Goal: Information Seeking & Learning: Compare options

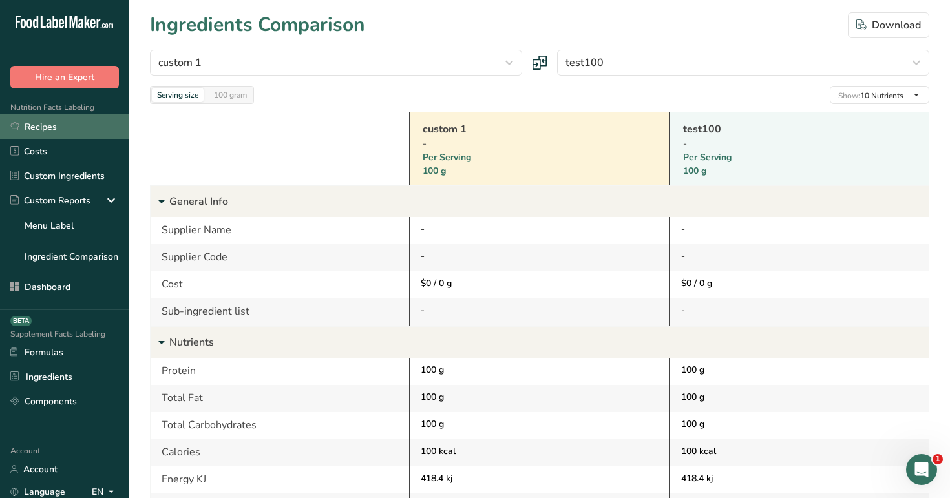
click at [59, 127] on link "Recipes" at bounding box center [64, 126] width 129 height 25
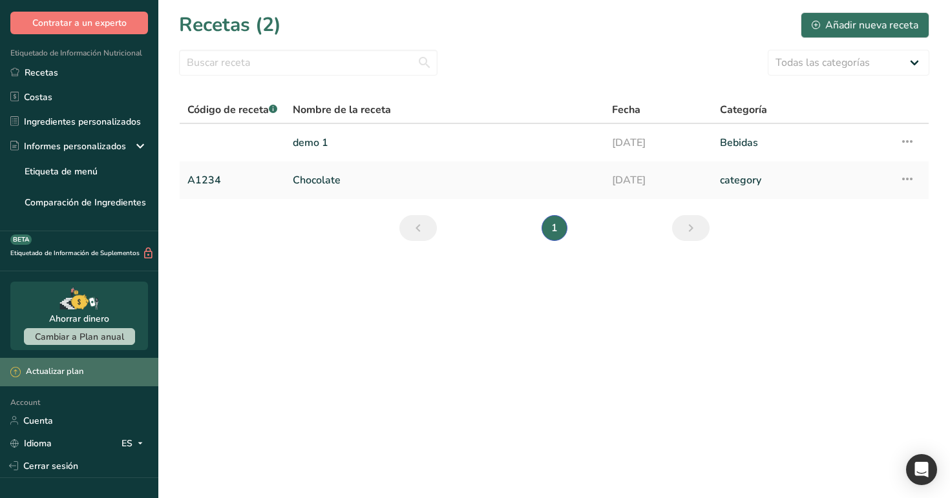
scroll to position [91, 0]
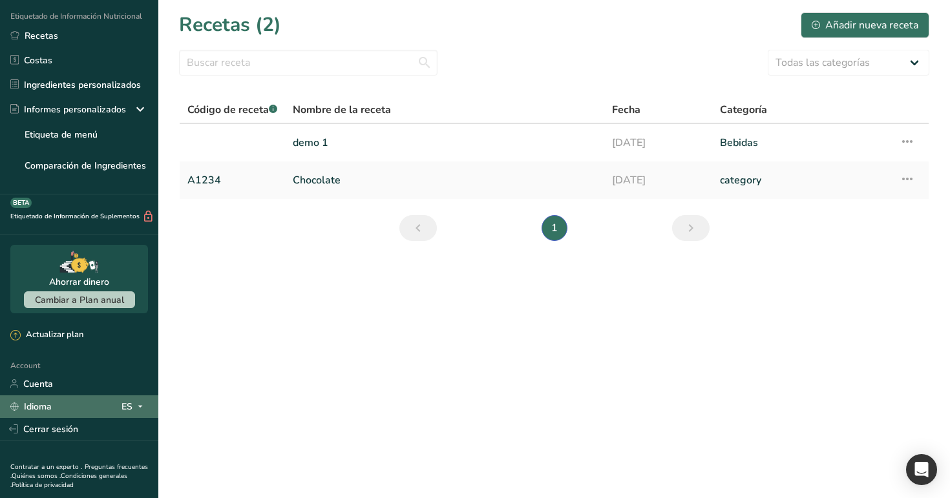
click at [138, 408] on icon at bounding box center [140, 407] width 10 height 16
click at [131, 400] on div "ES" at bounding box center [135, 407] width 27 height 16
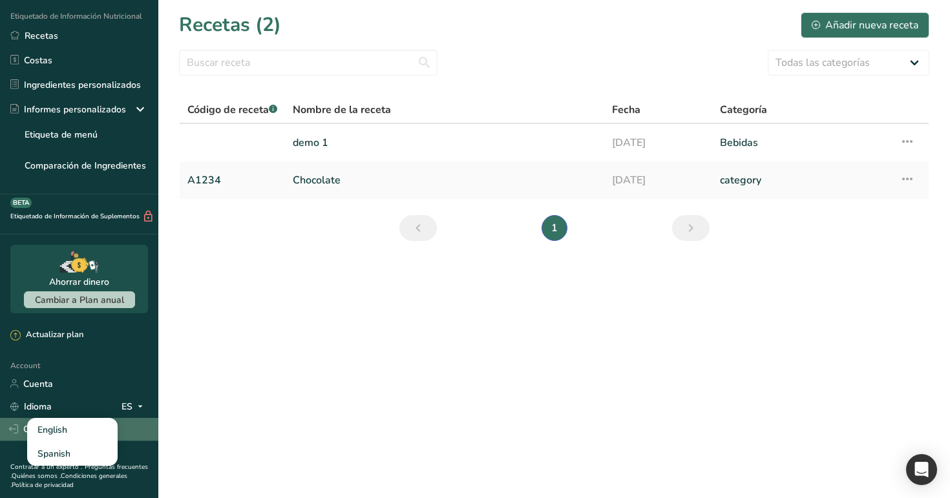
click at [16, 425] on icon at bounding box center [13, 429] width 9 height 9
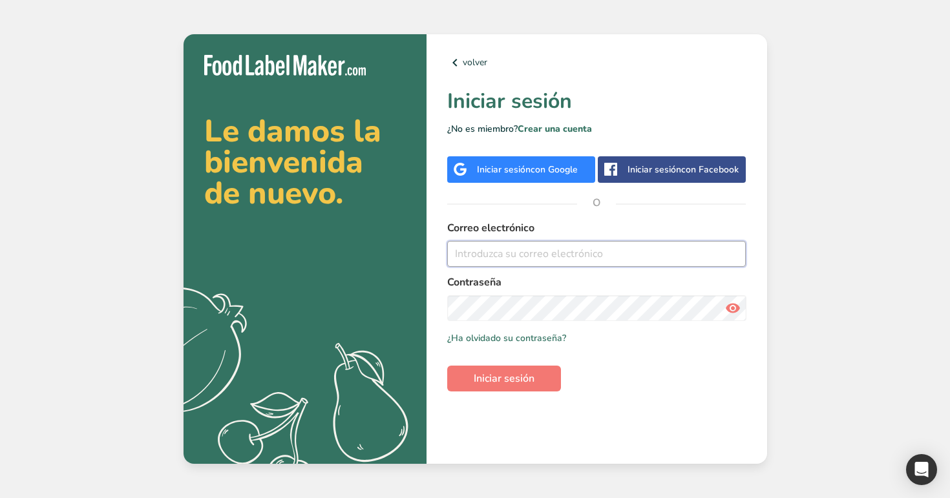
click at [508, 265] on input "email" at bounding box center [596, 254] width 299 height 26
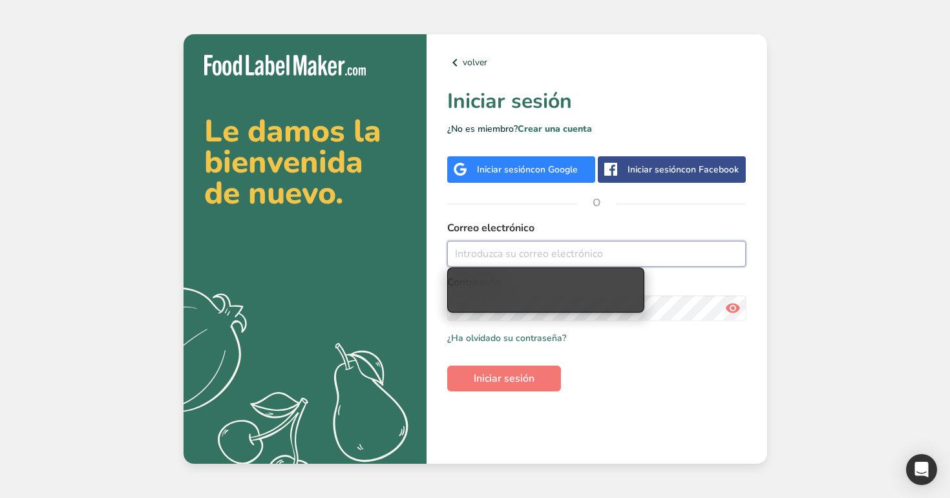
click at [508, 265] on input "email" at bounding box center [596, 254] width 299 height 26
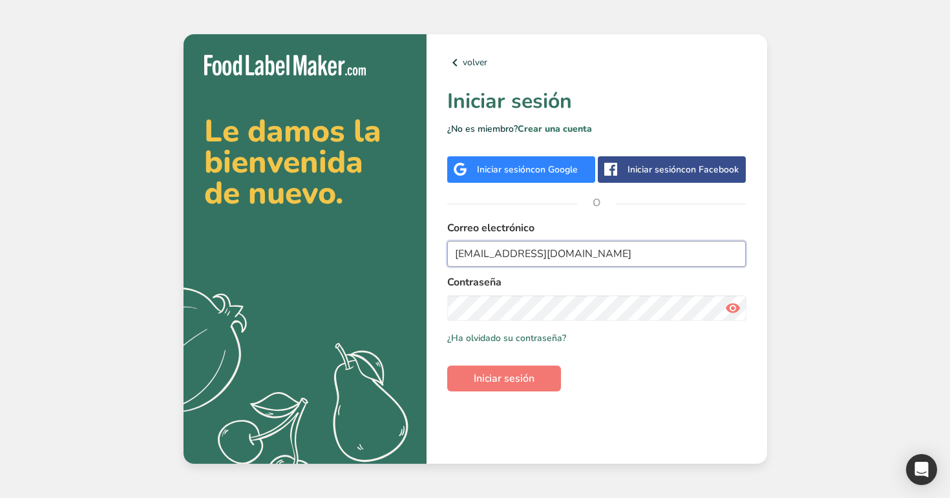
type input "admin@test.com"
click at [447, 366] on button "Iniciar sesión" at bounding box center [504, 379] width 114 height 26
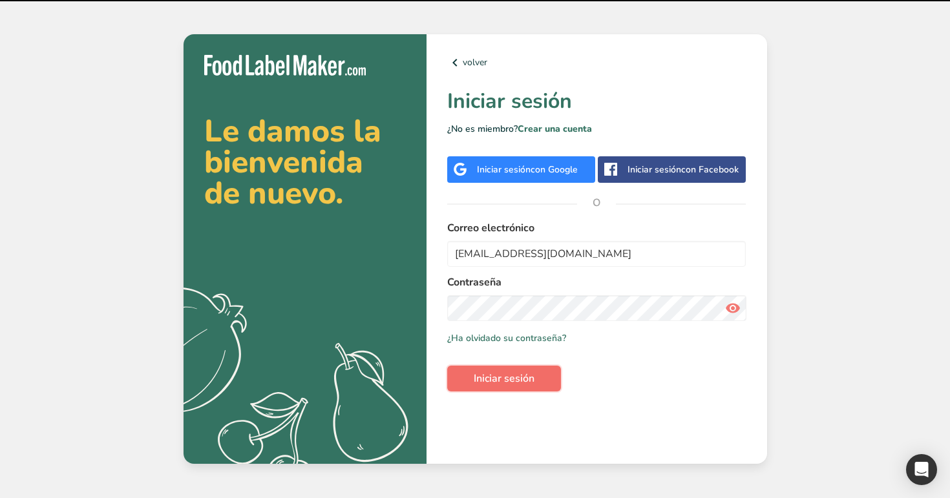
click at [513, 370] on button "Iniciar sesión" at bounding box center [504, 379] width 114 height 26
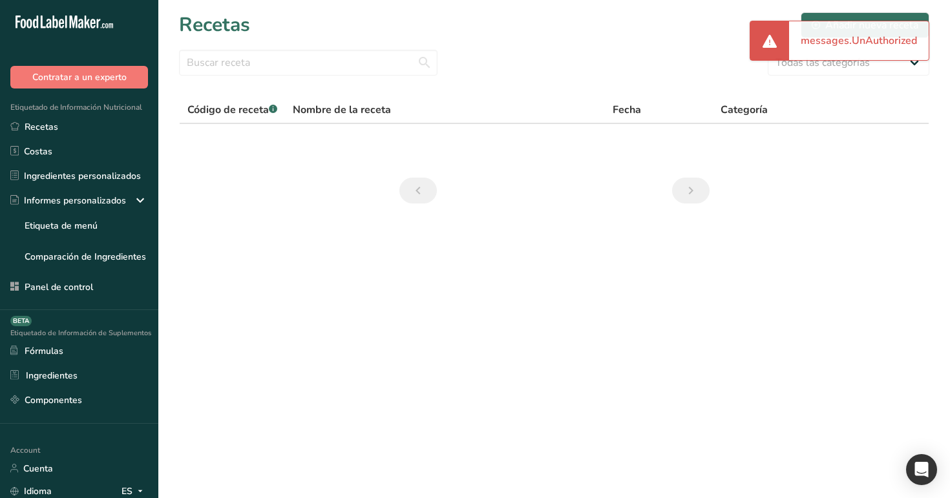
click at [89, 114] on div "Etiquetado de Información Nutricional Recetas Costas Ingredientes personalizado…" at bounding box center [79, 200] width 158 height 222
click at [88, 133] on link "Recetas" at bounding box center [79, 126] width 158 height 25
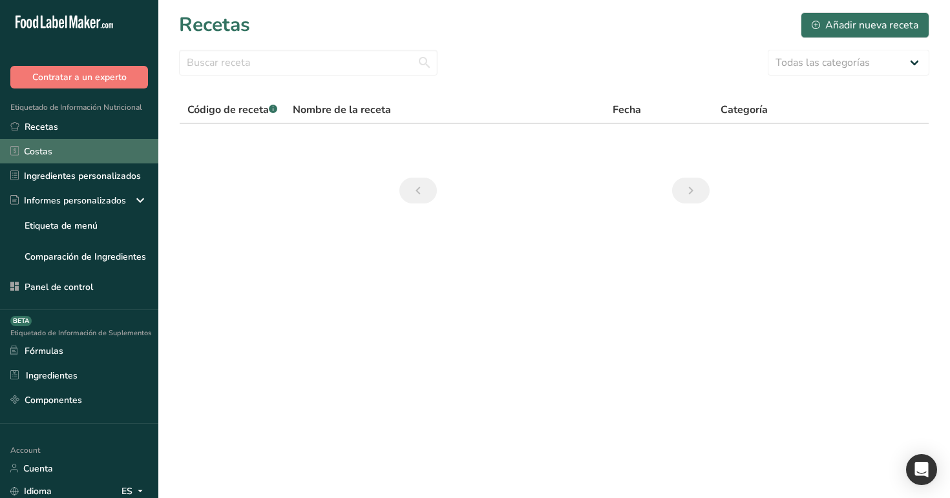
click at [134, 151] on link "Costas" at bounding box center [79, 151] width 158 height 25
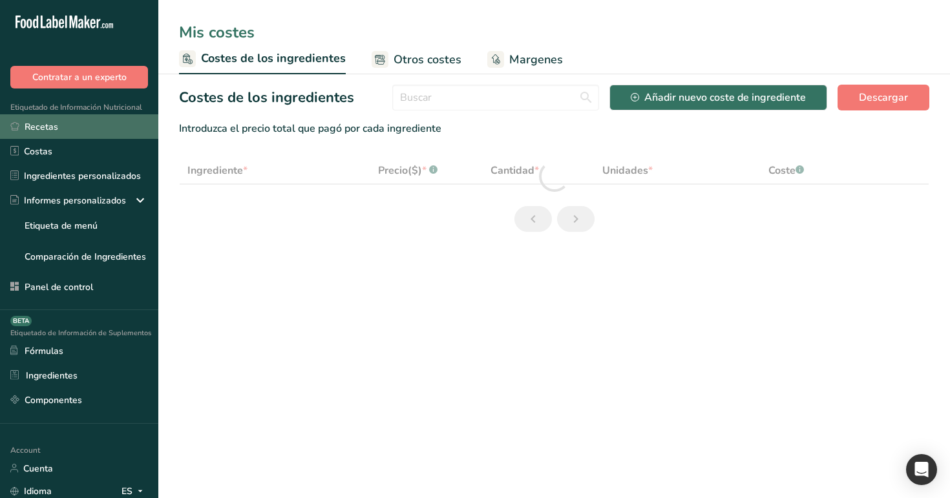
select select "12"
select select "3"
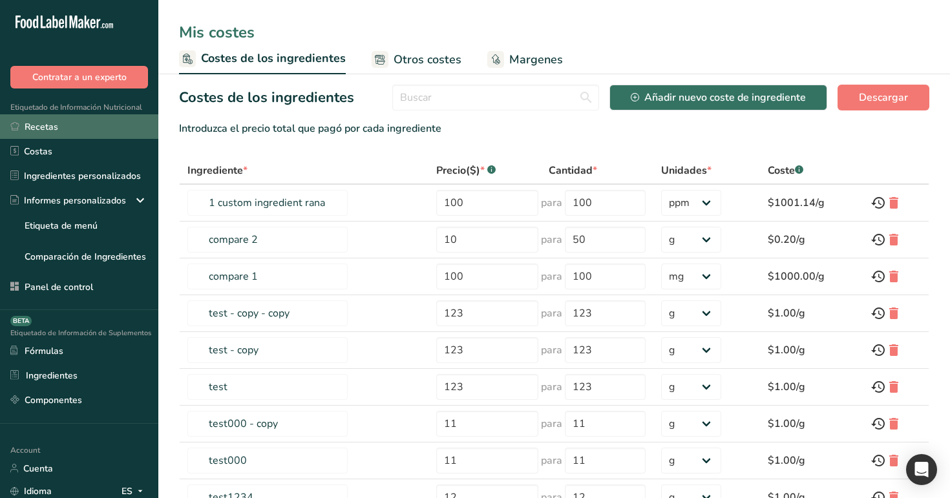
click at [118, 133] on link "Recetas" at bounding box center [79, 126] width 158 height 25
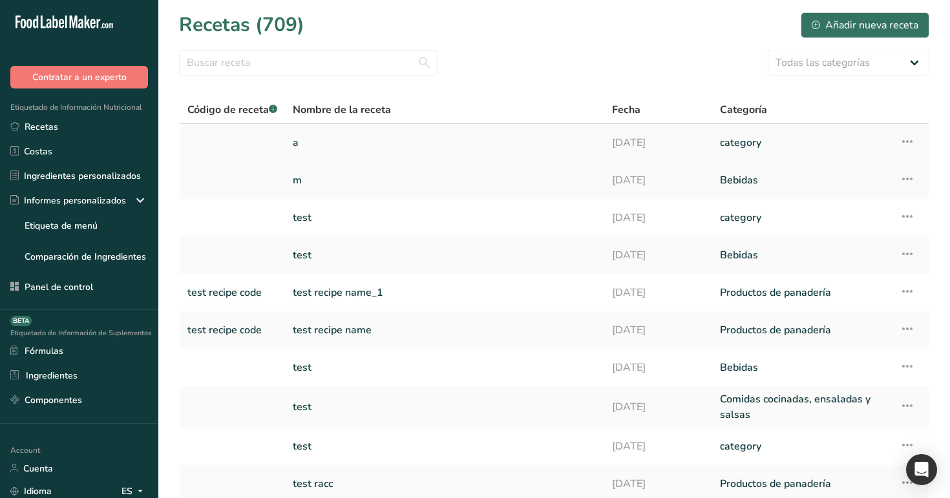
click at [612, 138] on link "18-08-2025" at bounding box center [658, 142] width 93 height 27
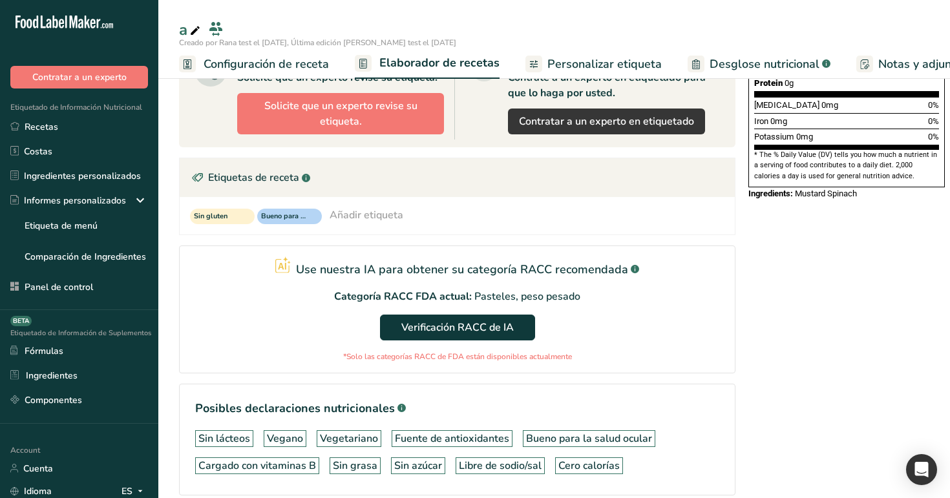
scroll to position [365, 0]
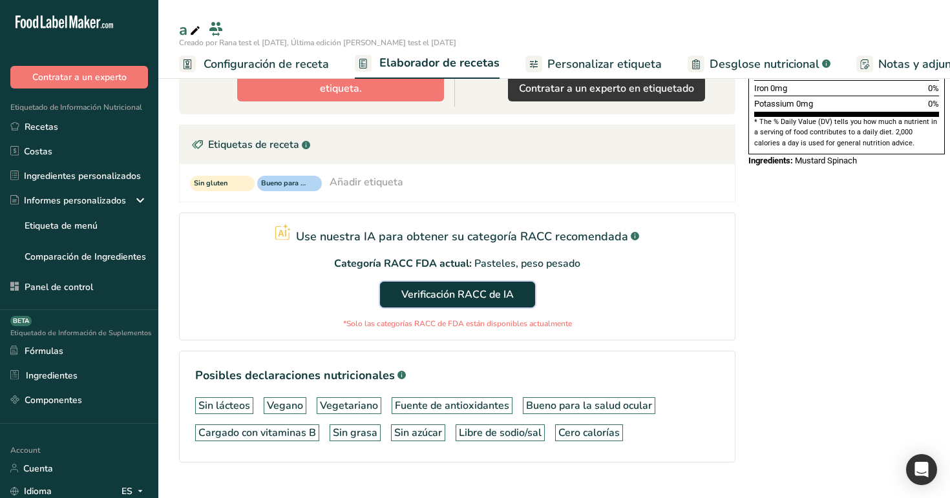
click at [465, 295] on span "Verificación RACC de IA" at bounding box center [457, 295] width 112 height 16
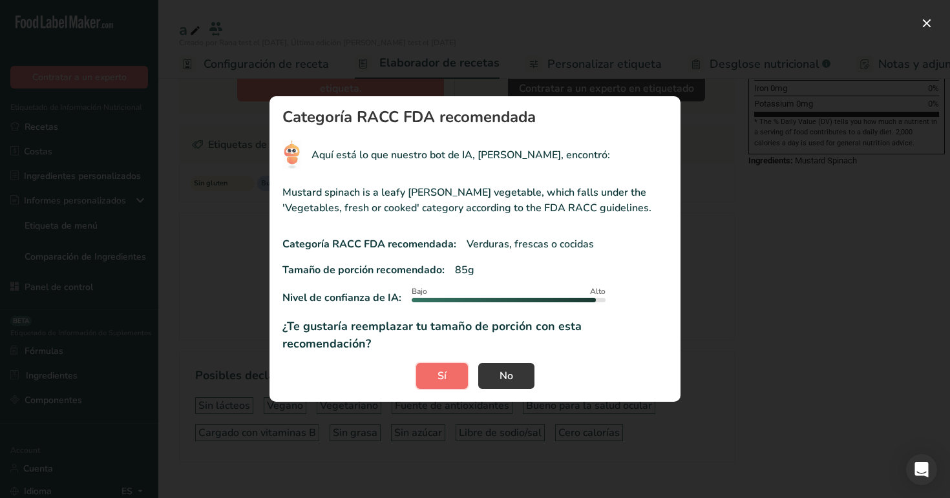
click at [454, 365] on button "Sí" at bounding box center [442, 376] width 52 height 26
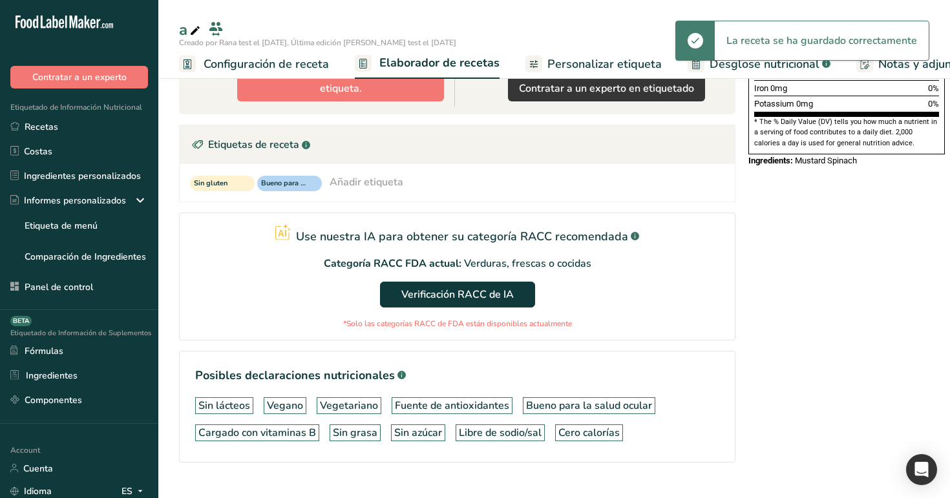
click at [267, 65] on span "Configuración de receta" at bounding box center [266, 64] width 125 height 17
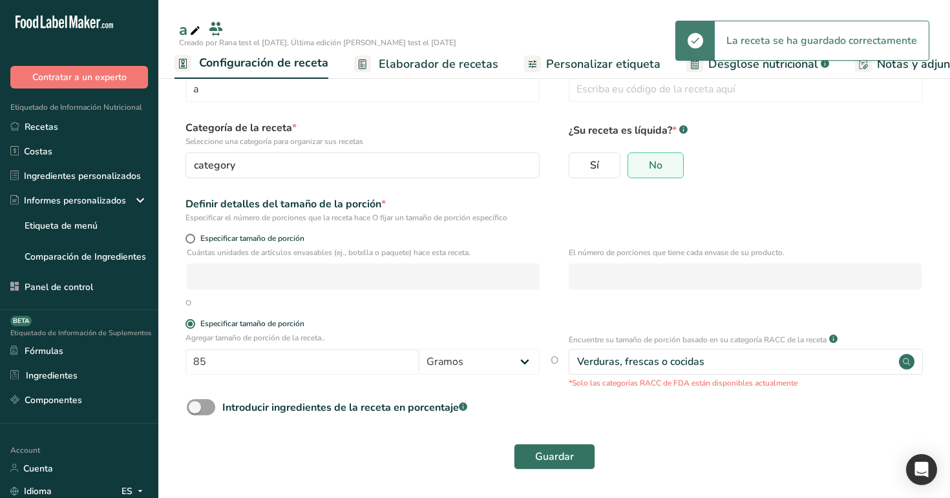
scroll to position [37, 0]
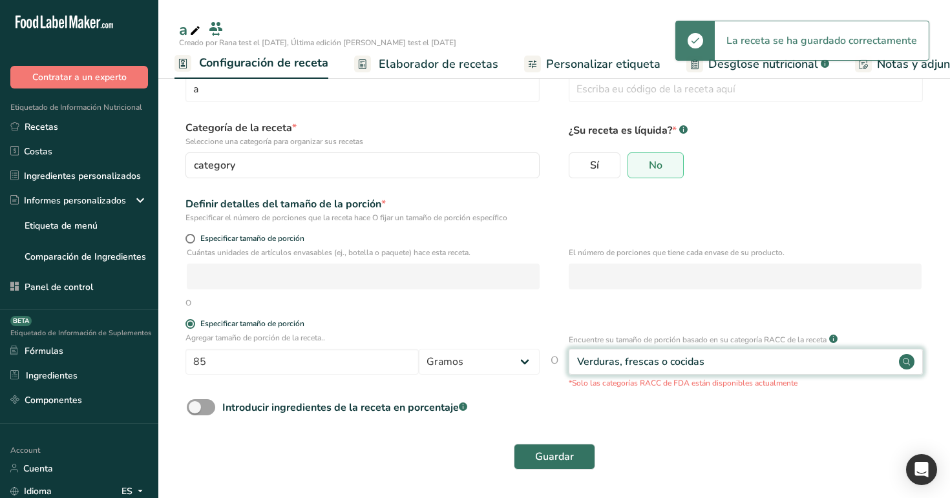
click at [678, 351] on div "Verduras, frescas o cocidas" at bounding box center [746, 362] width 354 height 26
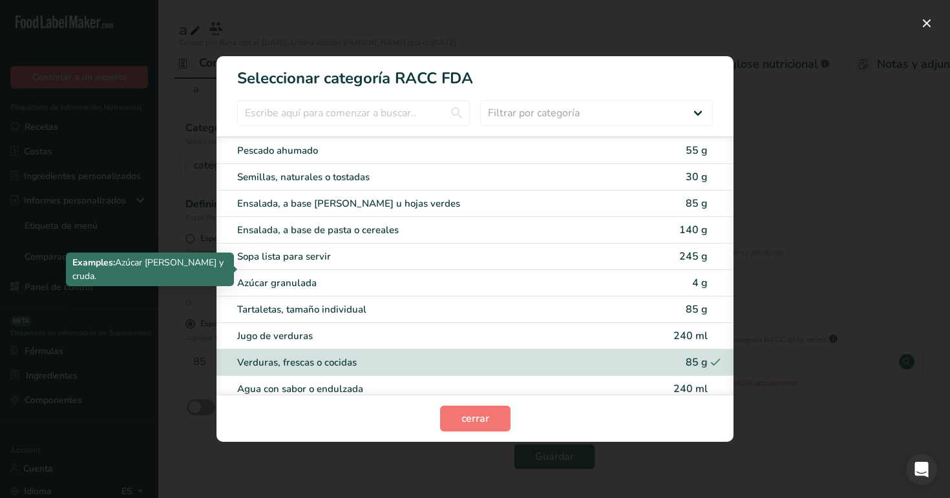
scroll to position [2540, 0]
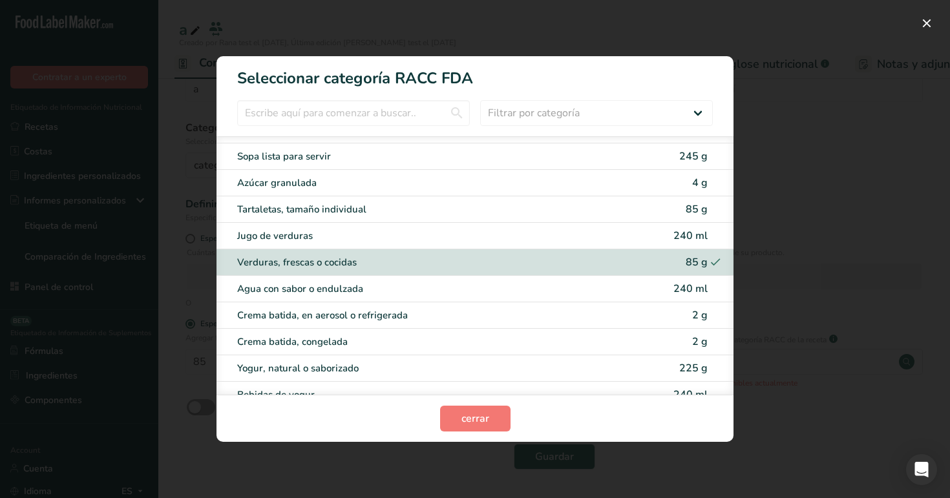
click at [837, 284] on div "RACC Category Selection Modal" at bounding box center [475, 249] width 950 height 498
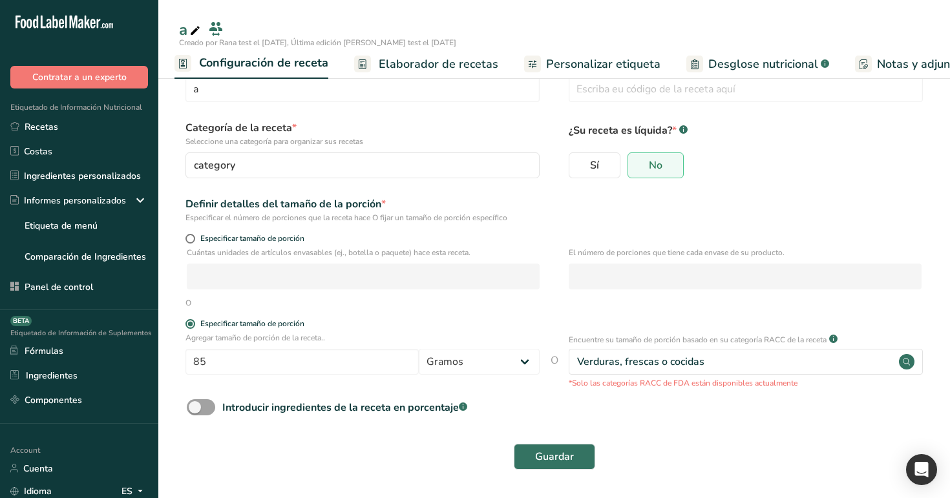
scroll to position [0, 0]
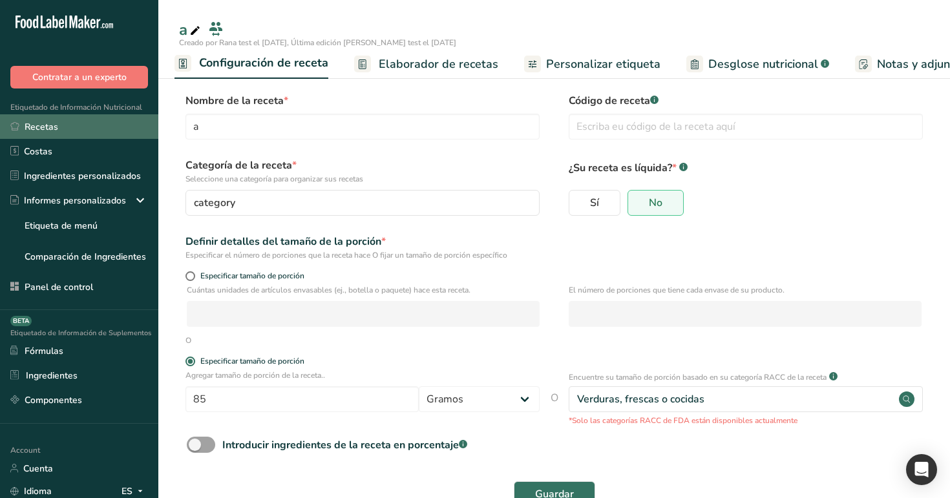
click at [50, 134] on link "Recetas" at bounding box center [79, 126] width 158 height 25
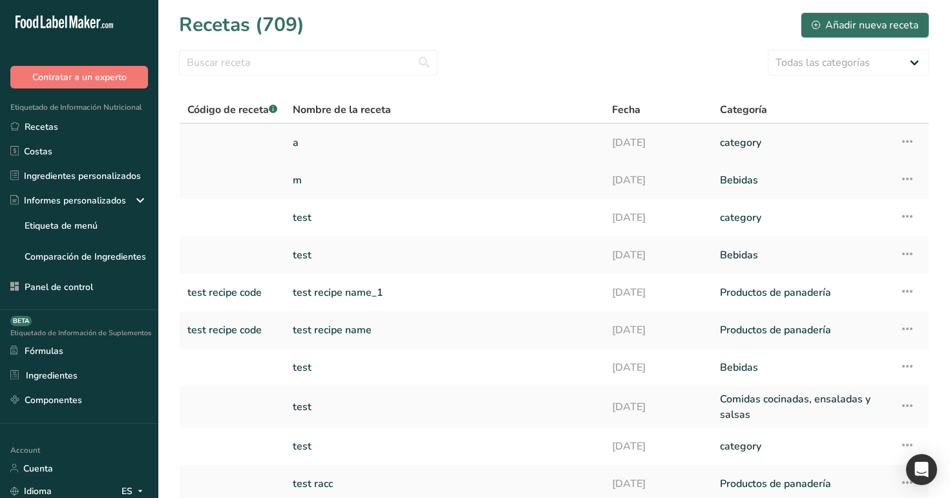
click at [906, 140] on icon at bounding box center [908, 141] width 16 height 23
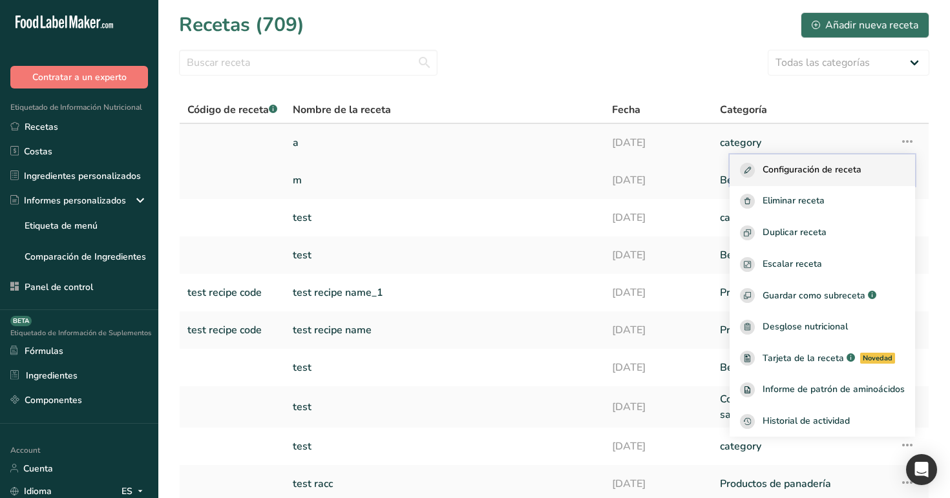
click at [838, 181] on button "Configuración de receta" at bounding box center [823, 171] width 186 height 32
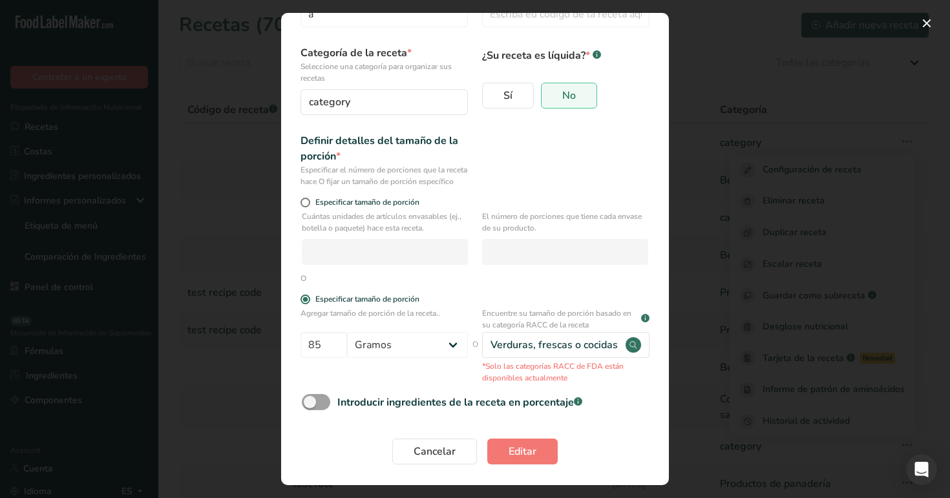
scroll to position [83, 0]
click at [350, 206] on span "Especificar tamaño de porción" at bounding box center [364, 203] width 109 height 10
click at [309, 206] on input "Especificar tamaño de porción" at bounding box center [305, 202] width 8 height 8
radio input "true"
radio input "false"
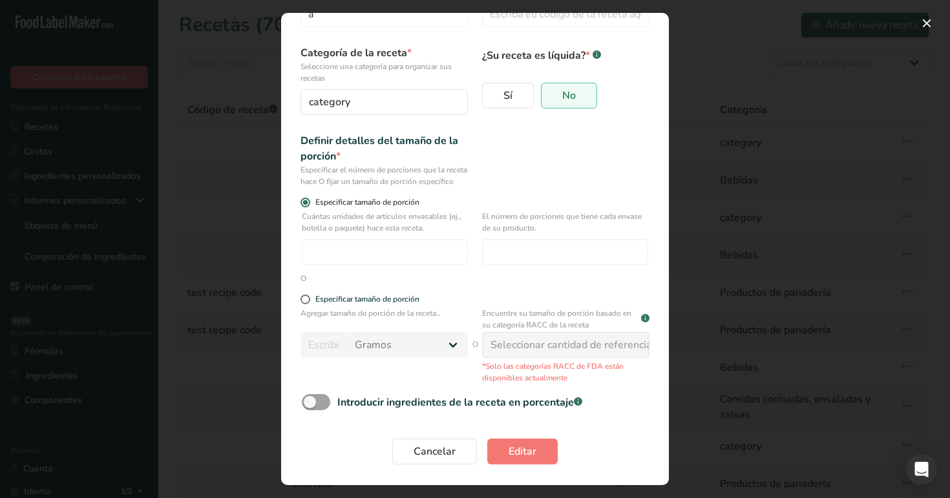
click at [350, 206] on span "Especificar tamaño de porción" at bounding box center [364, 203] width 109 height 10
click at [309, 206] on input "Especificar tamaño de porción" at bounding box center [305, 202] width 8 height 8
click at [342, 302] on div "Especificar tamaño de porción" at bounding box center [368, 300] width 104 height 10
click at [309, 302] on input "Especificar tamaño de porción" at bounding box center [305, 299] width 8 height 8
radio input "true"
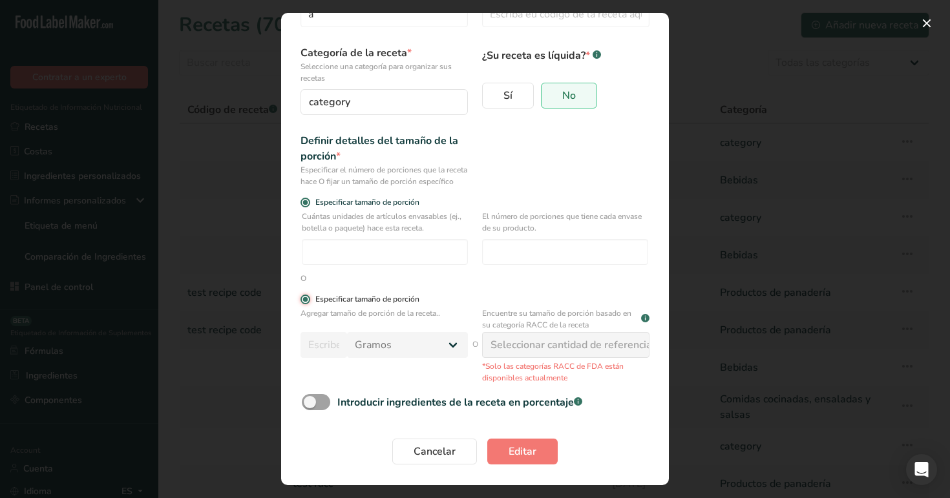
radio input "false"
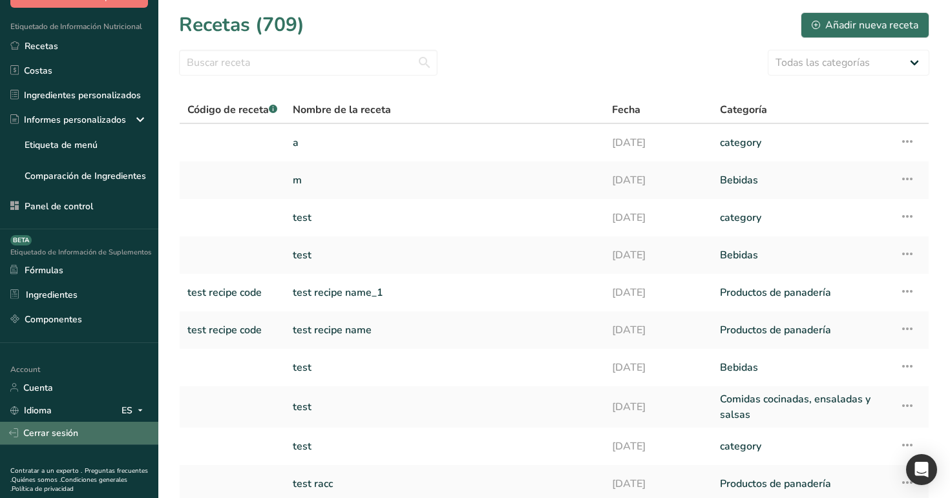
scroll to position [87, 0]
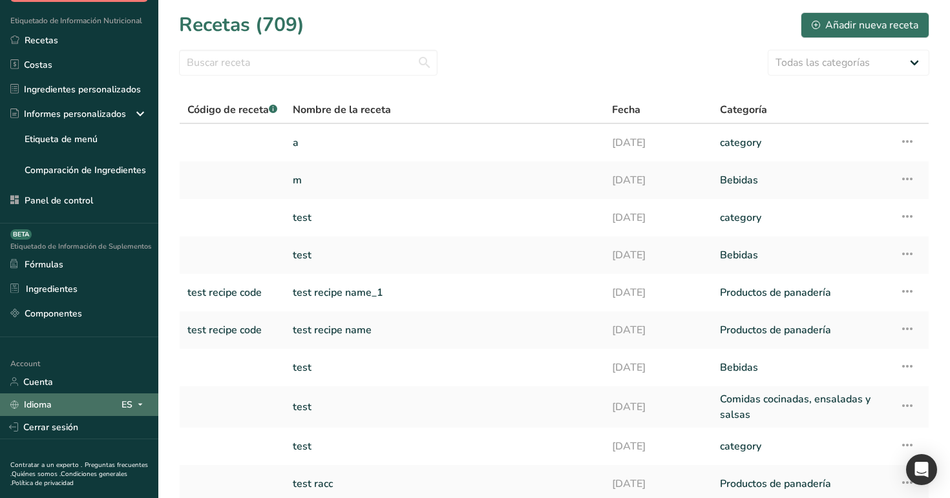
click at [128, 408] on div "ES" at bounding box center [135, 405] width 27 height 16
click at [99, 431] on div "English" at bounding box center [72, 428] width 91 height 24
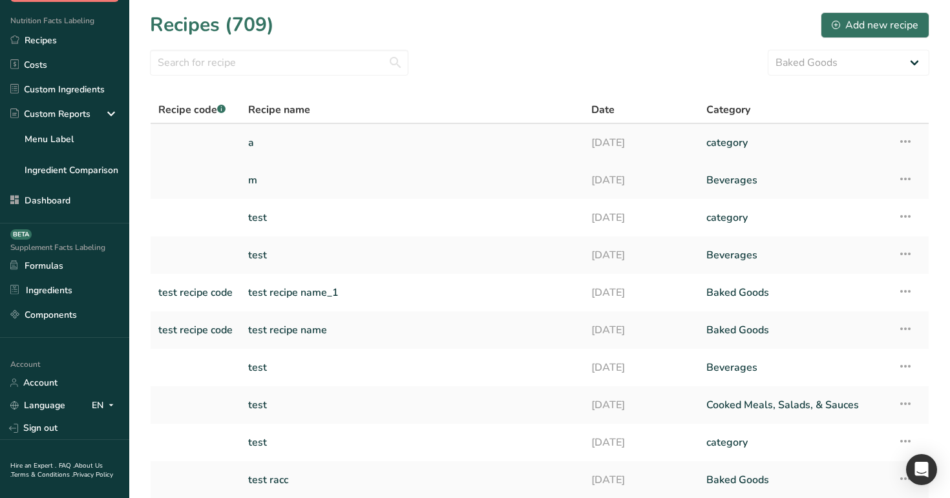
click at [908, 138] on icon at bounding box center [906, 141] width 16 height 23
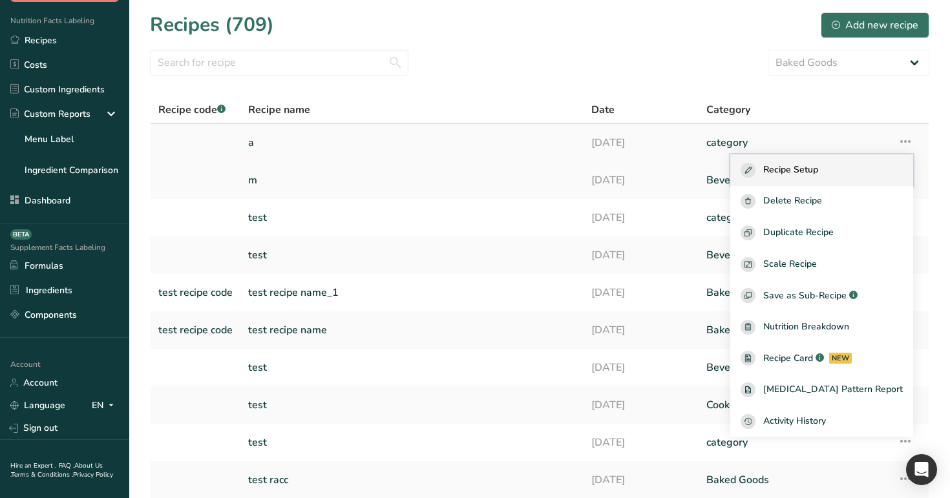
click at [856, 163] on div "Recipe Setup" at bounding box center [822, 170] width 162 height 15
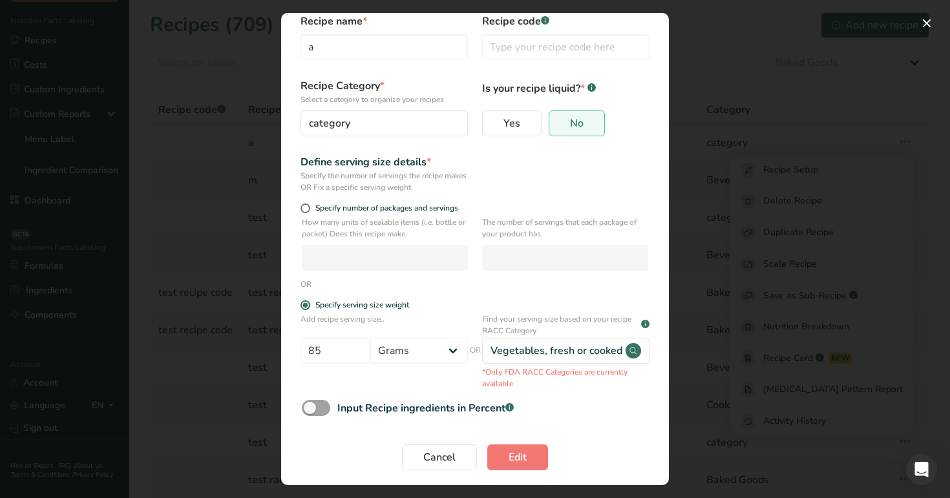
scroll to position [44, 0]
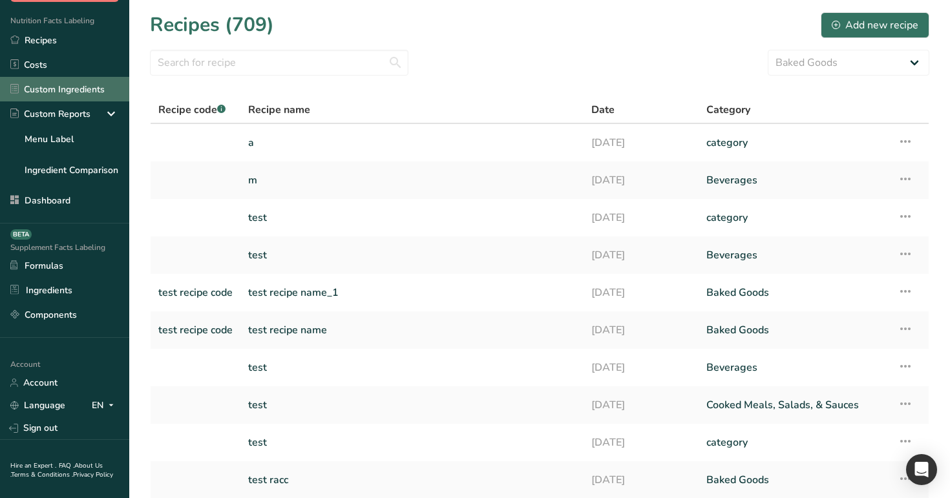
click at [48, 94] on link "Custom Ingredients" at bounding box center [64, 89] width 129 height 25
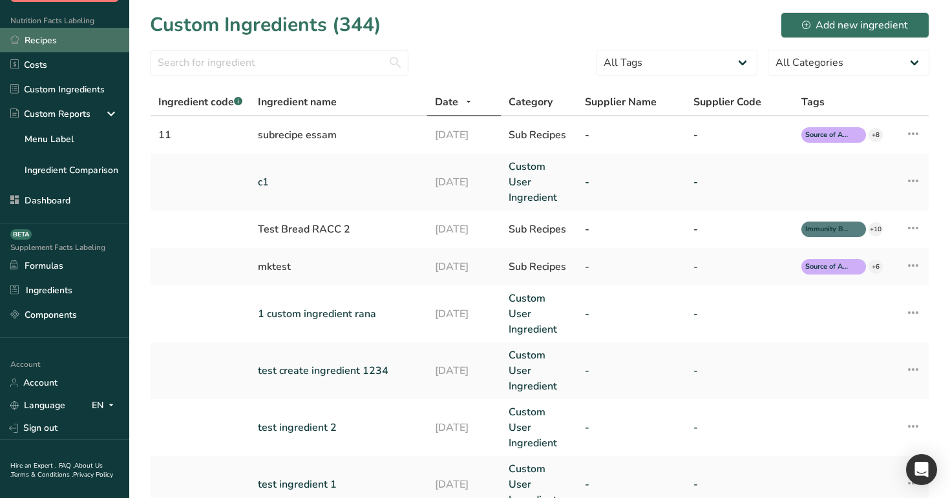
click at [74, 30] on link "Recipes" at bounding box center [64, 40] width 129 height 25
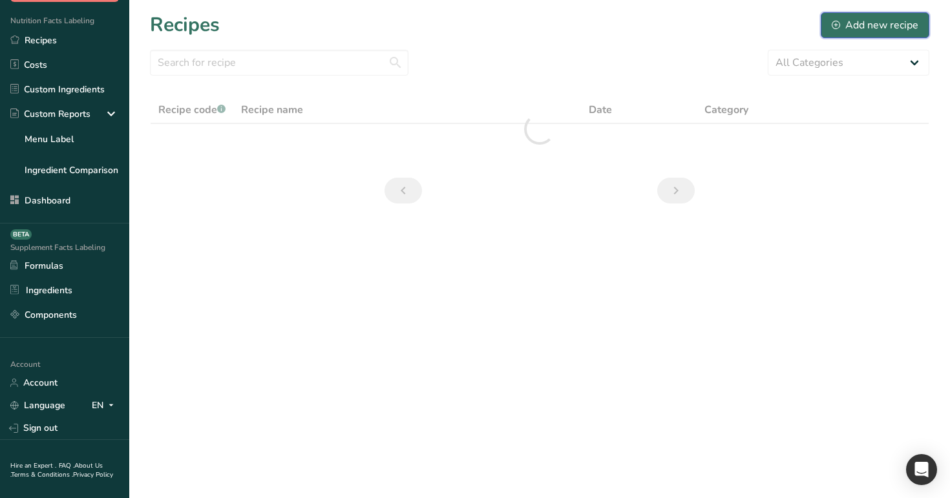
click at [882, 15] on button "Add new recipe" at bounding box center [875, 25] width 109 height 26
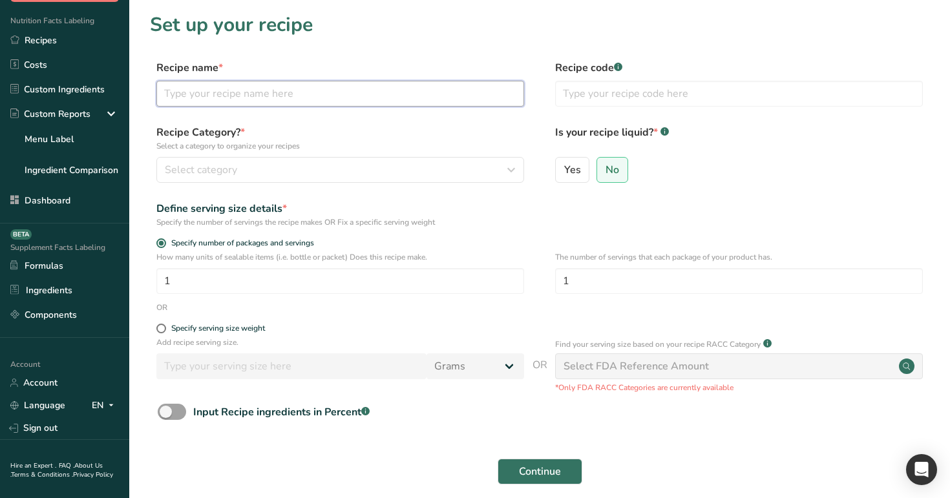
click at [297, 93] on input "text" at bounding box center [340, 94] width 368 height 26
type input "bread"
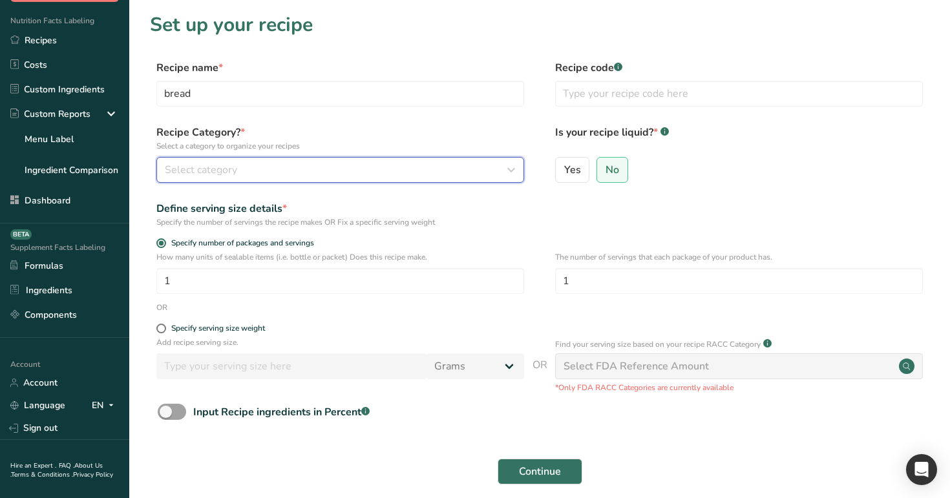
click at [306, 163] on div "Select category" at bounding box center [336, 170] width 343 height 16
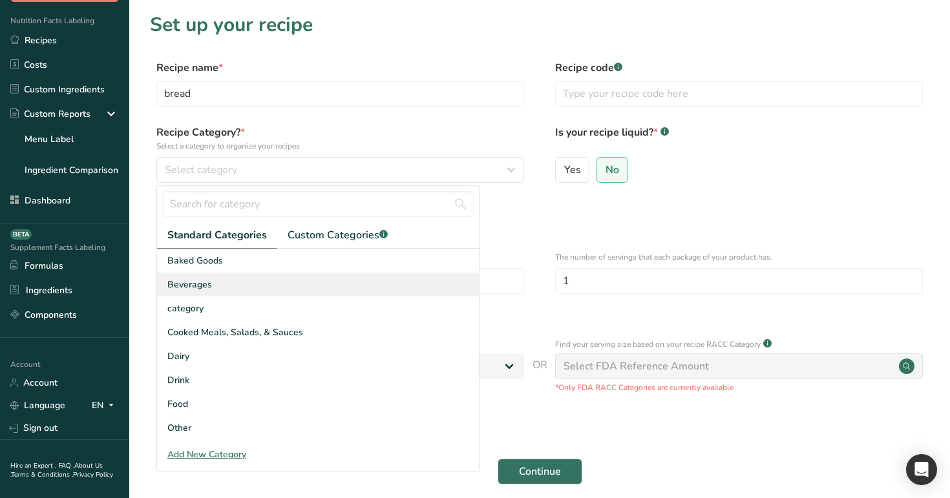
click at [337, 294] on div "Beverages" at bounding box center [318, 285] width 322 height 24
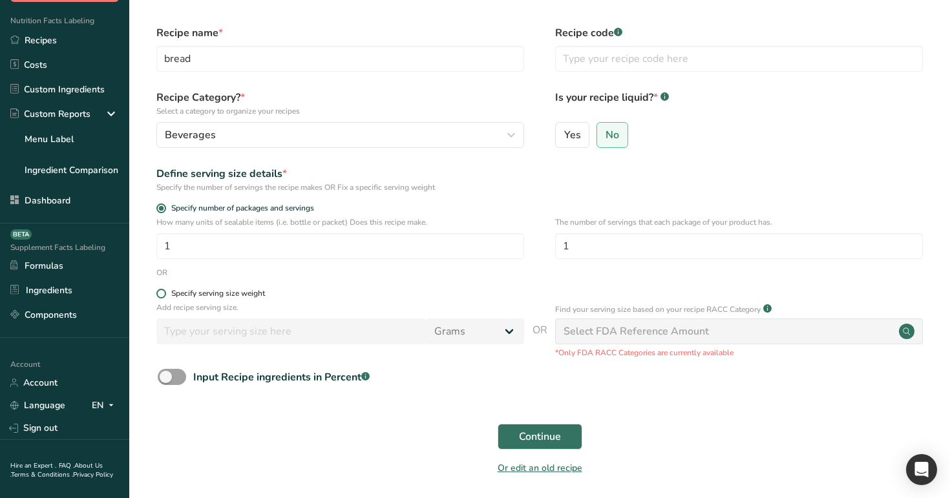
scroll to position [45, 0]
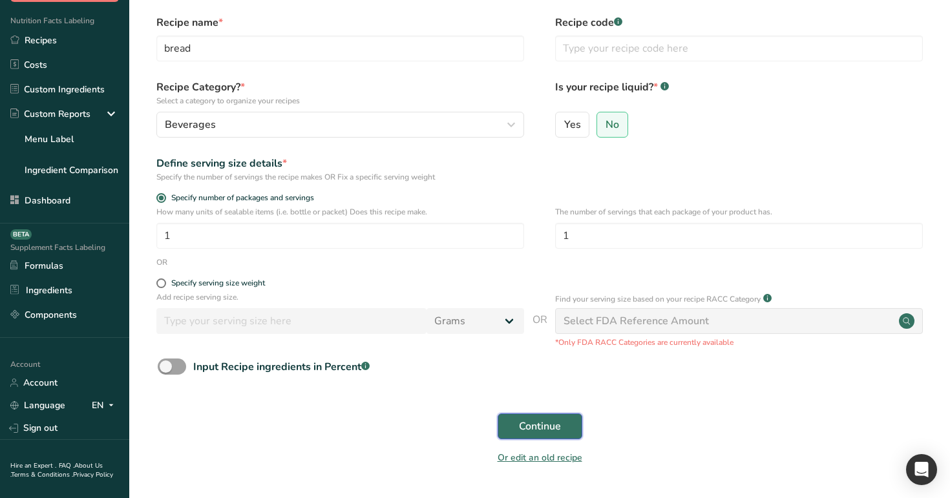
click at [518, 426] on button "Continue" at bounding box center [540, 427] width 85 height 26
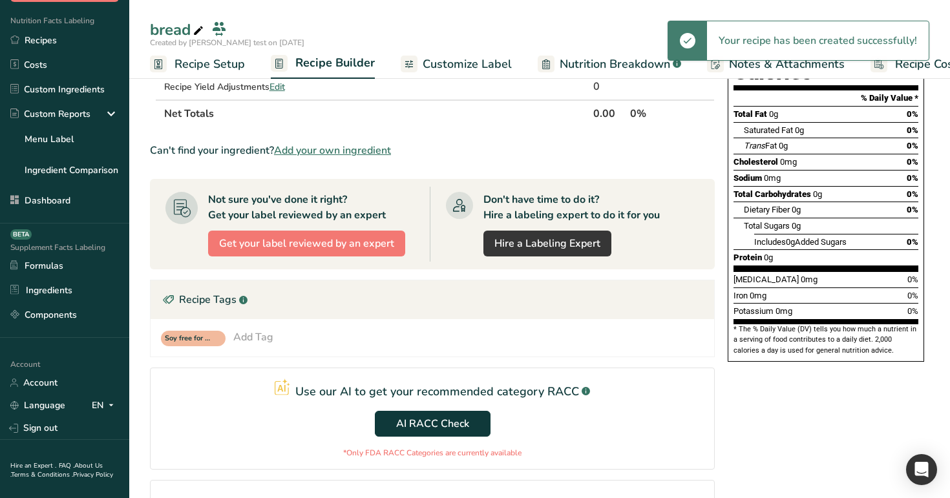
scroll to position [286, 0]
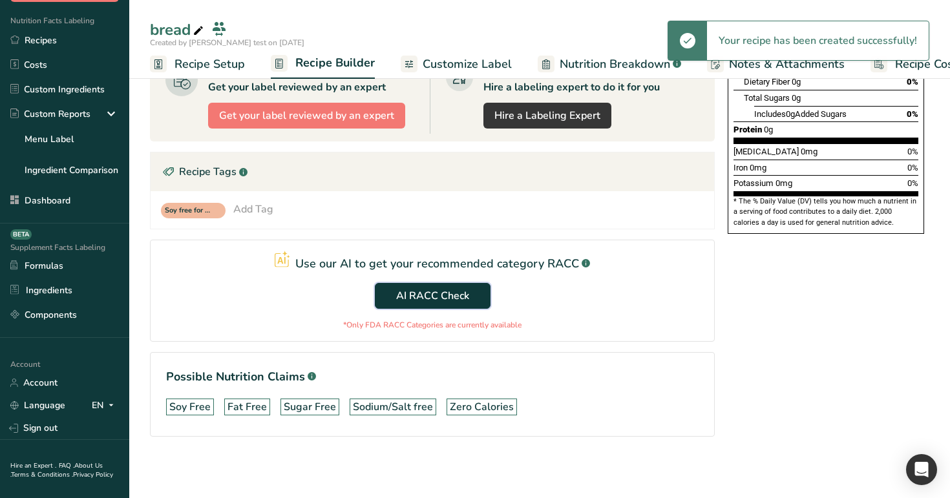
click at [456, 294] on span "AI RACC Check" at bounding box center [432, 296] width 73 height 16
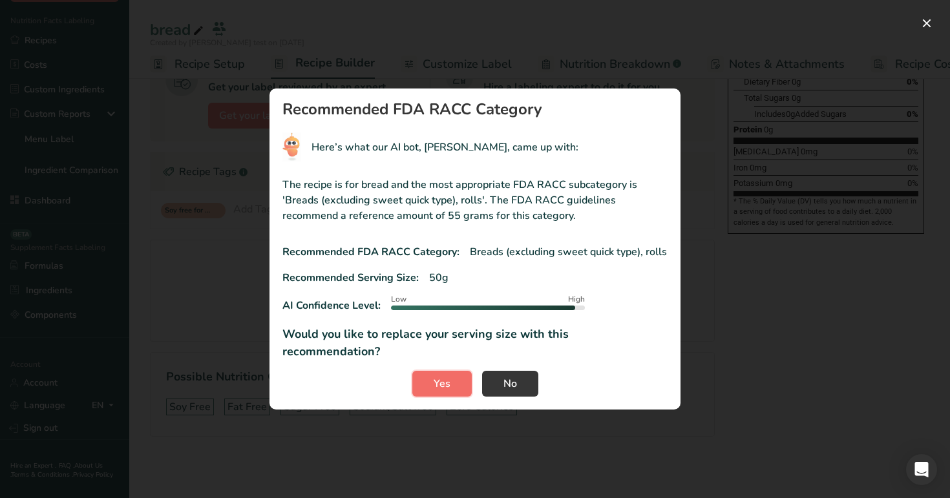
click at [447, 376] on span "Yes" at bounding box center [442, 384] width 17 height 16
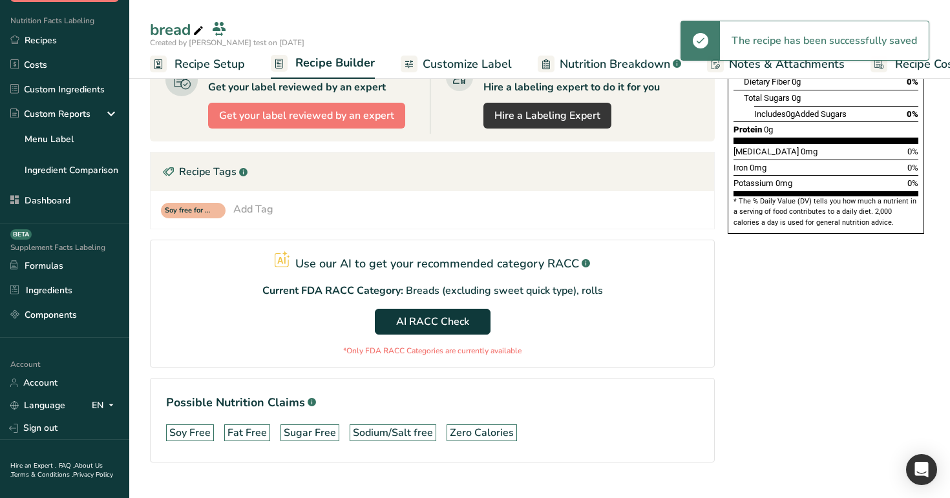
click at [222, 65] on span "Recipe Setup" at bounding box center [210, 64] width 70 height 17
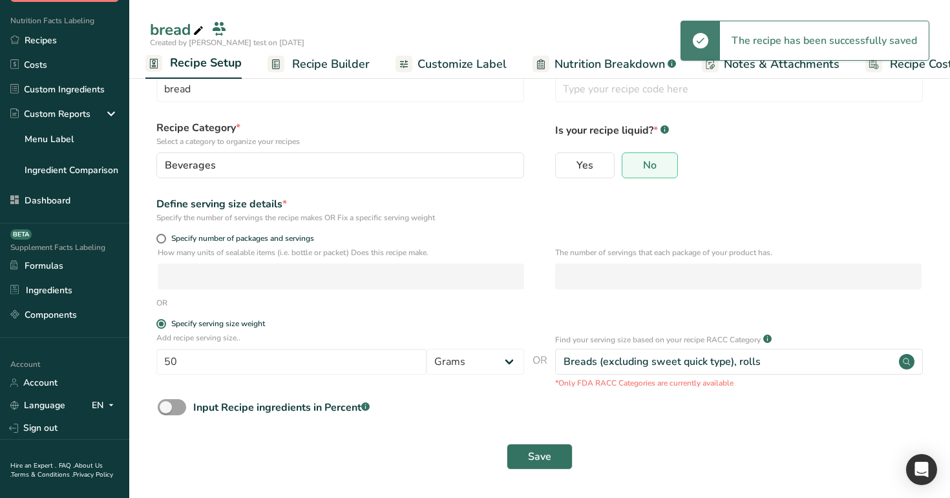
scroll to position [37, 0]
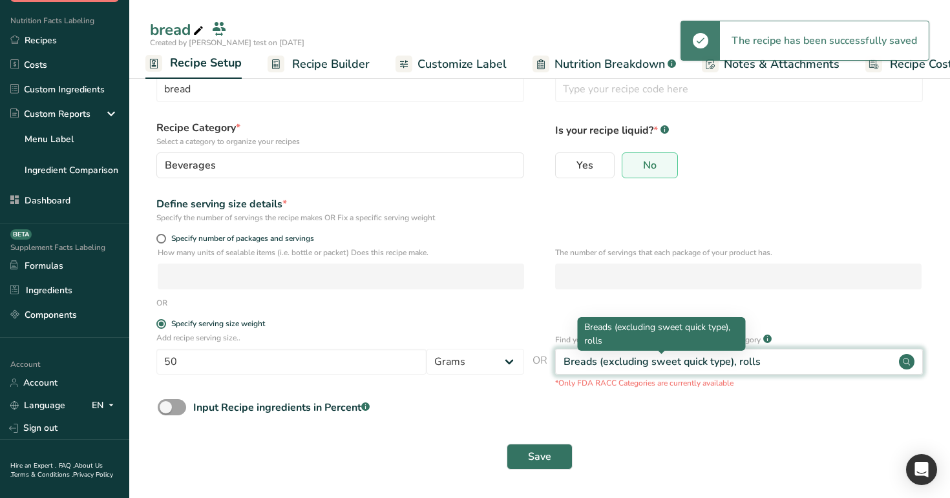
click at [641, 359] on div "Breads (excluding sweet quick type), rolls" at bounding box center [662, 362] width 197 height 16
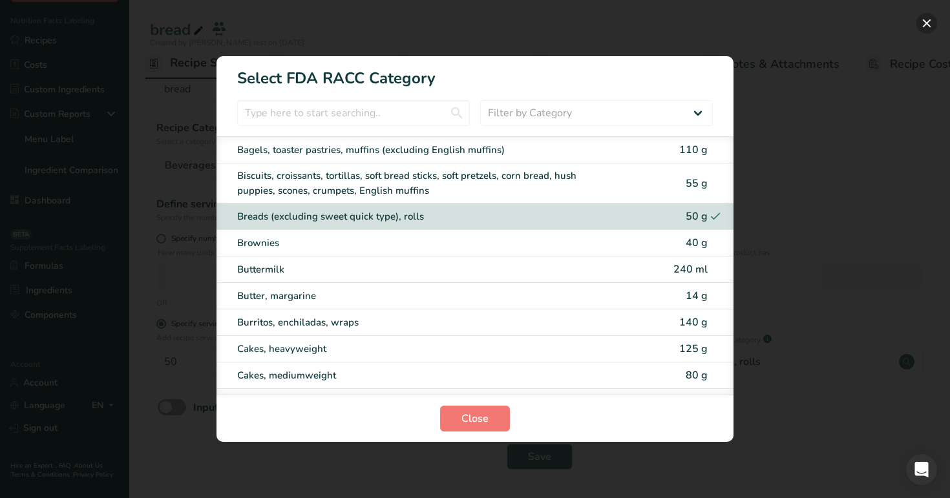
click at [930, 21] on button "RACC Category Selection Modal" at bounding box center [927, 23] width 21 height 21
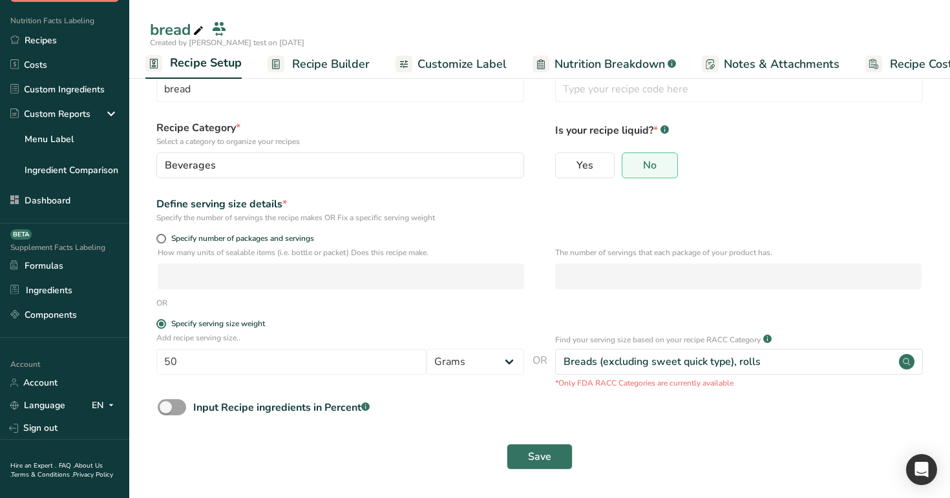
click at [345, 73] on link "Recipe Builder" at bounding box center [319, 64] width 102 height 29
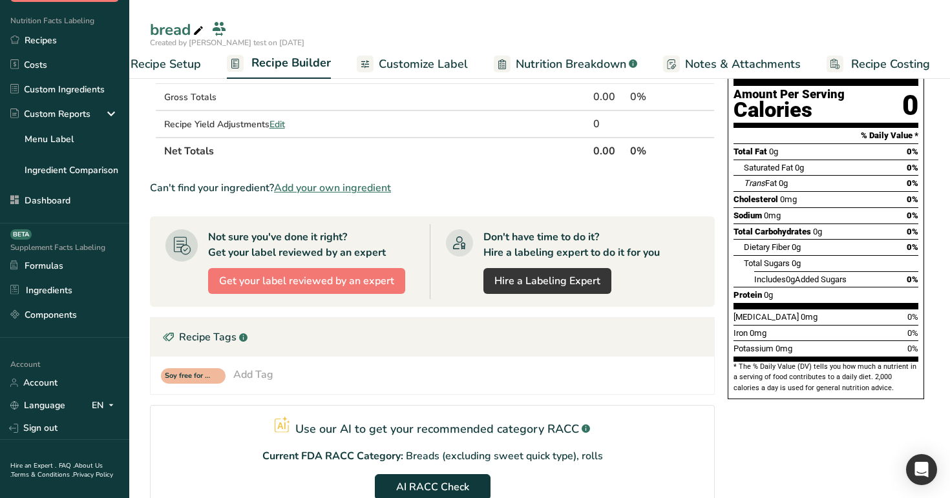
scroll to position [312, 0]
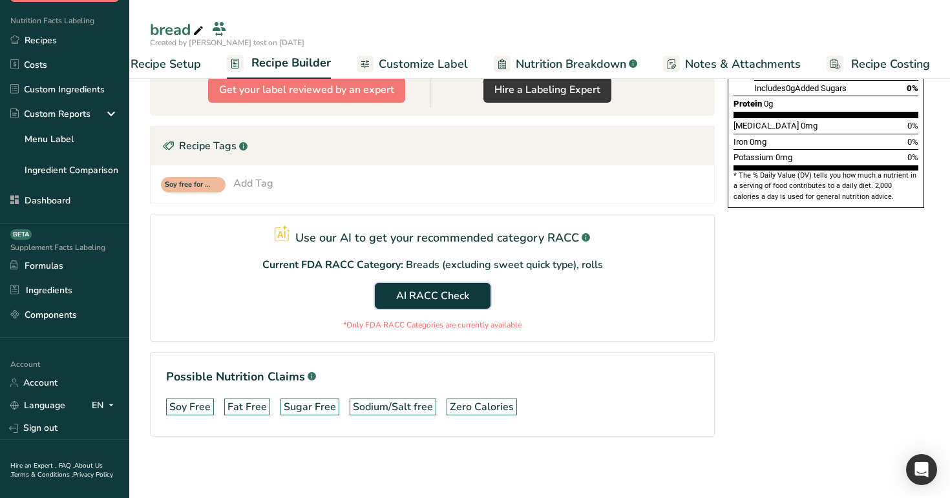
click at [457, 284] on button "AI RACC Check" at bounding box center [433, 296] width 116 height 26
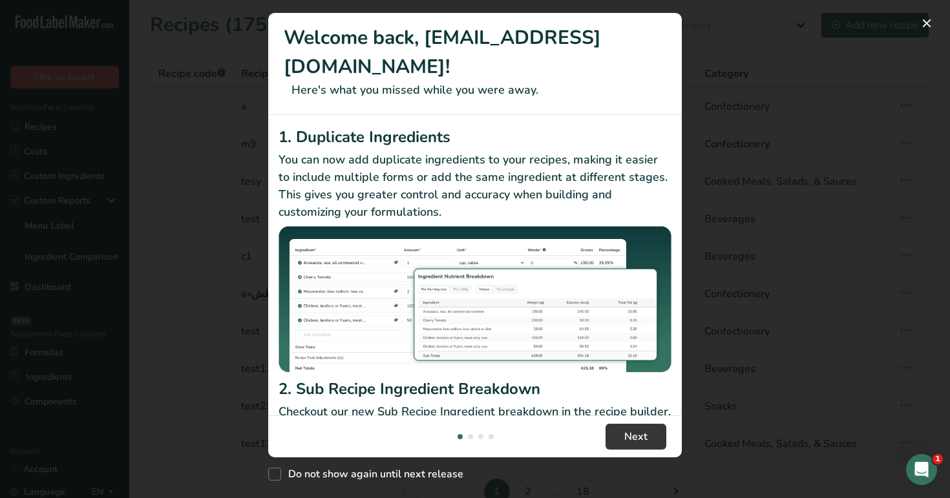
click at [842, 72] on div "New Features" at bounding box center [475, 249] width 950 height 498
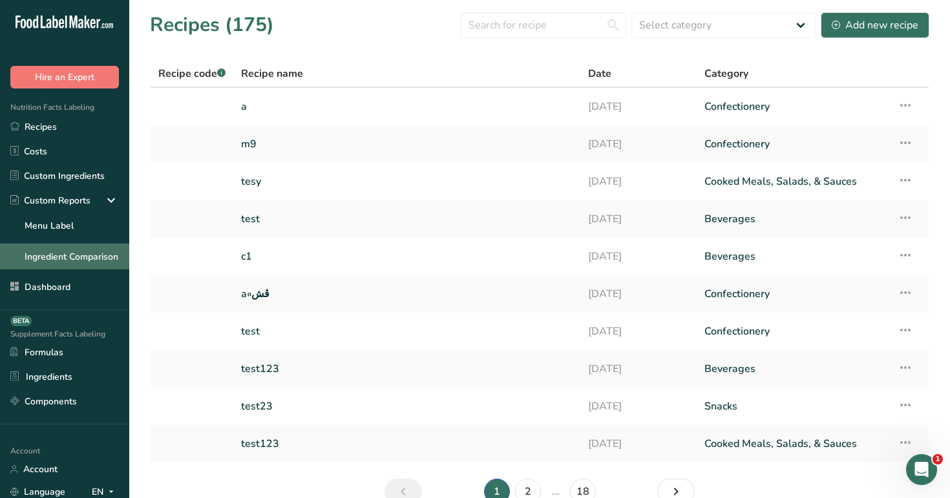
click at [83, 249] on link "Ingredient Comparison" at bounding box center [64, 257] width 129 height 26
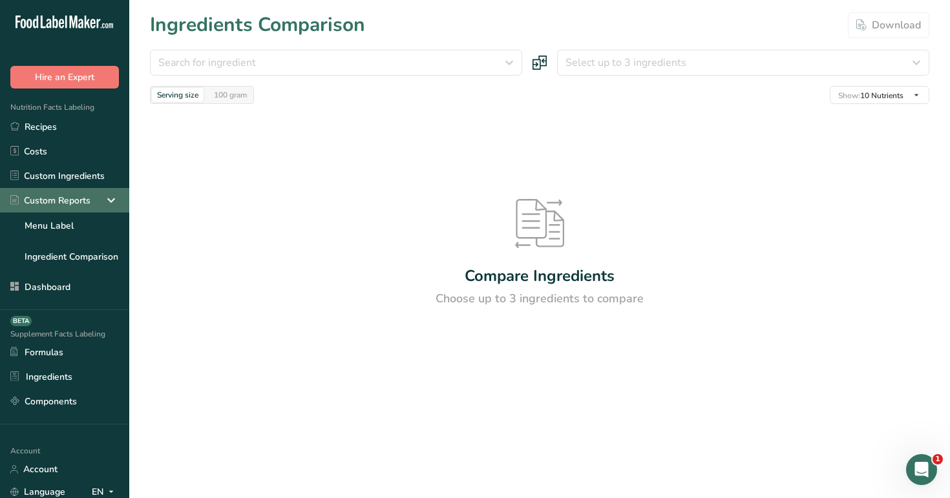
click at [107, 202] on icon at bounding box center [111, 200] width 16 height 23
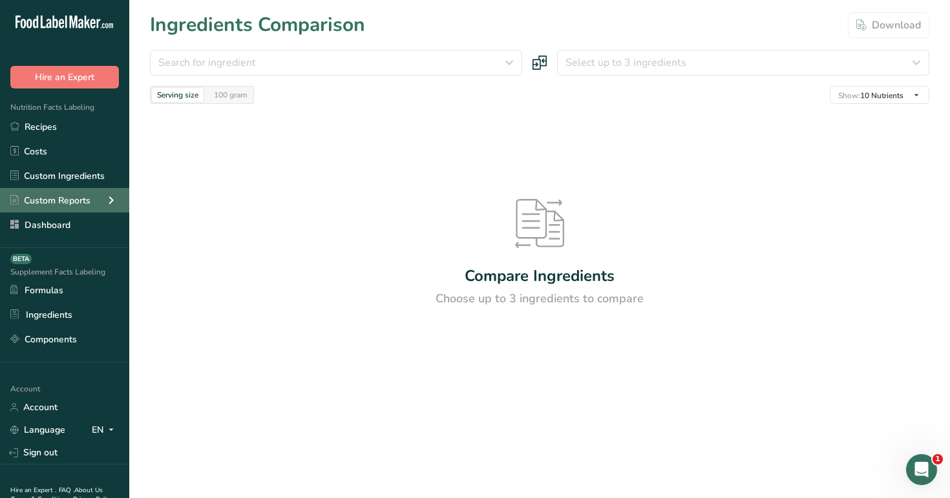
click at [107, 202] on icon at bounding box center [111, 200] width 16 height 23
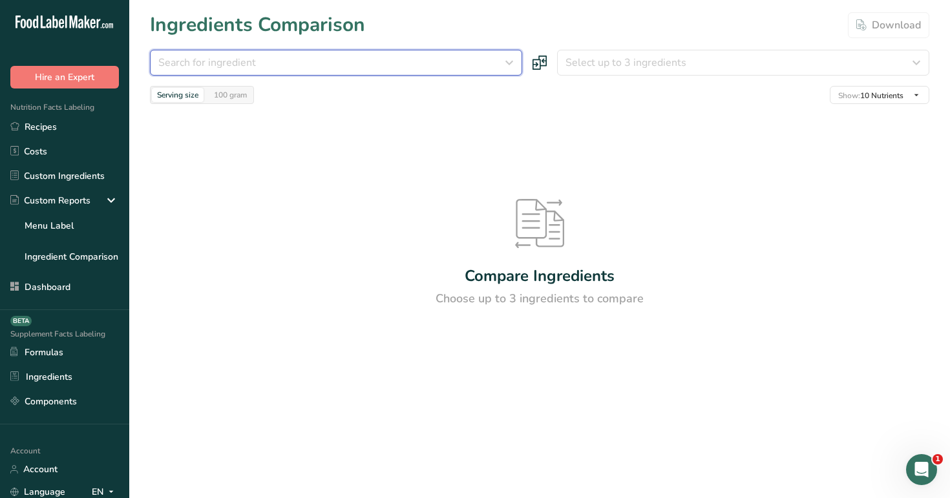
click at [407, 57] on div "Search for ingredient" at bounding box center [332, 63] width 348 height 16
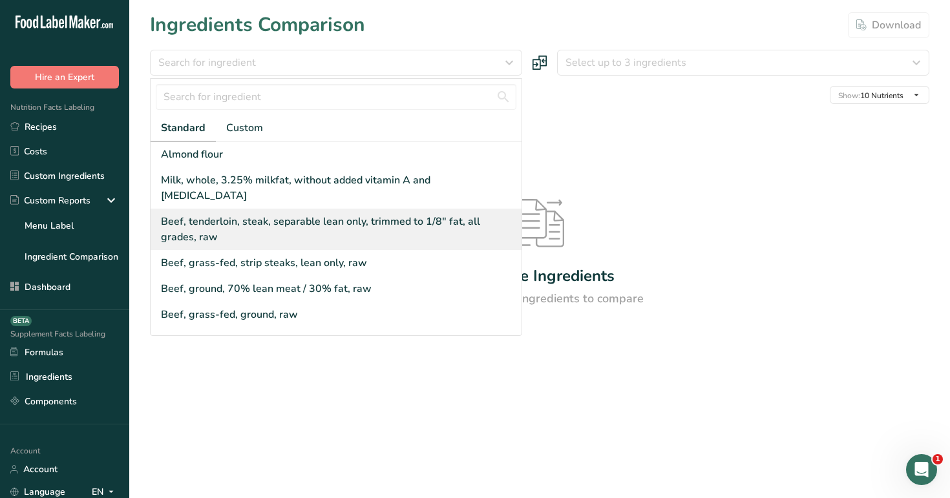
click at [408, 214] on div "Beef, tenderloin, steak, separable lean only, trimmed to 1/8" fat, all grades, …" at bounding box center [339, 229] width 356 height 31
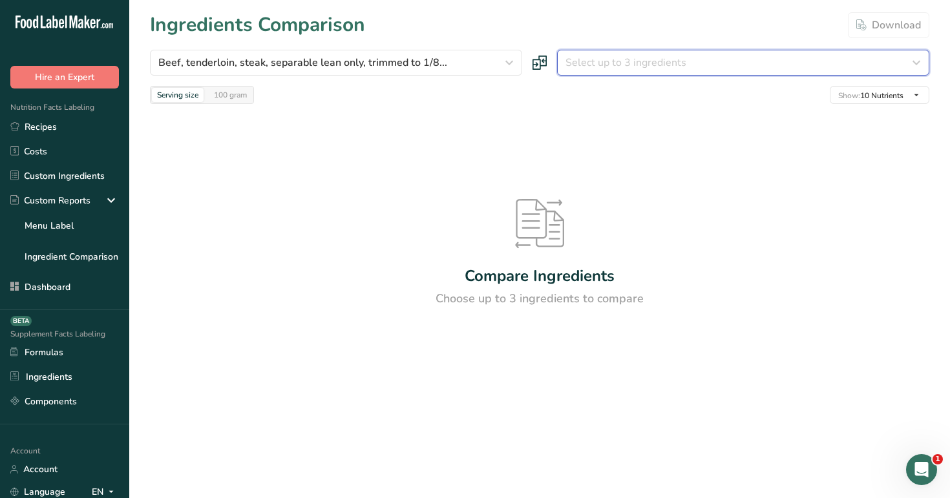
click at [603, 63] on span "Select up to 3 ingredients" at bounding box center [626, 63] width 121 height 16
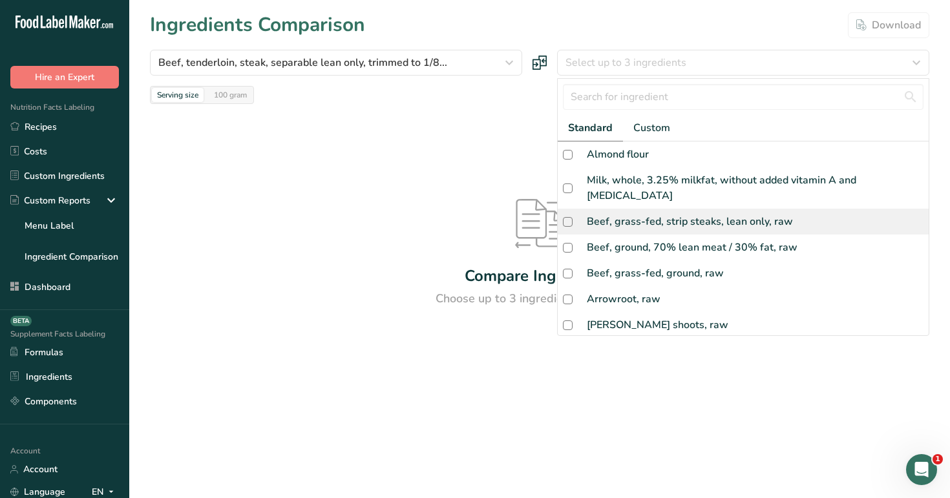
click at [621, 214] on div "Beef, grass-fed, strip steaks, lean only, raw" at bounding box center [690, 222] width 206 height 16
checkbox input "true"
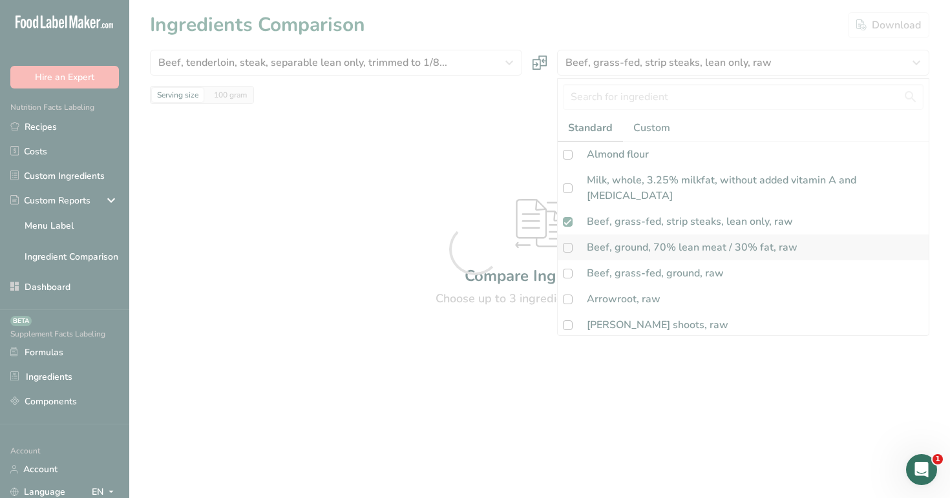
click at [676, 243] on div at bounding box center [475, 249] width 950 height 498
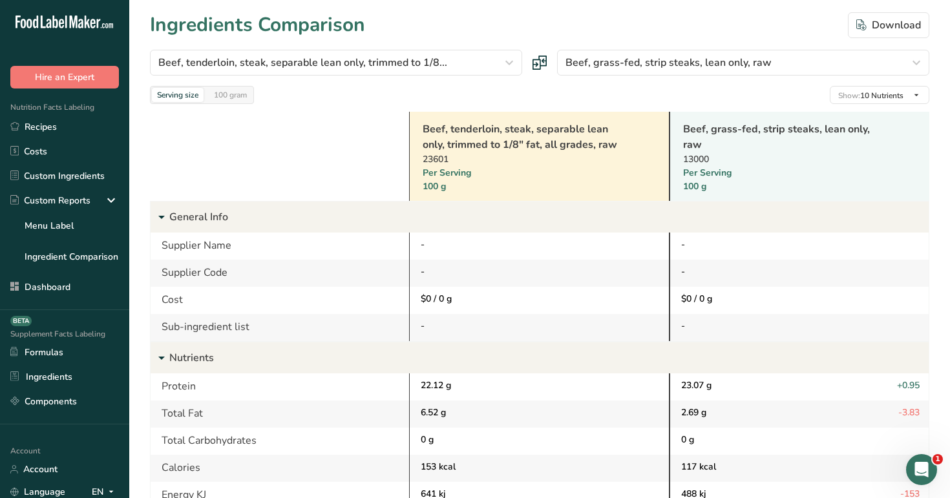
click at [623, 194] on div "Beef, tenderloin, steak, separable lean only, trimmed to 1/8" fat, all grades, …" at bounding box center [539, 156] width 260 height 89
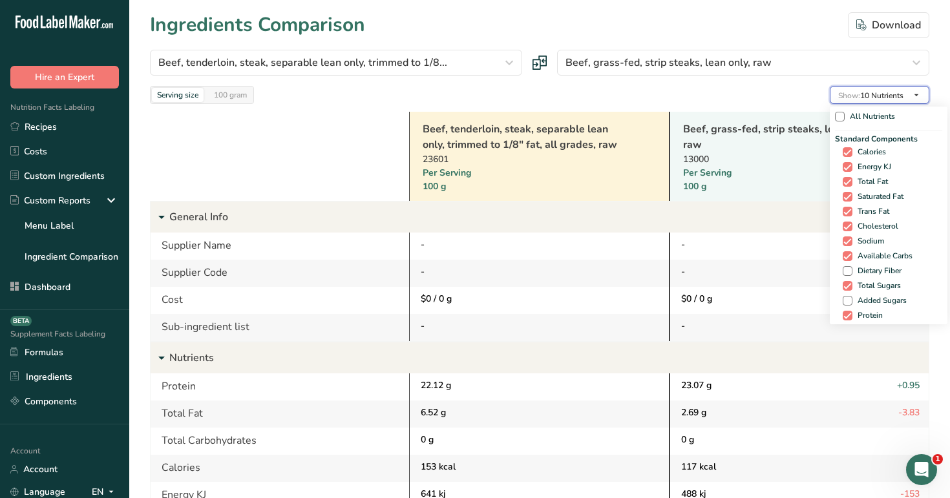
click at [909, 100] on span "button" at bounding box center [917, 95] width 16 height 16
click at [881, 119] on span "All Nutrients" at bounding box center [870, 117] width 50 height 10
click at [844, 119] on input "All Nutrients" at bounding box center [839, 116] width 8 height 8
checkbox input "true"
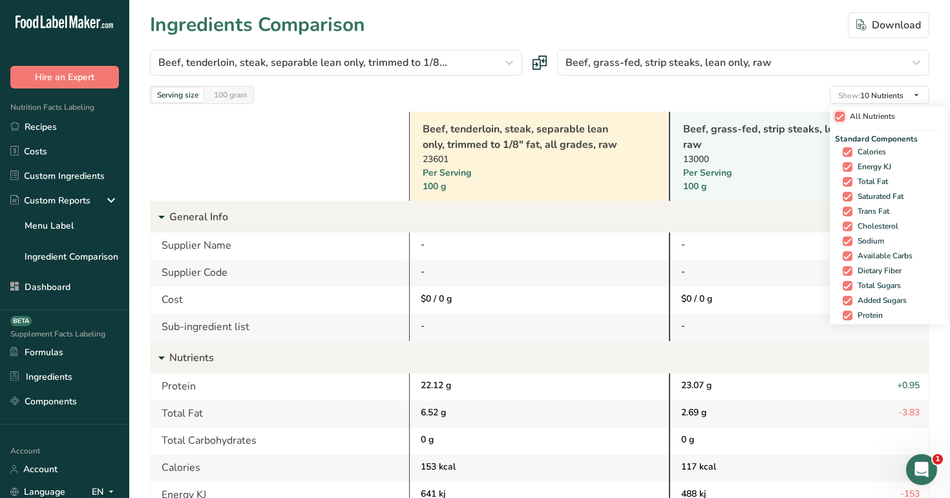
checkbox input "true"
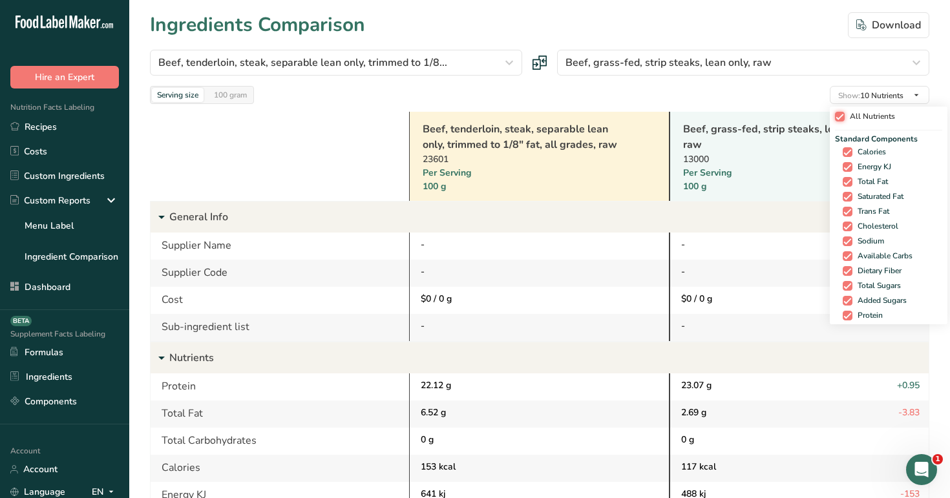
checkbox input "true"
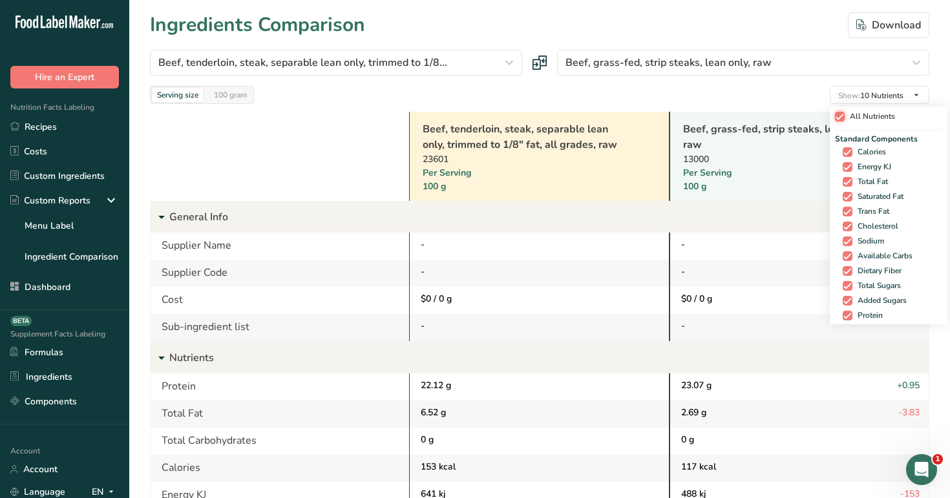
checkbox input "true"
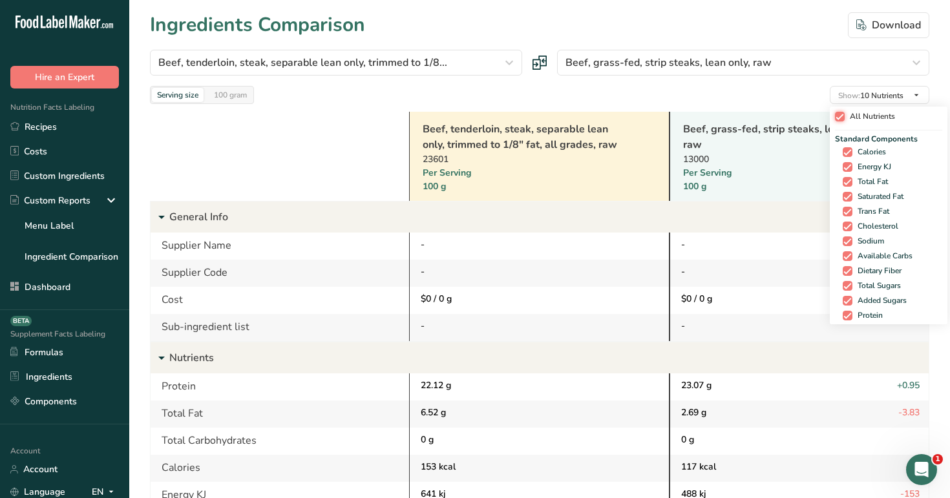
checkbox input "true"
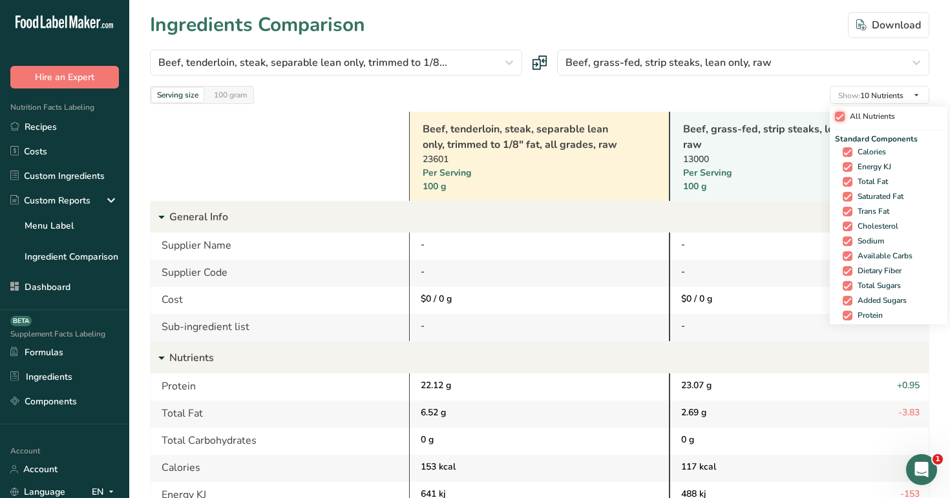
checkbox input "true"
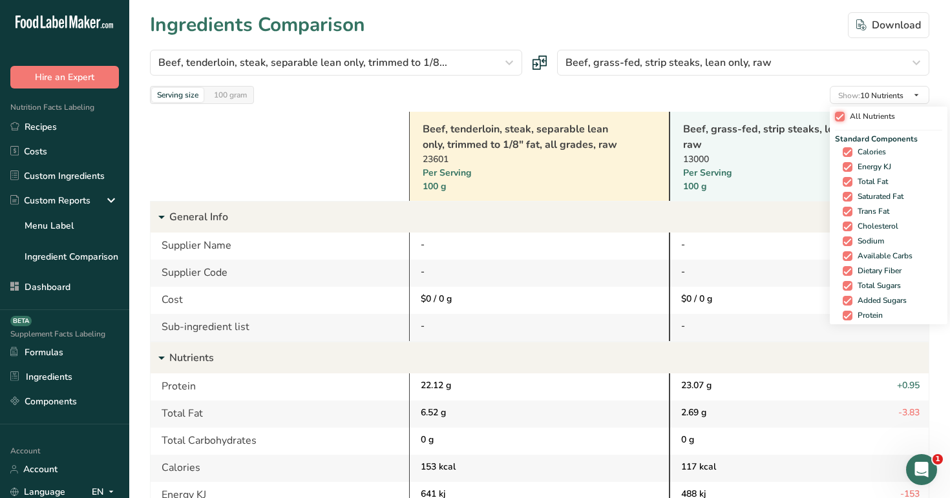
checkbox input "true"
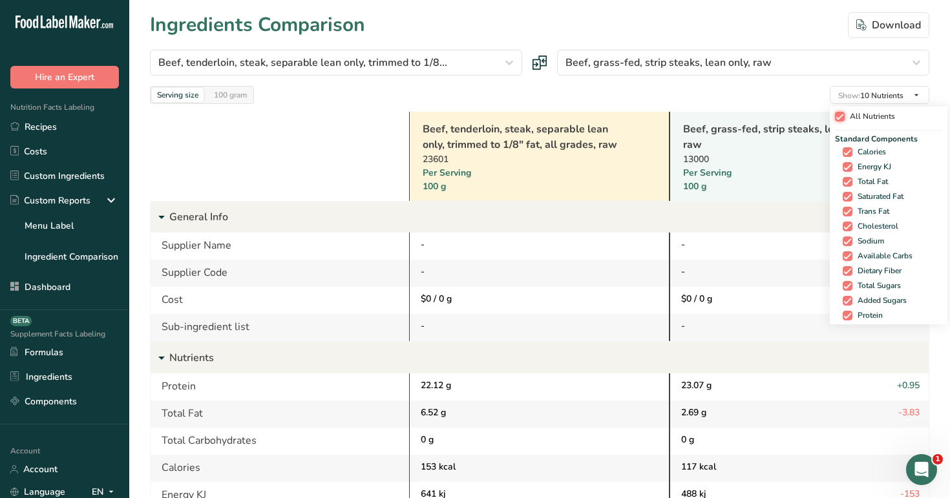
checkbox input "true"
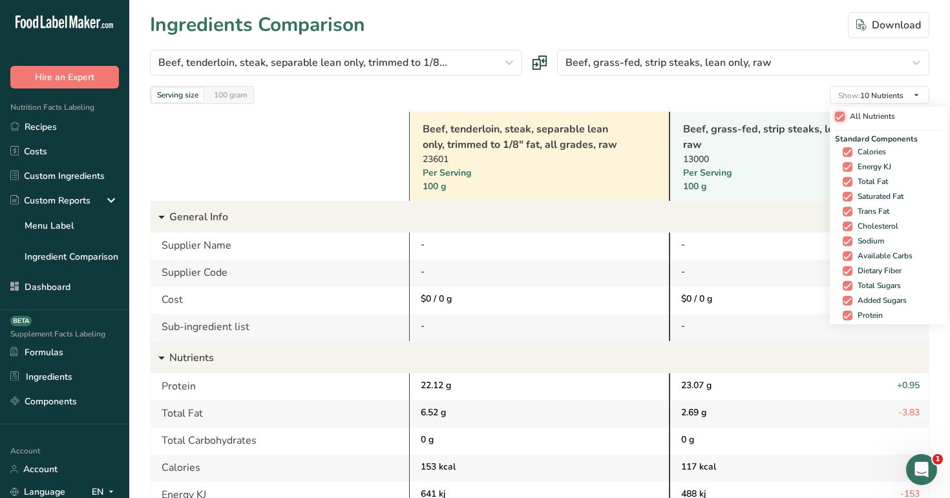
checkbox input "true"
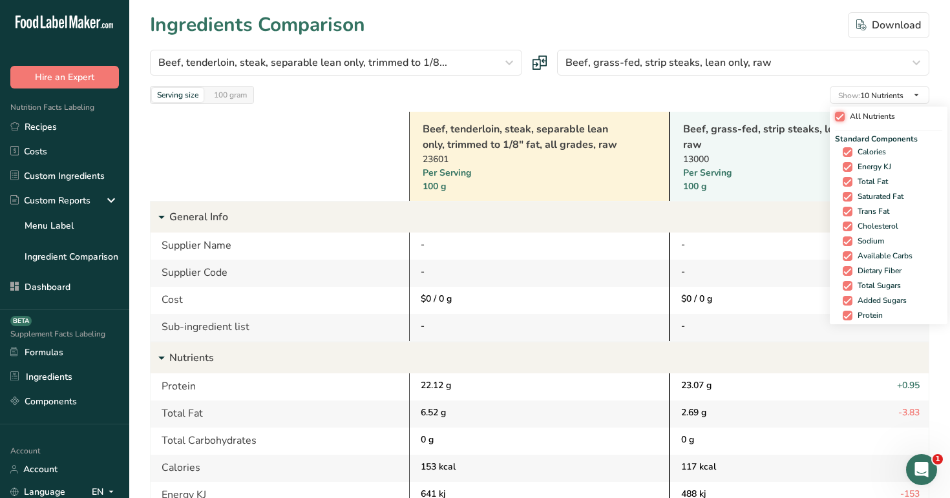
checkbox input "true"
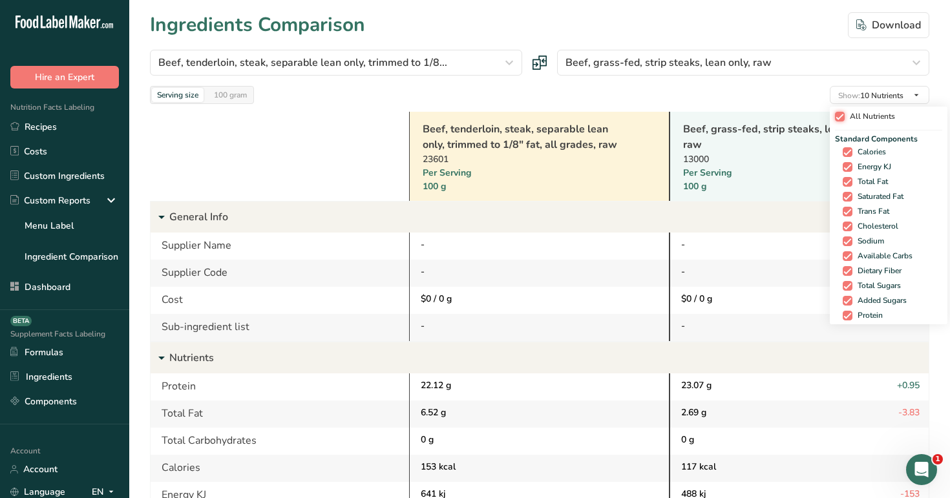
checkbox input "true"
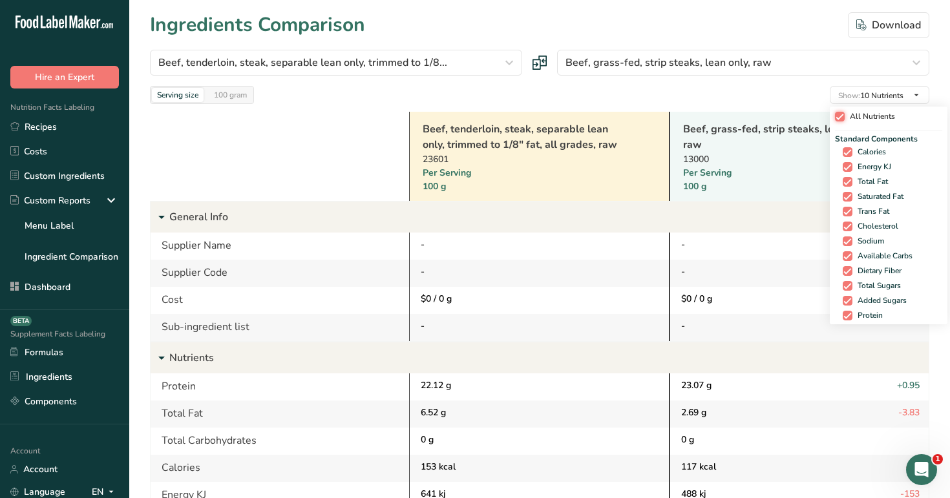
checkbox input "true"
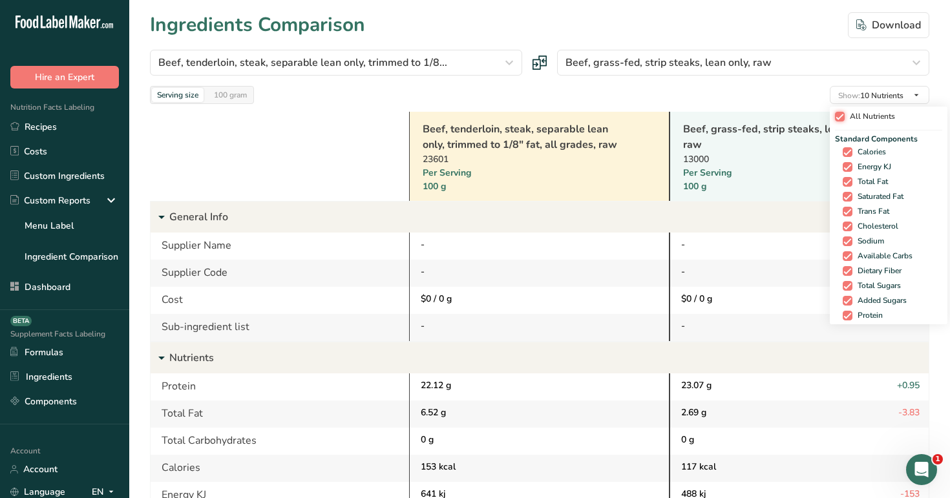
checkbox input "true"
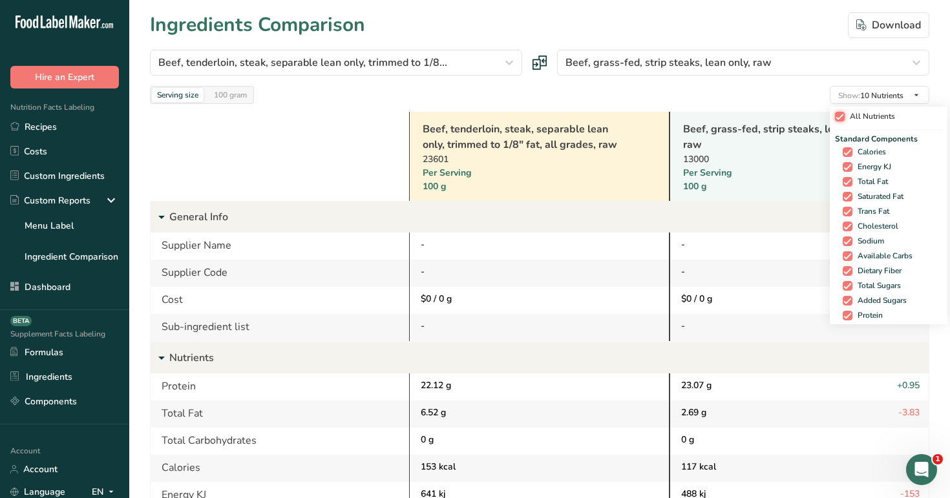
checkbox input "true"
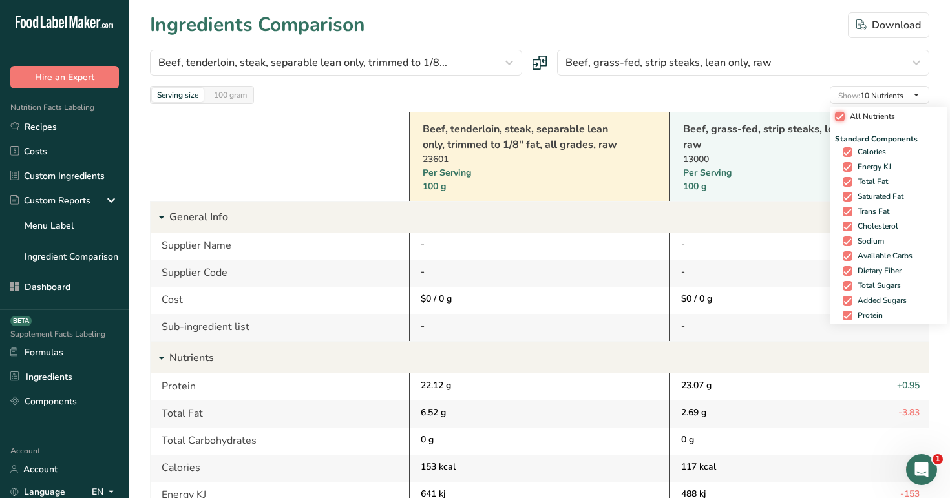
checkbox input "true"
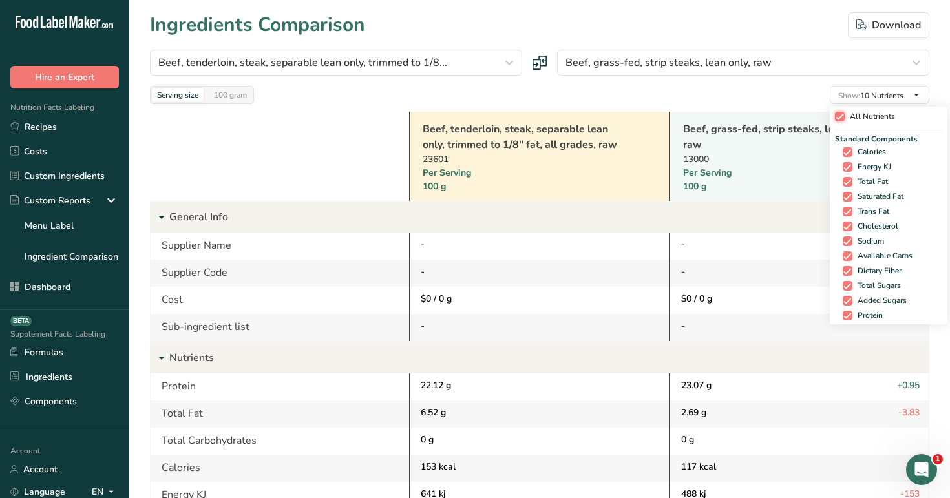
checkbox input "true"
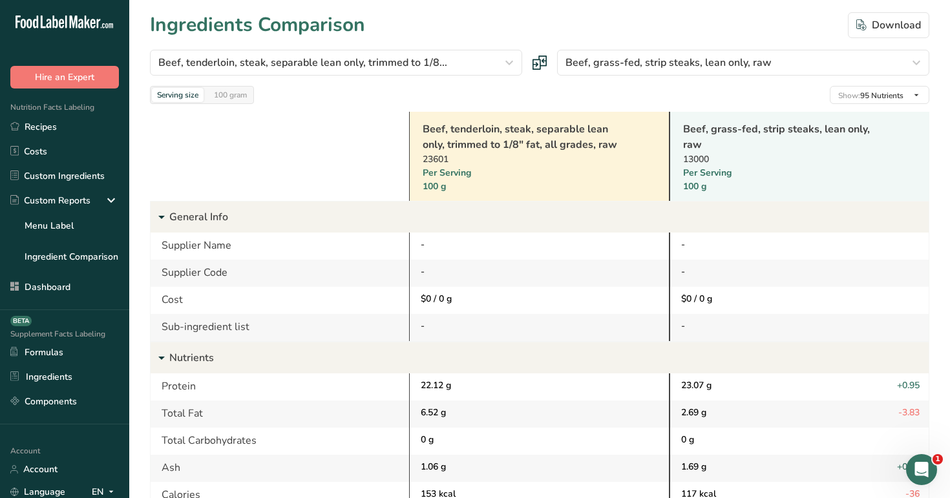
click at [433, 135] on link "Beef, tenderloin, steak, separable lean only, trimmed to 1/8" fat, all grades, …" at bounding box center [523, 137] width 200 height 31
click at [241, 94] on div "100 gram" at bounding box center [230, 95] width 43 height 14
click at [173, 96] on div "Serving size" at bounding box center [178, 95] width 52 height 14
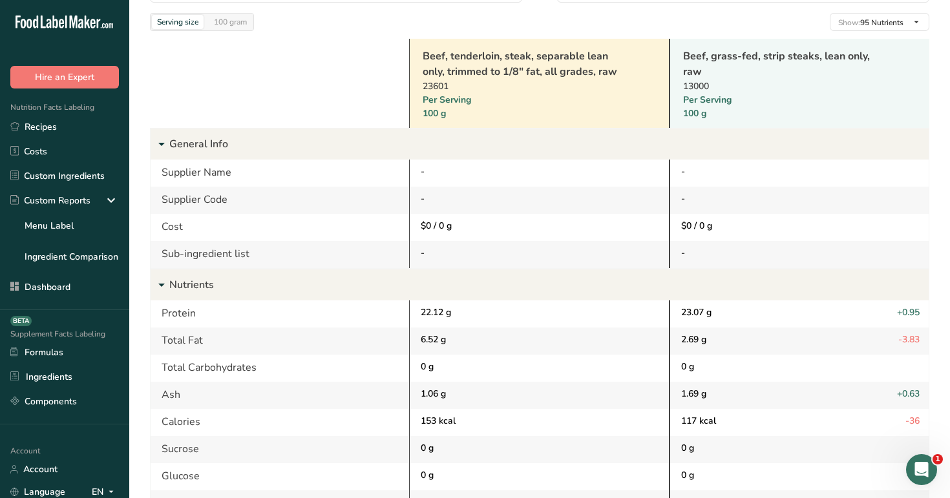
scroll to position [6, 0]
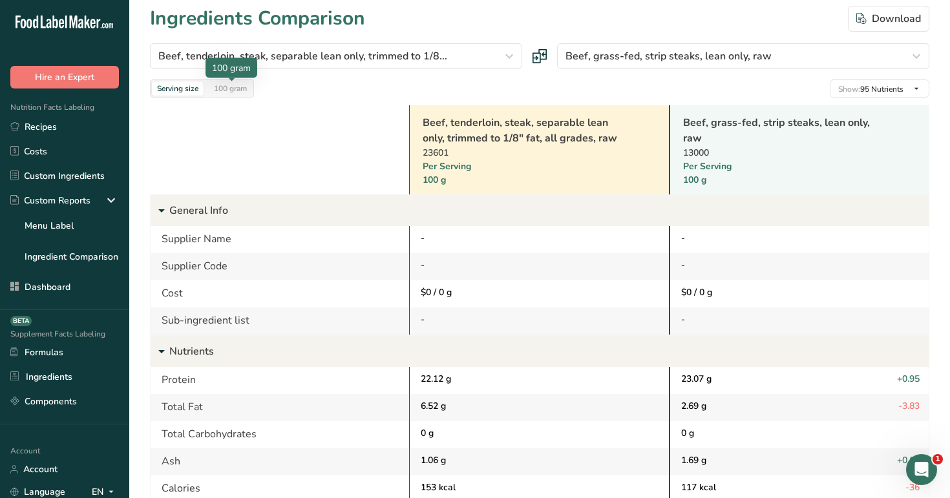
click at [226, 94] on div "100 gram" at bounding box center [230, 88] width 43 height 14
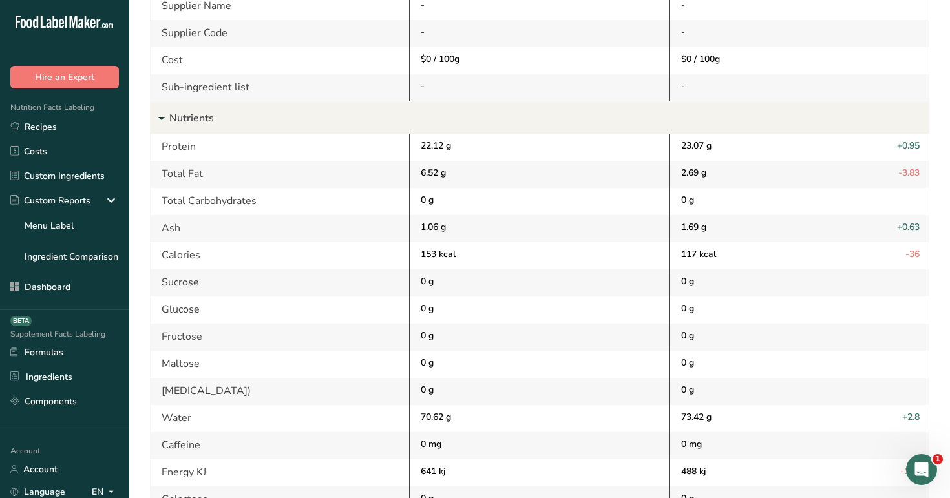
scroll to position [0, 0]
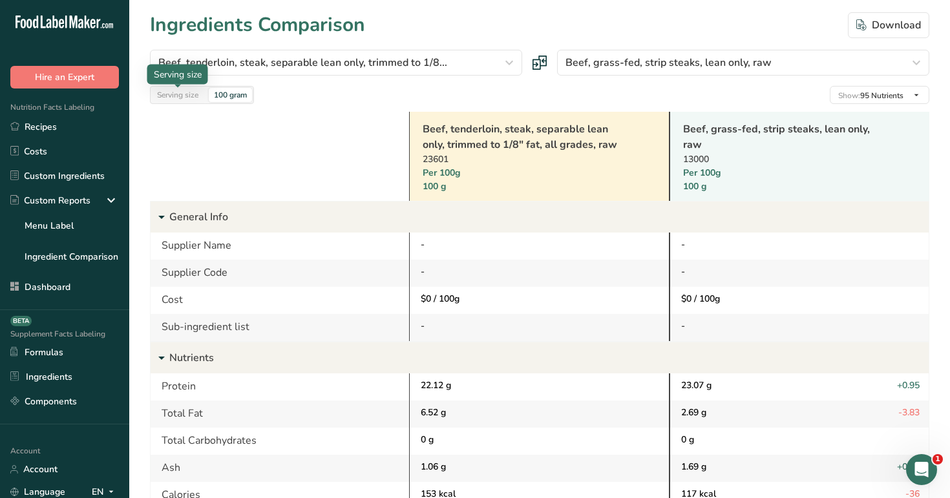
click at [197, 91] on div "Serving size" at bounding box center [178, 95] width 52 height 14
click at [245, 96] on div "100 gram" at bounding box center [230, 95] width 43 height 14
click at [715, 133] on link "Beef, grass-fed, strip steaks, lean only, raw" at bounding box center [783, 137] width 200 height 31
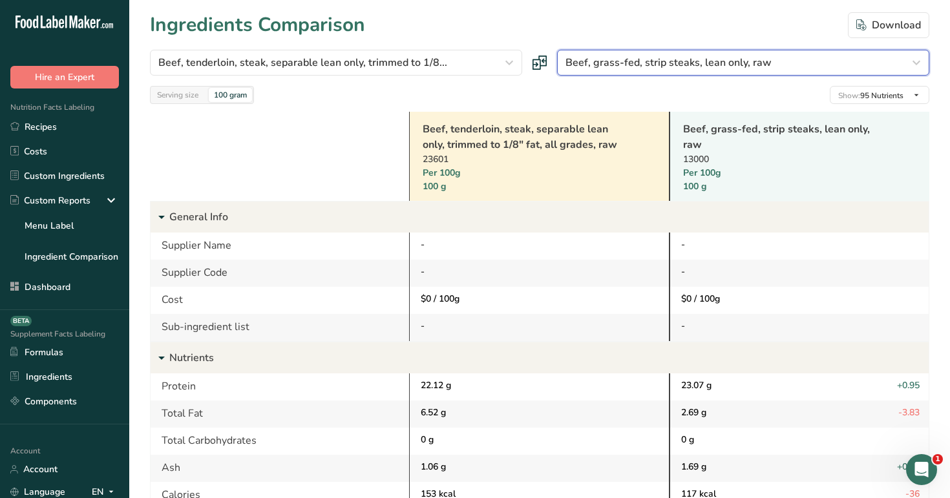
click at [591, 50] on button "Beef, grass-fed, strip steaks, lean only, raw" at bounding box center [743, 63] width 372 height 26
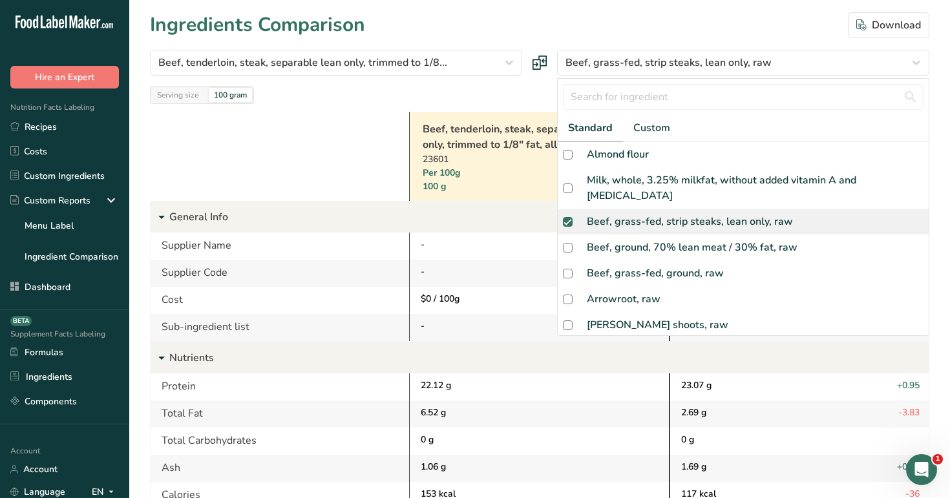
click at [570, 209] on div "Beef, grass-fed, strip steaks, lean only, raw" at bounding box center [743, 222] width 371 height 26
checkbox input "false"
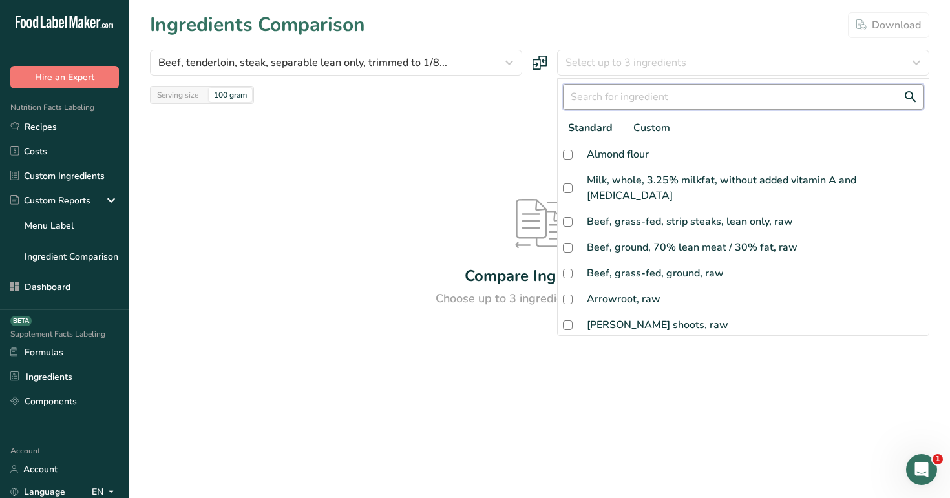
click at [630, 103] on input "text" at bounding box center [743, 97] width 361 height 26
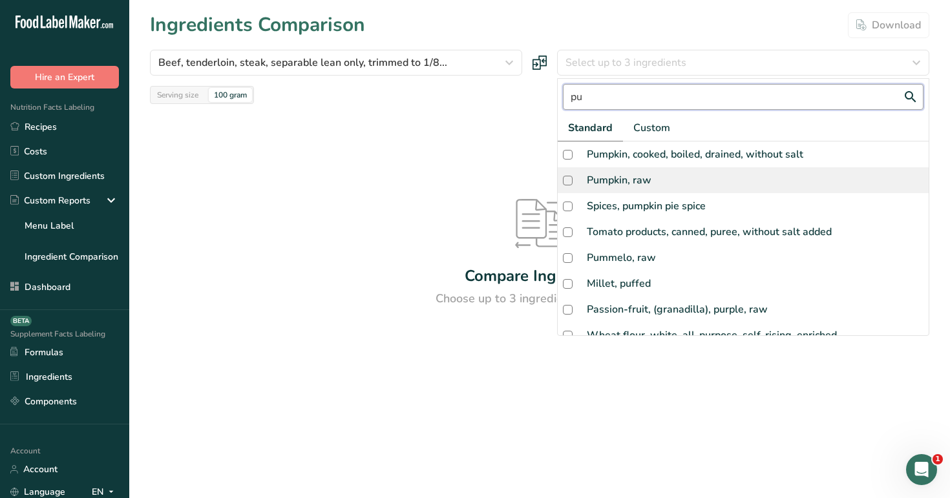
type input "pu"
click at [657, 172] on div "Pumpkin, raw" at bounding box center [743, 180] width 371 height 26
checkbox input "true"
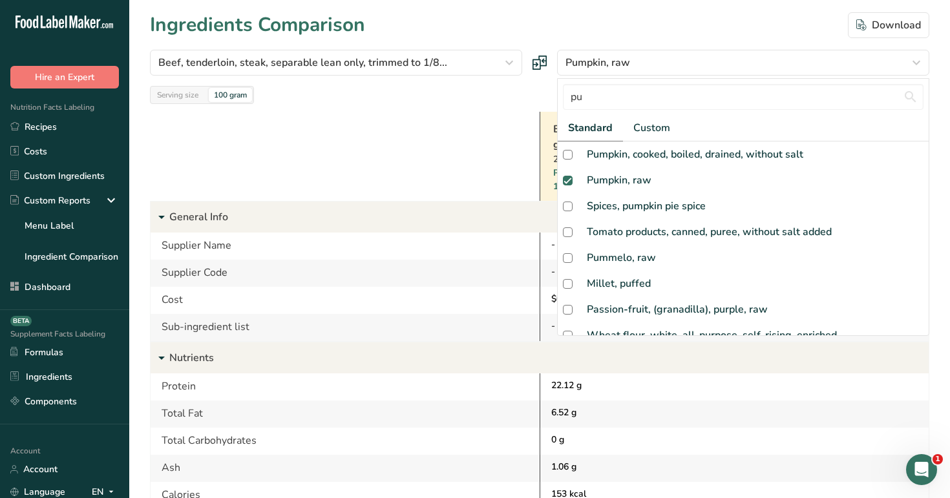
click at [523, 134] on div at bounding box center [345, 156] width 390 height 89
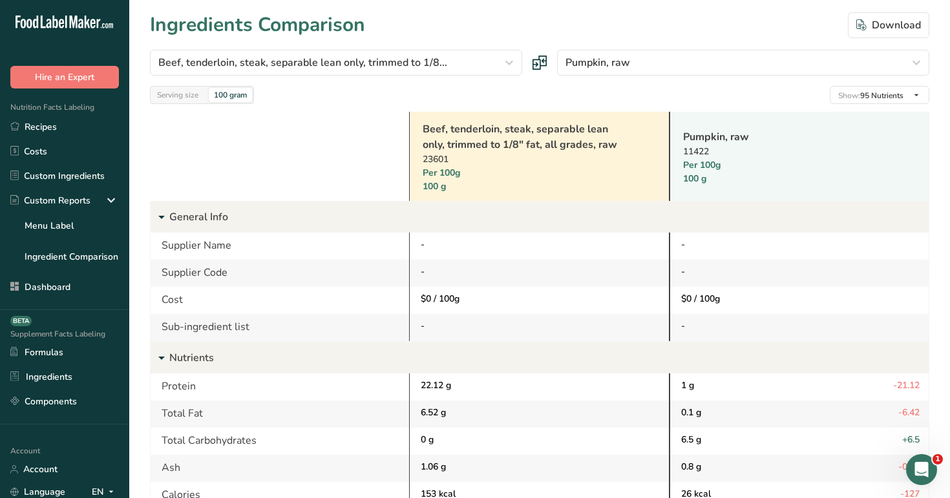
click at [705, 142] on link "Pumpkin, raw" at bounding box center [783, 137] width 200 height 16
click at [727, 136] on link "Pumpkin, raw" at bounding box center [783, 137] width 200 height 16
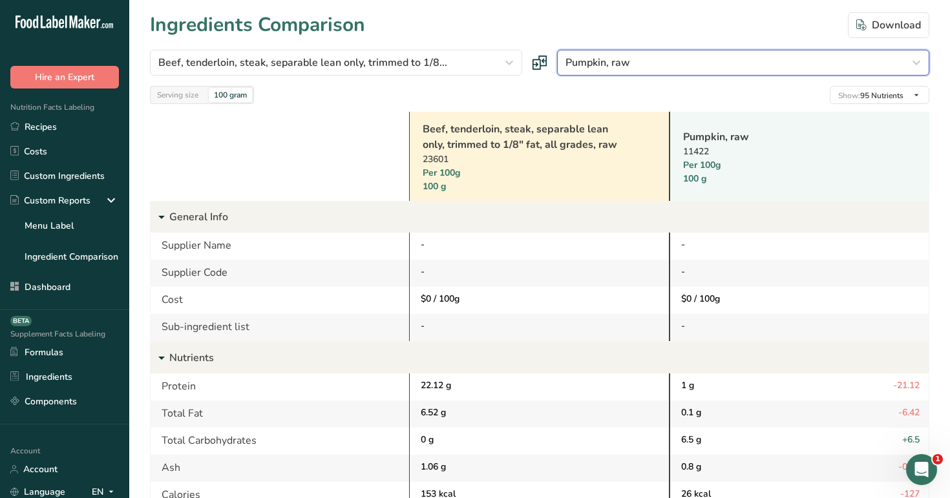
click at [627, 66] on span "Pumpkin, raw" at bounding box center [598, 63] width 65 height 16
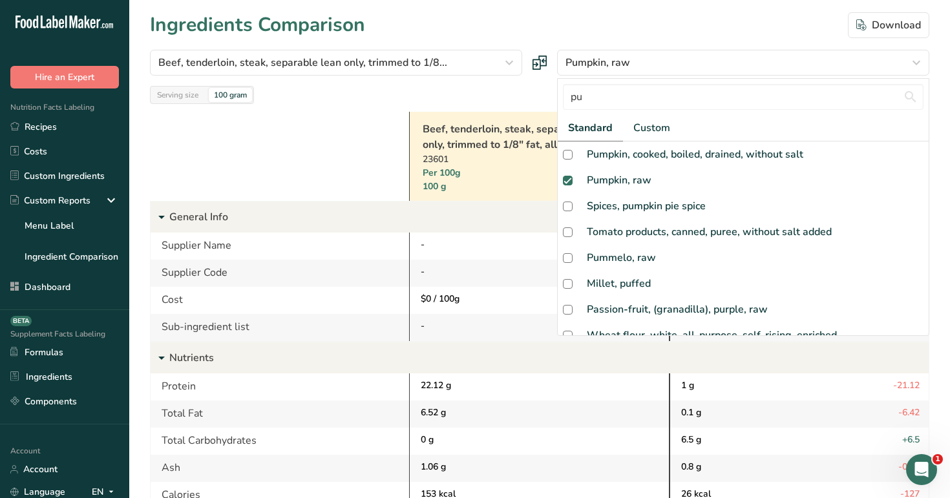
click at [609, 13] on div "Ingredients Comparison Download" at bounding box center [540, 24] width 780 height 29
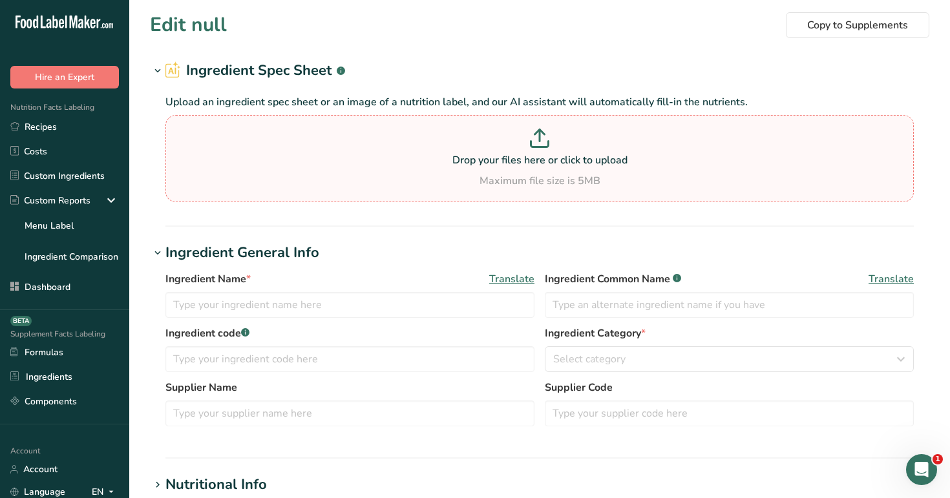
type input "Beef, tenderloin, steak, separable lean only, trimmed to 1/8" fat, all grades, …"
type input "Beef Tenderloin Steak"
type input "100"
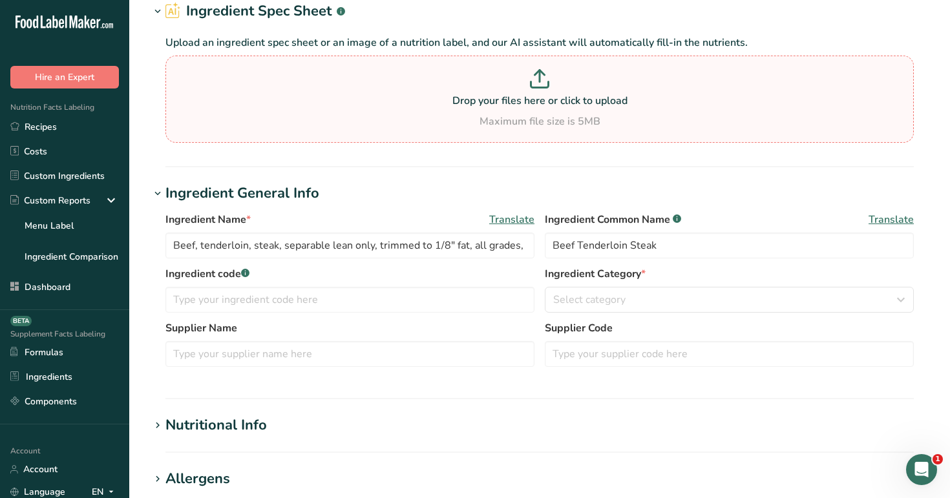
type input "153"
type KJ "641"
type Fat "6.52"
type Fat "2.41"
type input "65"
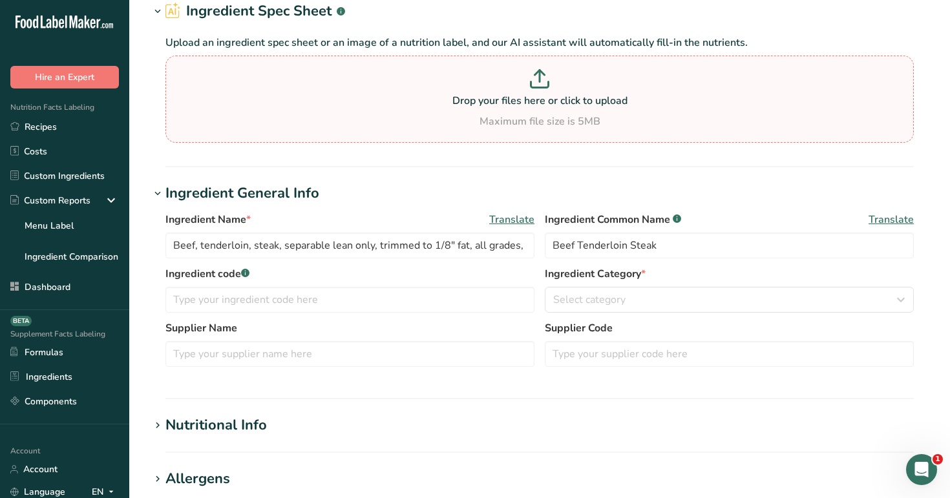
type input "56"
type Carbohydrates "0"
type Fiber "0"
type Sugars "0"
type input "22.12"
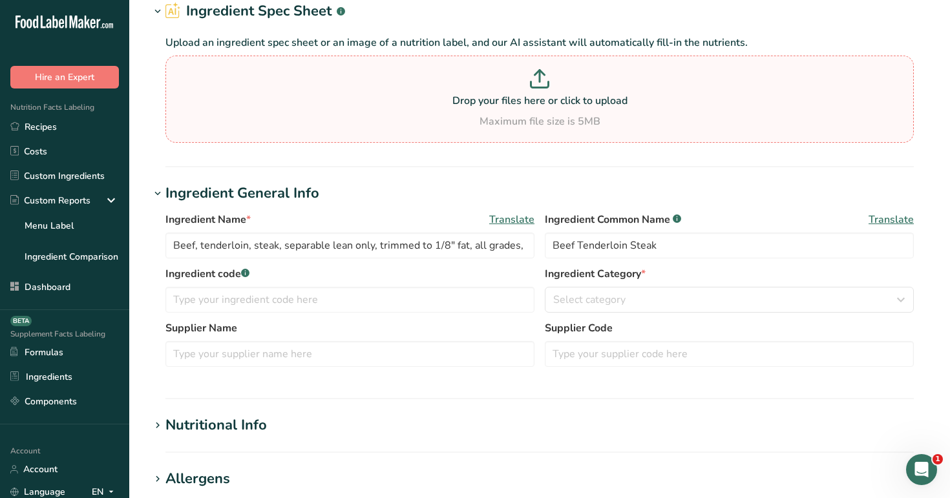
scroll to position [125, 0]
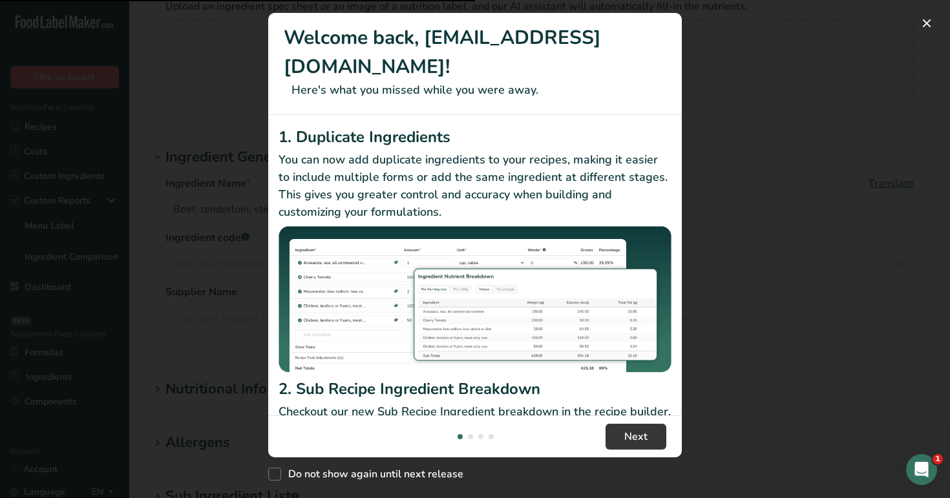
click at [255, 323] on div "New Features" at bounding box center [475, 249] width 950 height 498
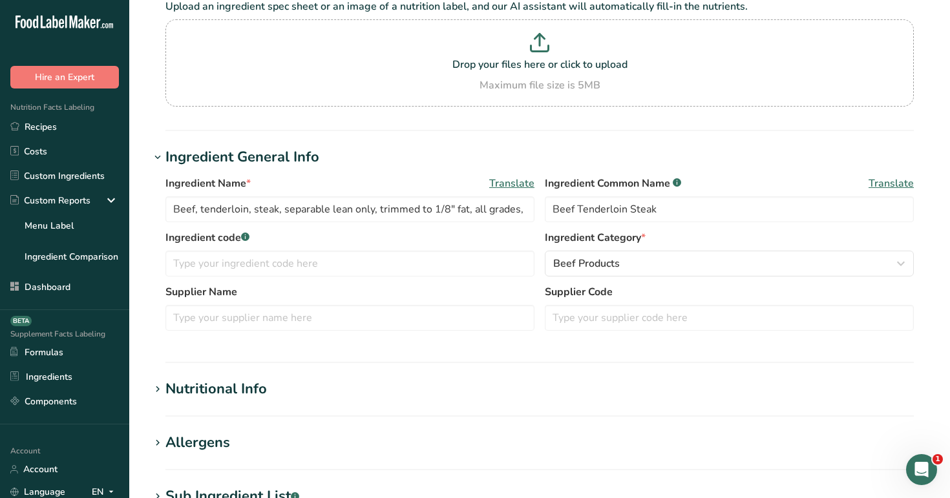
click at [236, 399] on div "Nutritional Info" at bounding box center [217, 389] width 102 height 21
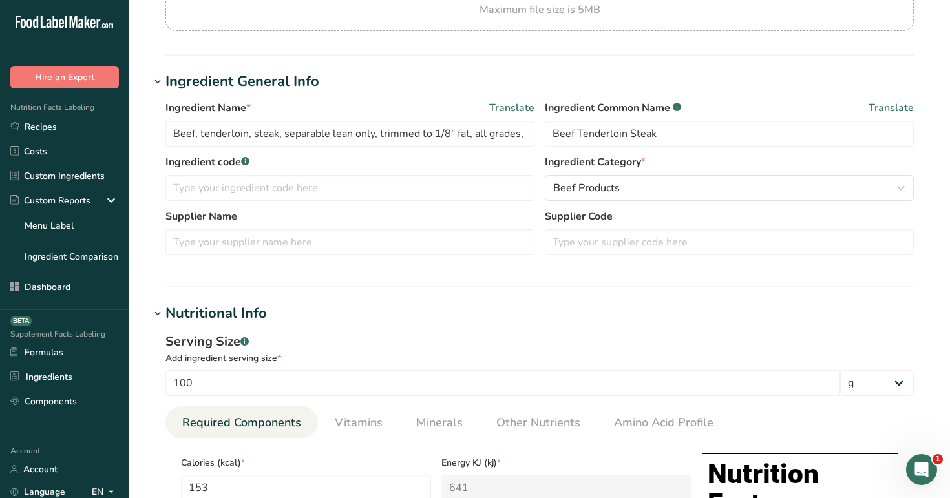
scroll to position [0, 0]
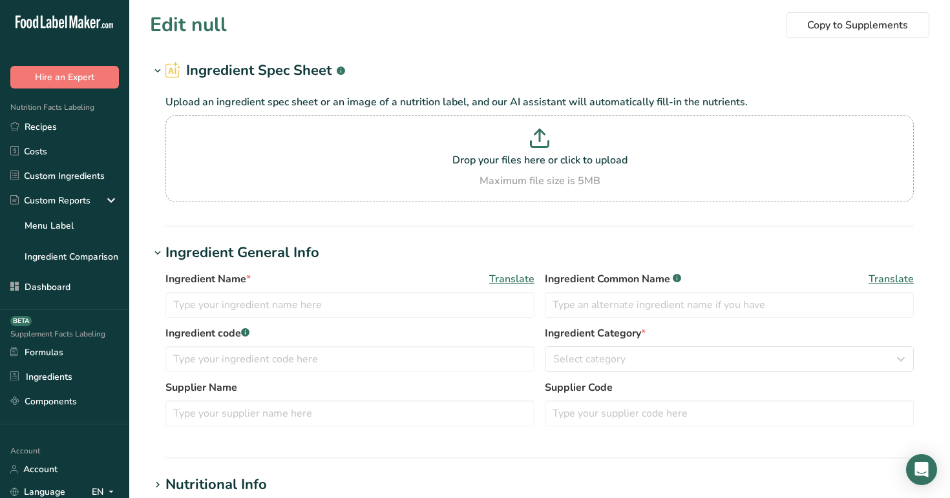
type input "Beef, grass-fed, strip steaks, lean only, raw"
type input "Beef Strip Steaks"
type input "100"
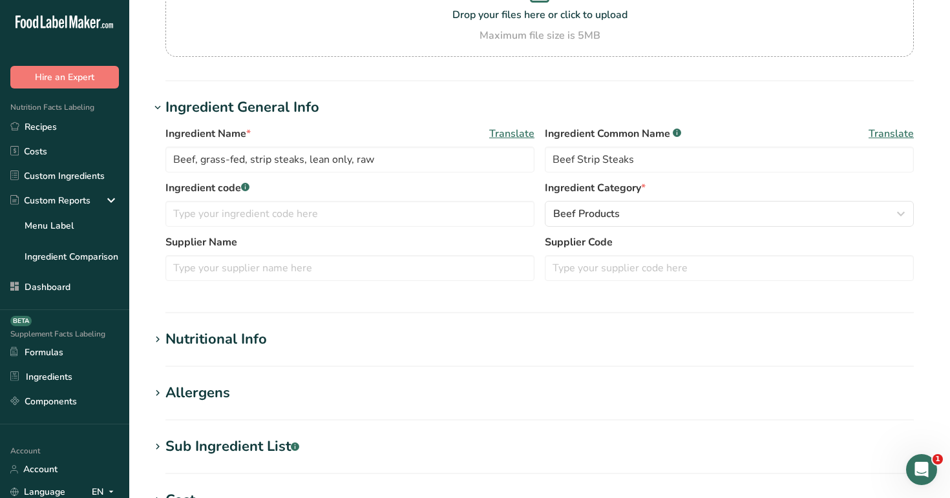
scroll to position [156, 0]
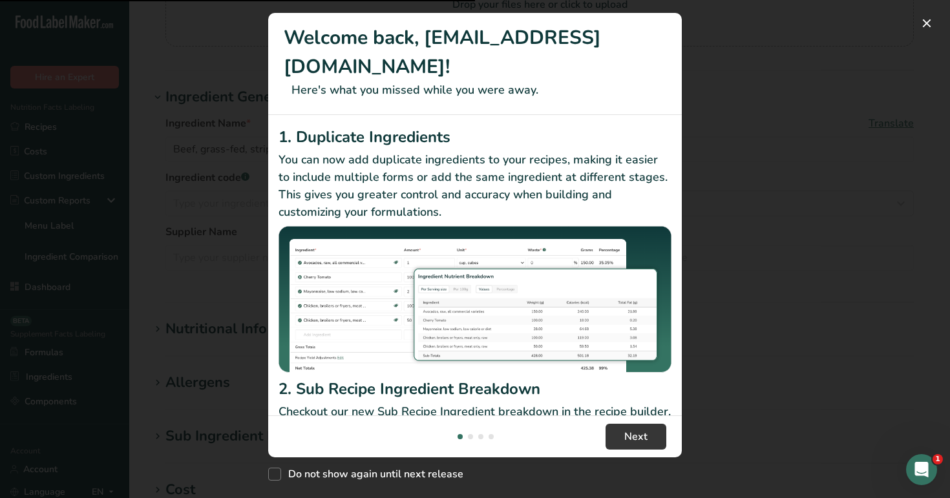
click at [225, 328] on div "New Features" at bounding box center [475, 249] width 950 height 498
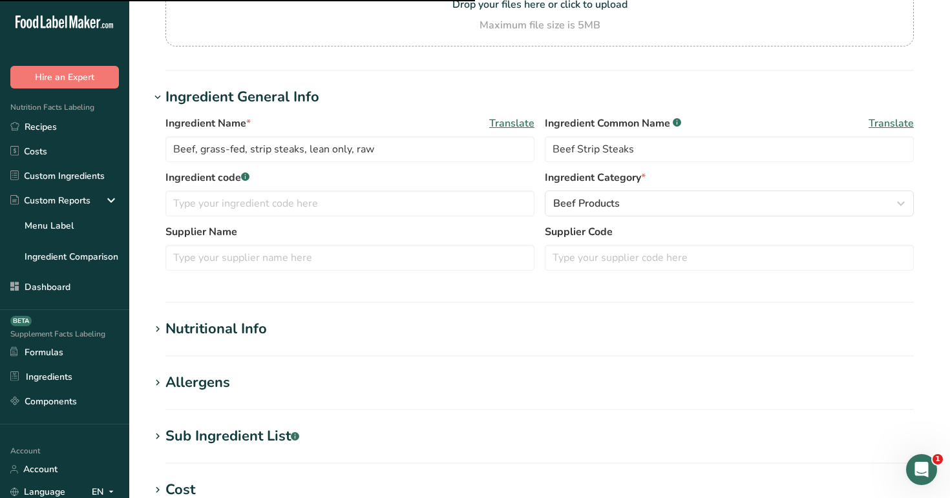
click at [225, 328] on div "Nutritional Info" at bounding box center [217, 329] width 102 height 21
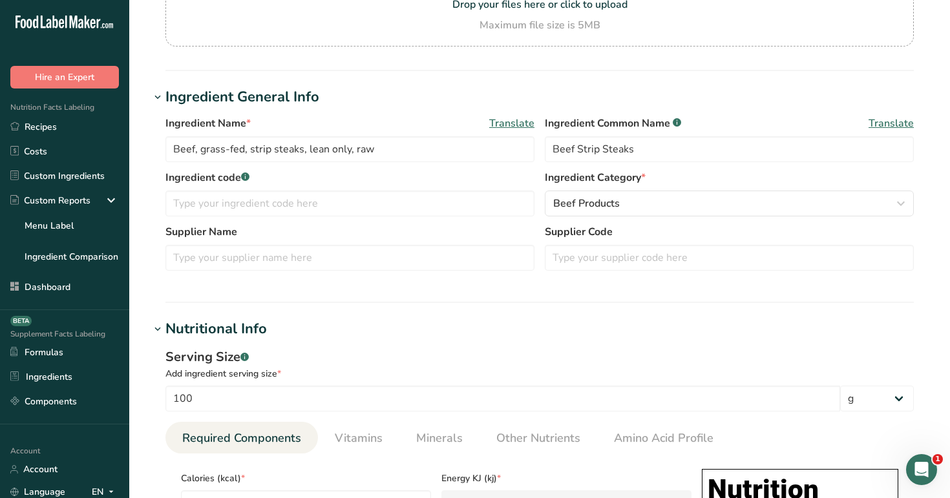
scroll to position [159, 0]
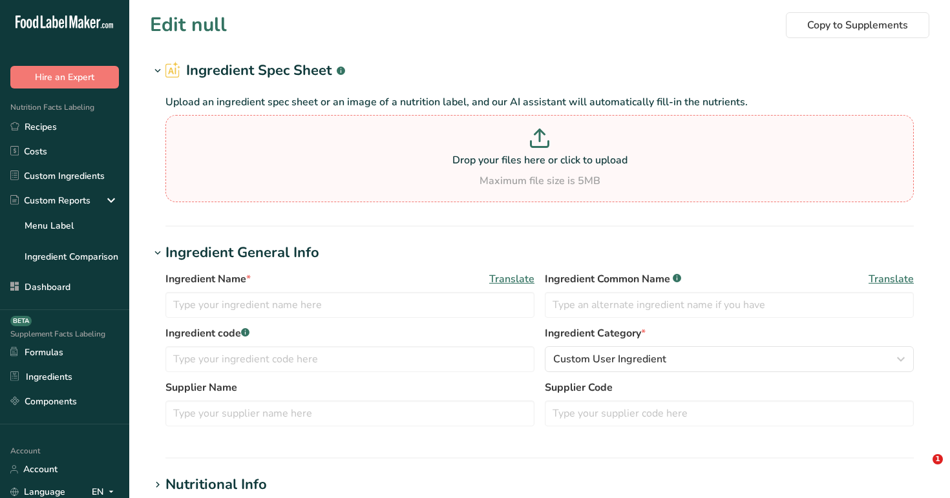
type input "Pumpkin, raw"
type input "Pumpkin"
type input "100"
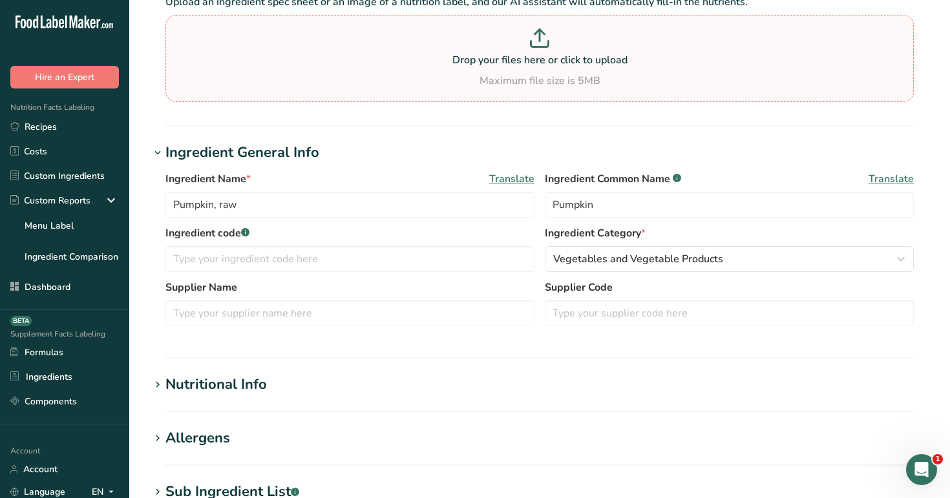
scroll to position [214, 0]
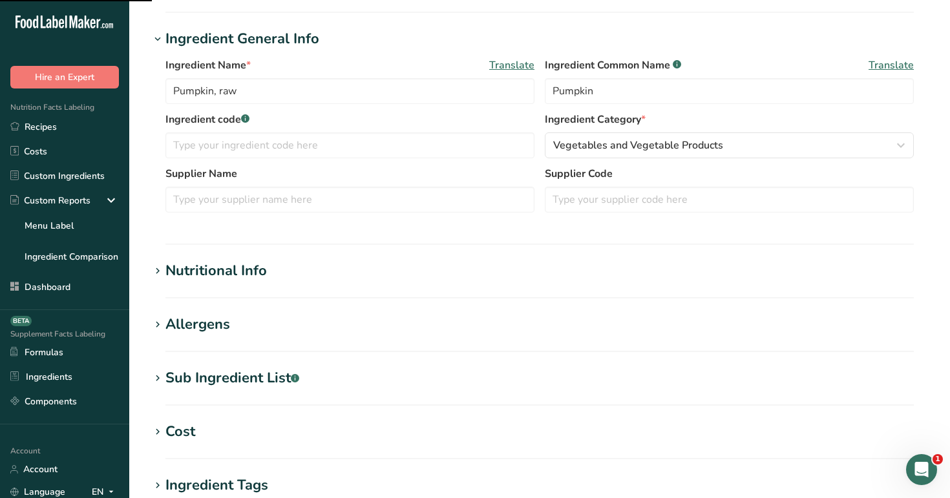
click at [233, 270] on div "Nutritional Info" at bounding box center [217, 271] width 102 height 21
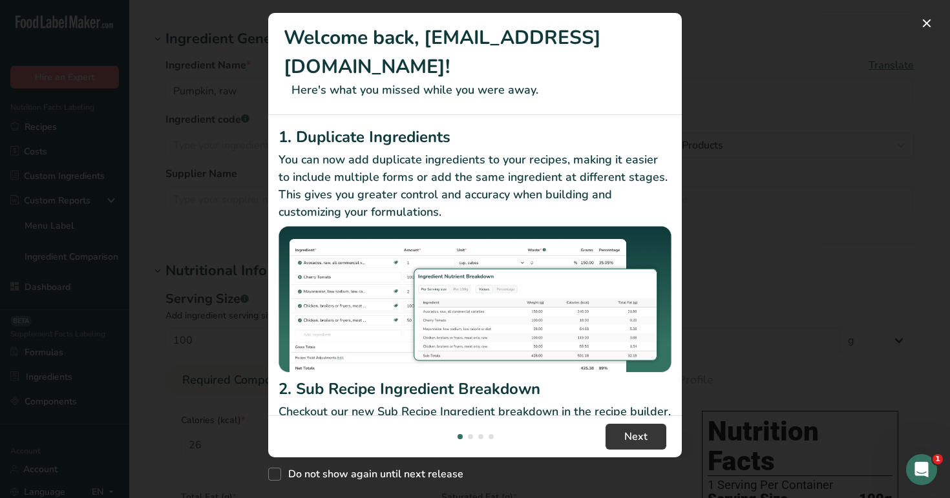
click at [239, 241] on div "New Features" at bounding box center [475, 249] width 950 height 498
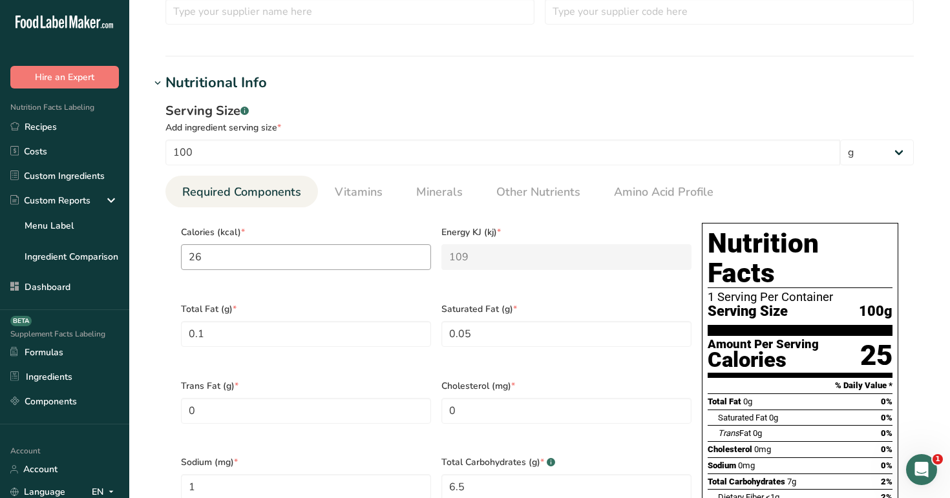
scroll to position [301, 0]
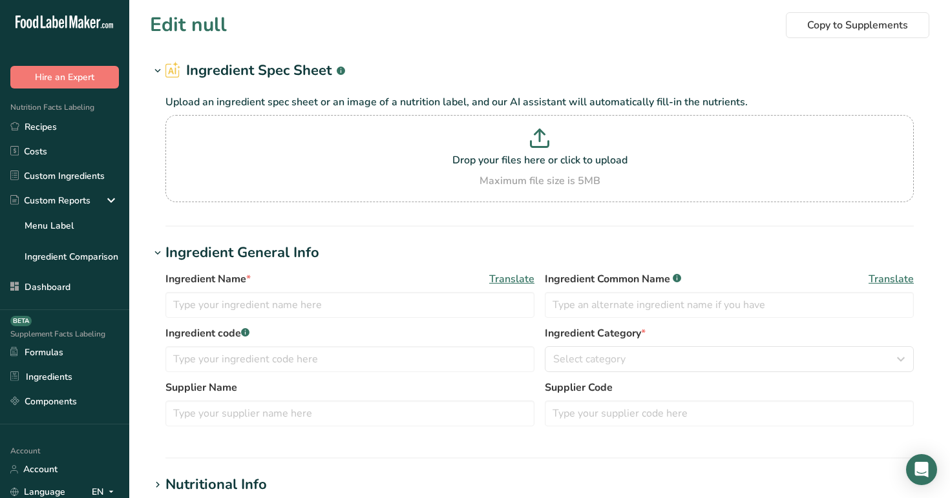
type input "Pumpkin, raw"
type input "Pumpkin"
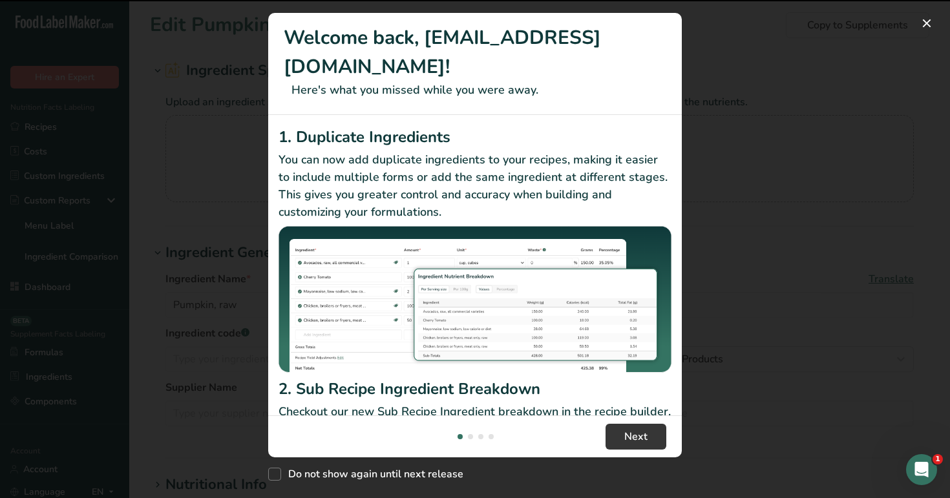
click at [147, 127] on div "New Features" at bounding box center [475, 249] width 950 height 498
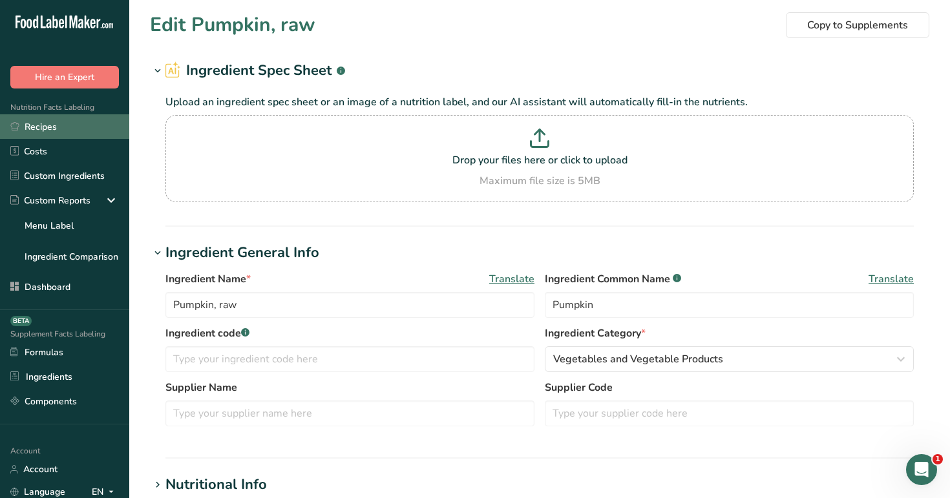
click at [74, 121] on link "Recipes" at bounding box center [64, 126] width 129 height 25
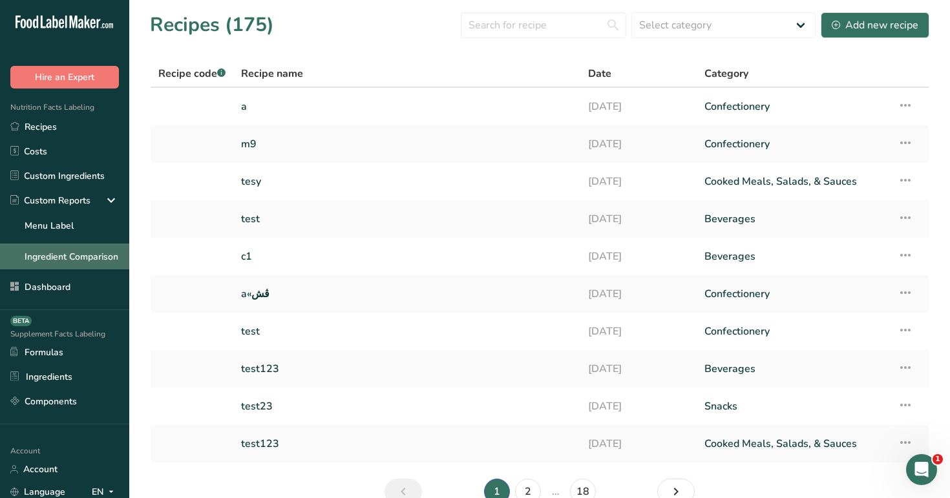
click at [87, 246] on link "Ingredient Comparison" at bounding box center [64, 257] width 129 height 26
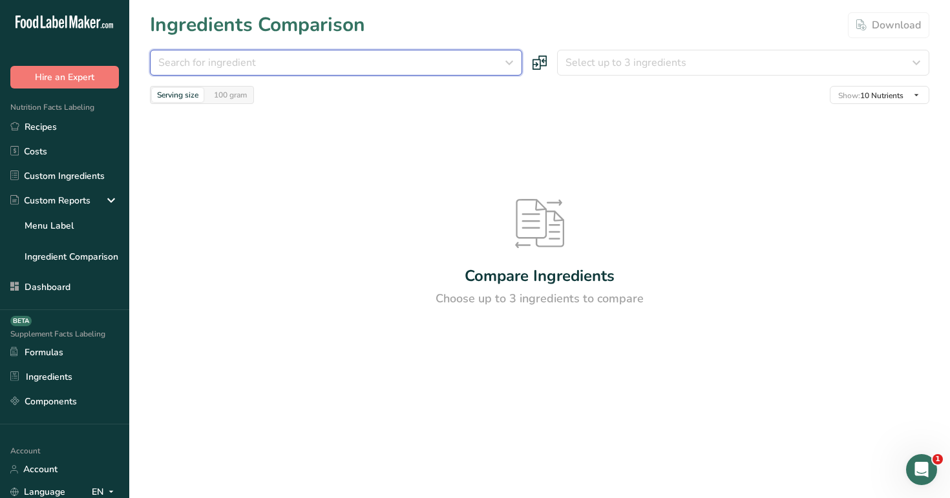
click at [444, 61] on div "Search for ingredient" at bounding box center [332, 63] width 348 height 16
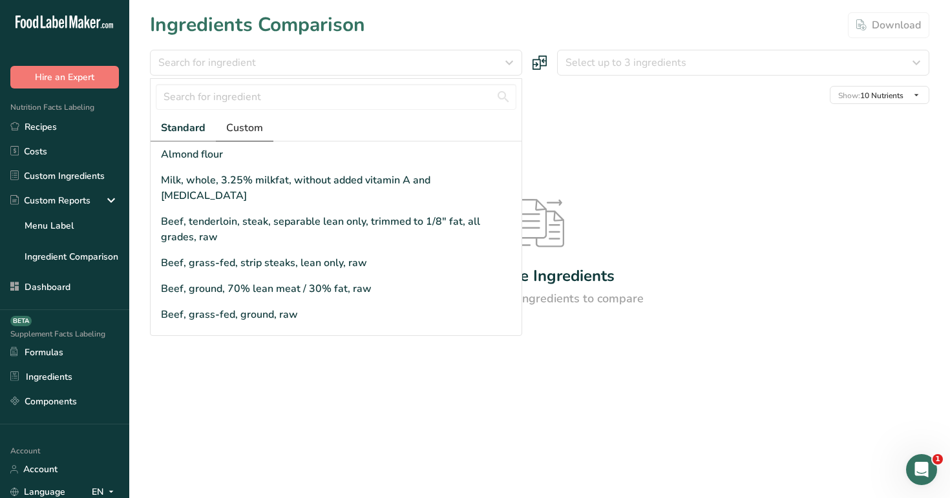
click at [259, 128] on span "Custom" at bounding box center [244, 128] width 37 height 16
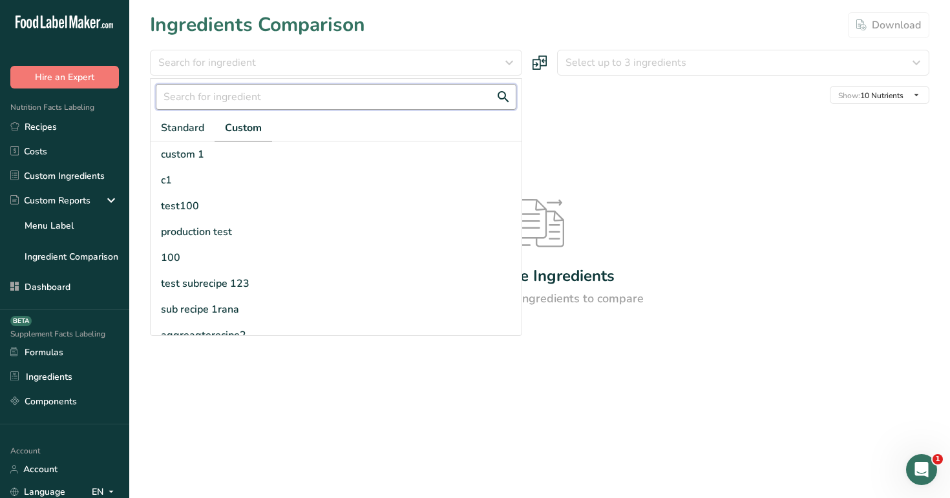
click at [270, 97] on input "text" at bounding box center [336, 97] width 361 height 26
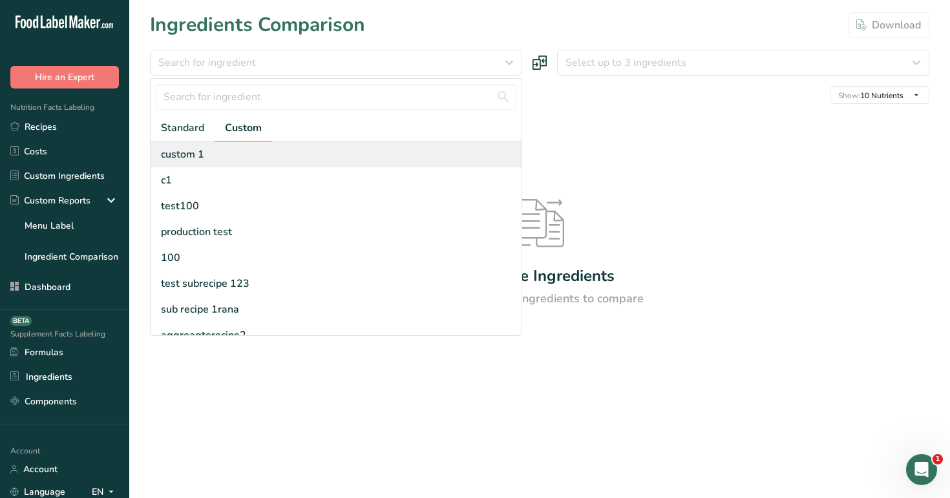
click at [238, 158] on div "custom 1" at bounding box center [336, 155] width 371 height 26
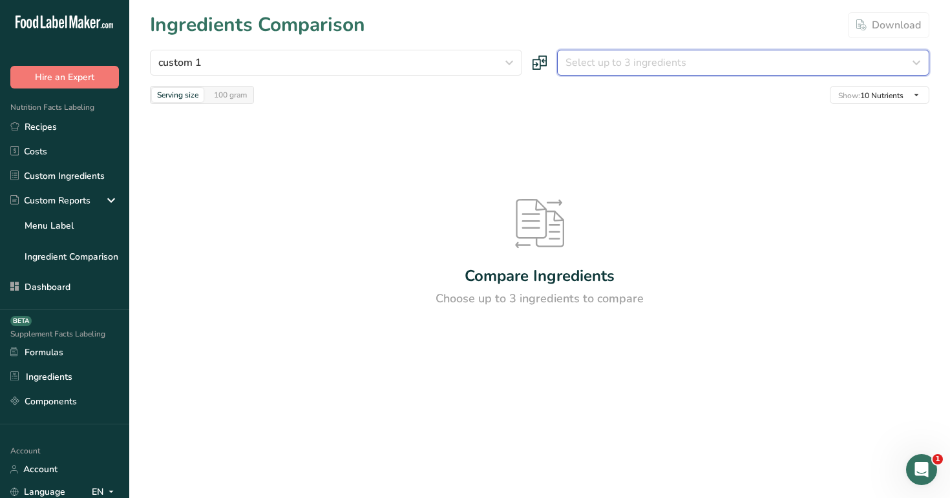
click at [683, 69] on span "Select up to 3 ingredients" at bounding box center [626, 63] width 121 height 16
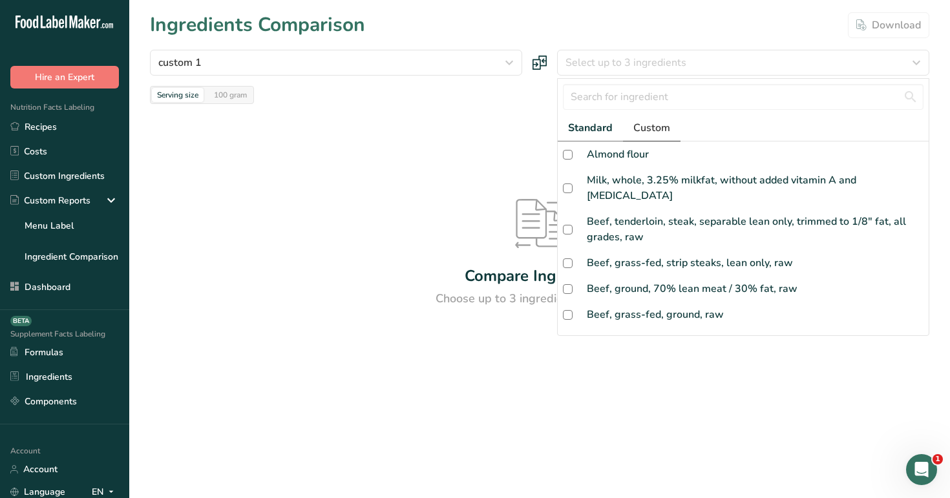
click at [650, 124] on span "Custom" at bounding box center [652, 128] width 37 height 16
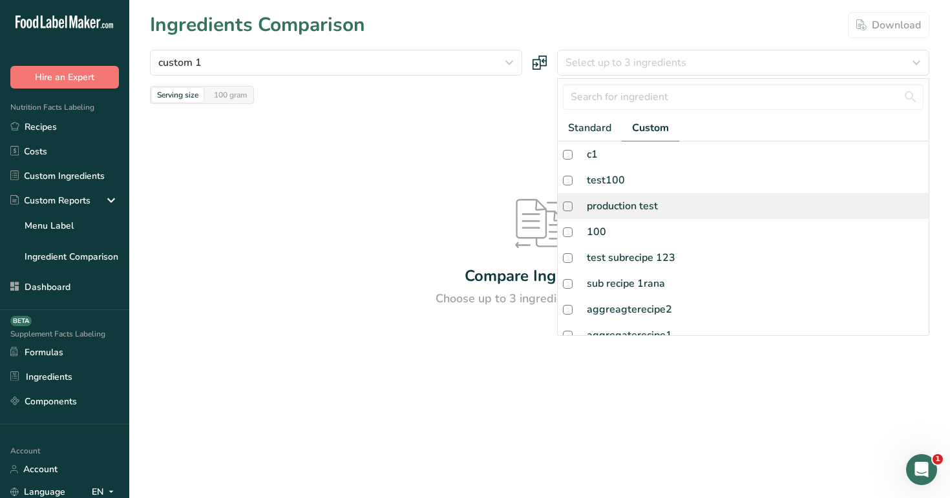
click at [671, 216] on div "production test" at bounding box center [743, 206] width 371 height 26
checkbox input "true"
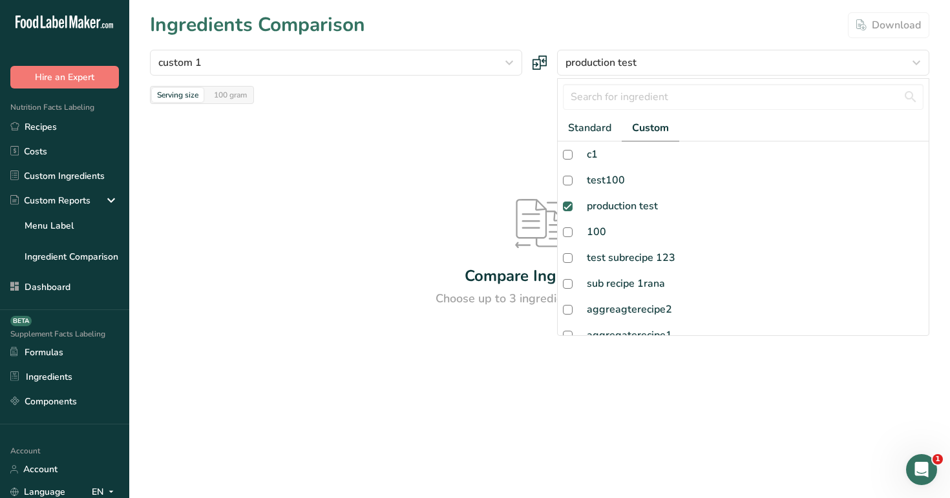
click at [0, 0] on div at bounding box center [0, 0] width 0 height 0
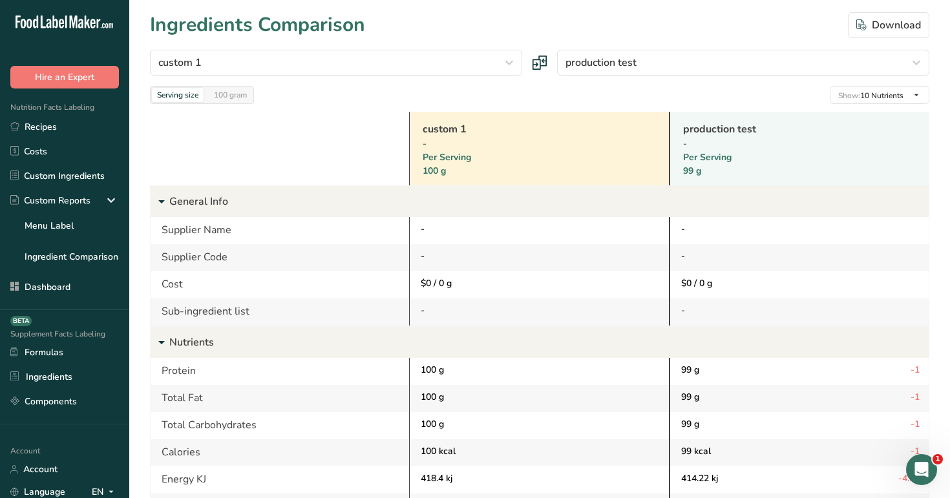
click at [717, 131] on link "production test" at bounding box center [783, 130] width 200 height 16
click at [233, 95] on div "100 gram" at bounding box center [230, 95] width 43 height 14
click at [175, 94] on div "Serving size" at bounding box center [178, 95] width 52 height 14
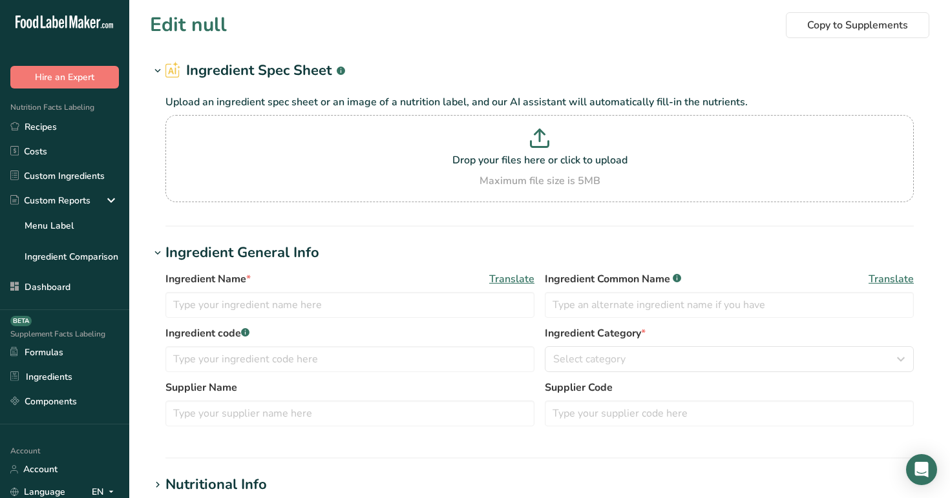
type input "production test"
type input "99"
type KJ "414.216"
type Fat "99"
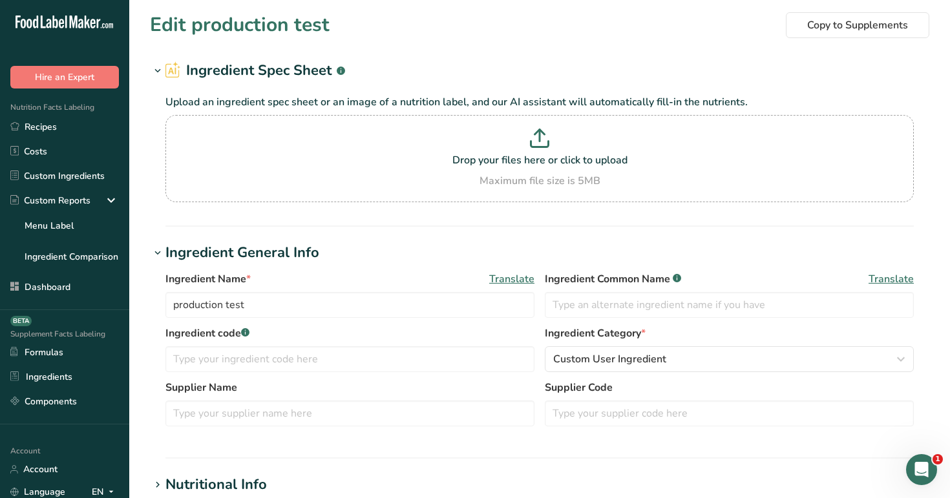
type Fat "99"
type input "99"
type Carbohydrates "99"
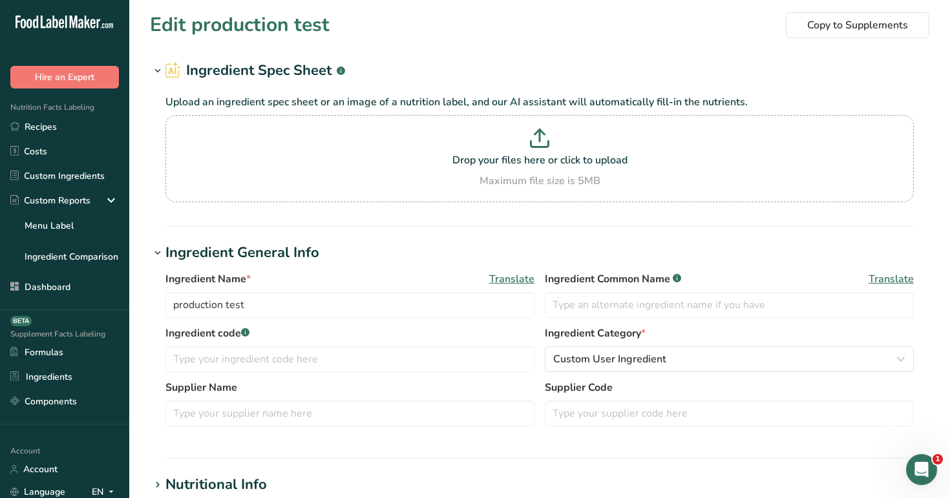
type Fiber "99"
type Sugars "99"
type input "99"
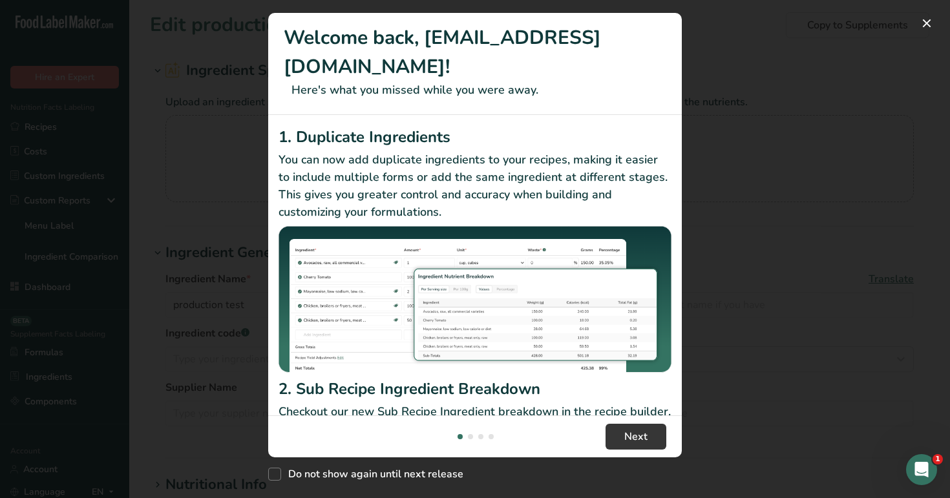
click at [734, 333] on div "New Features" at bounding box center [475, 249] width 950 height 498
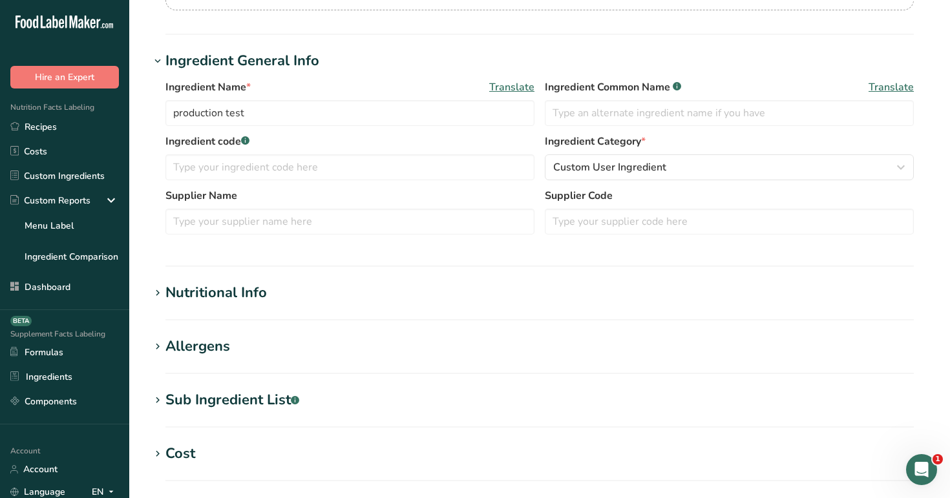
scroll to position [214, 0]
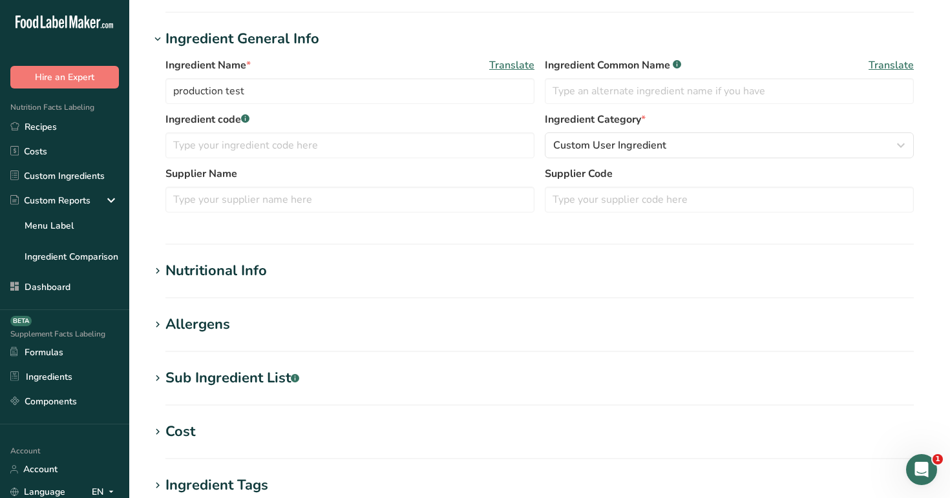
click at [326, 266] on h1 "Nutritional Info" at bounding box center [540, 271] width 780 height 21
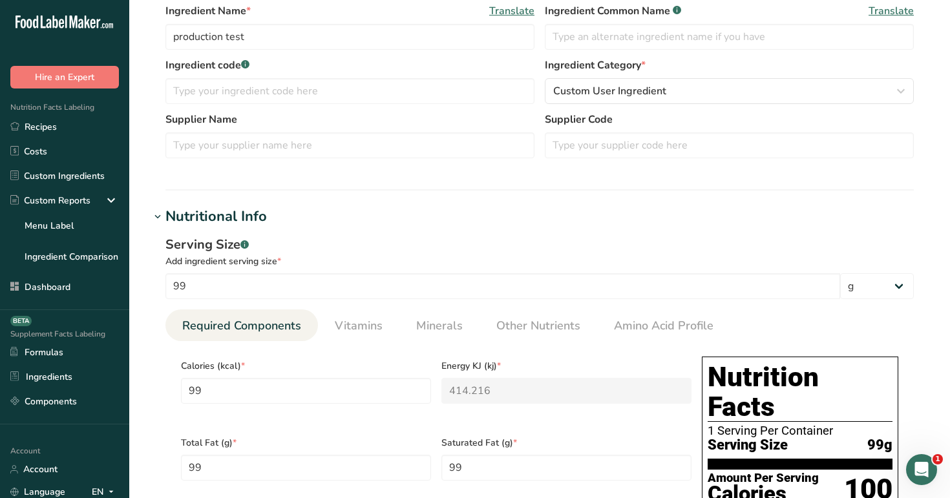
scroll to position [292, 0]
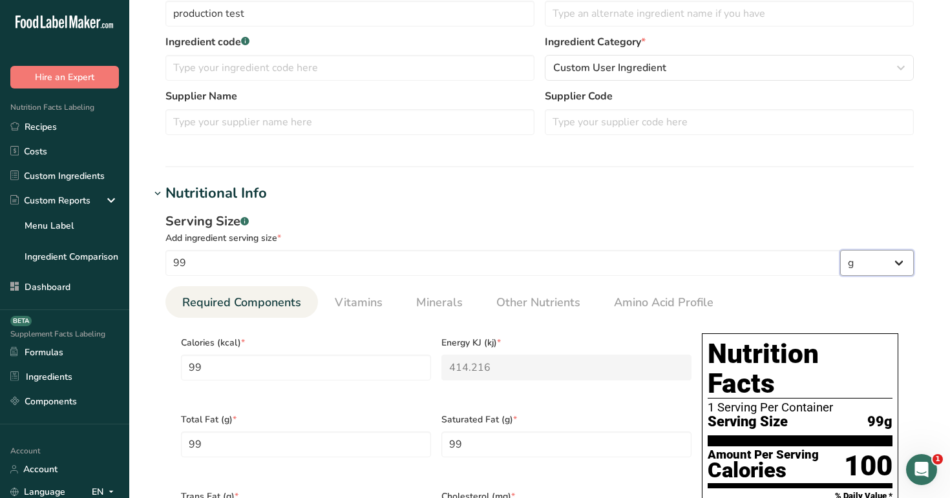
click at [893, 253] on select "g kg mg mcg lb oz l mL fl oz tbsp tsp cup qt gallon" at bounding box center [877, 263] width 74 height 26
select select "16"
click at [840, 250] on select "g kg mg mcg lb oz l mL fl oz tbsp tsp cup qt gallon" at bounding box center [877, 263] width 74 height 26
type input "99000"
type KJ "414216"
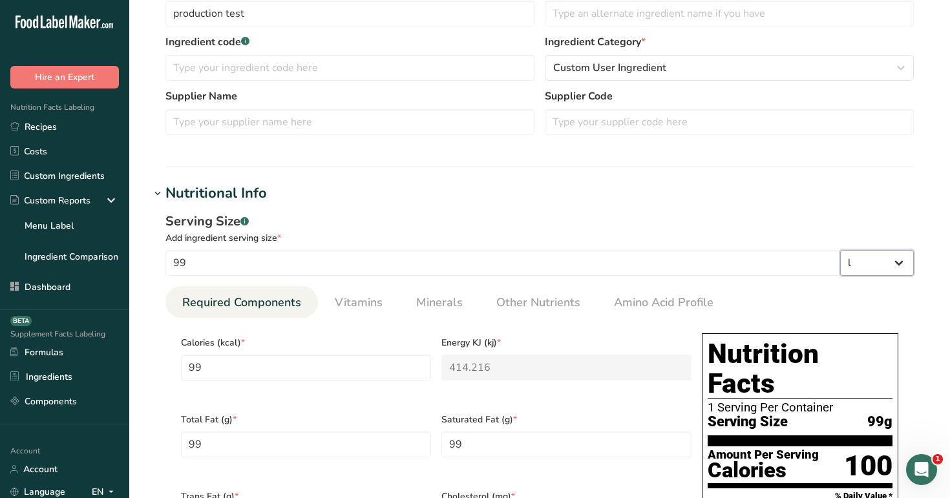
type Fat "99000"
type input "99000"
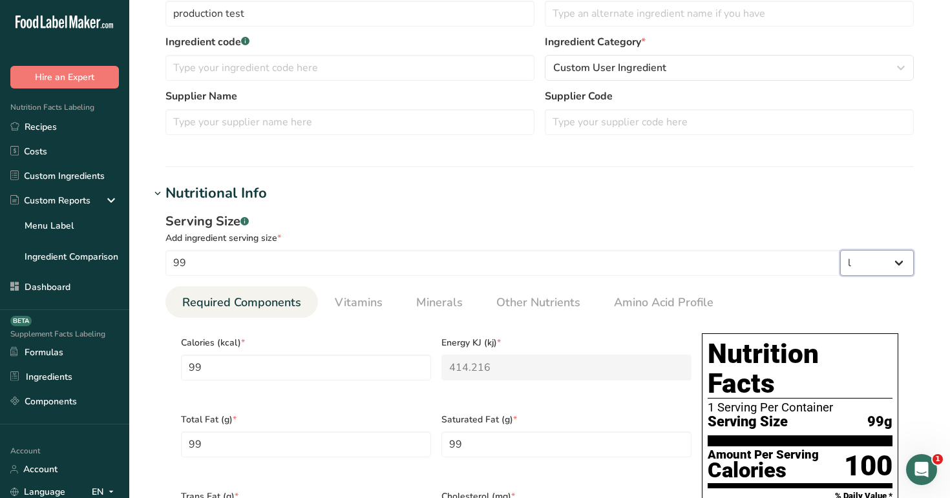
type Carbohydrates "99000"
type Fiber "99000"
type Sugars "99000"
type input "99000"
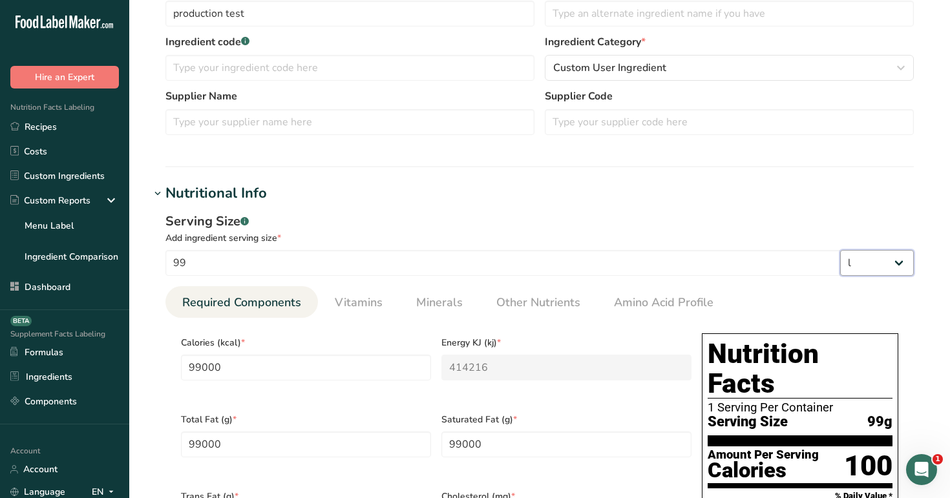
select select "22"
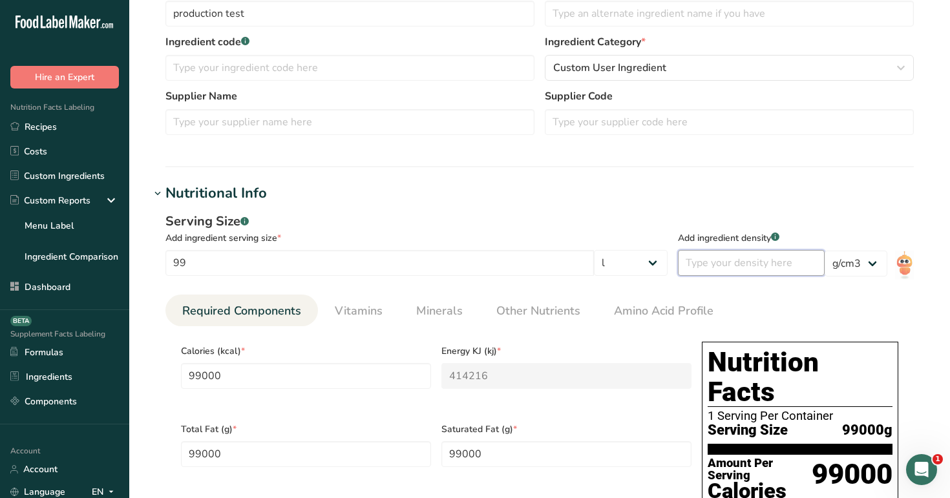
click at [789, 262] on input "number" at bounding box center [751, 263] width 147 height 26
type input "1"
type input "1188000"
type KJ "4970592"
type Fat "1188000"
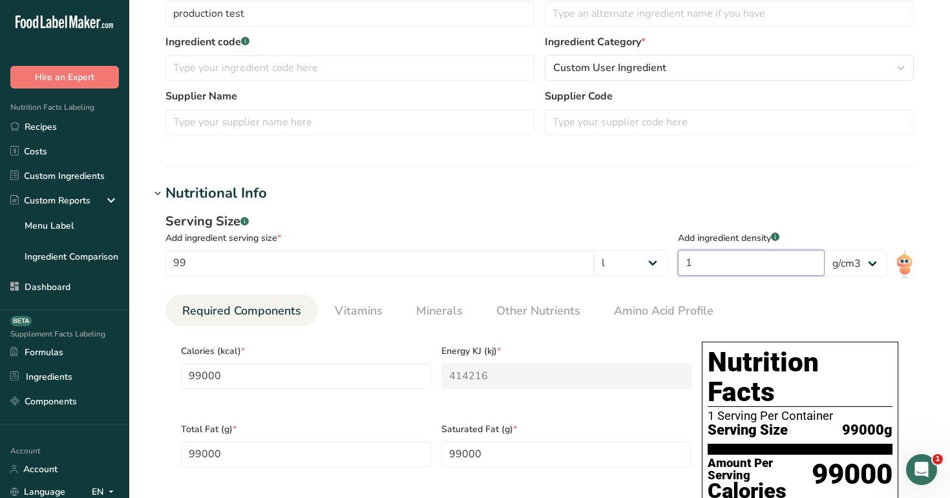
type Fat "1188000"
type input "1188000"
type Carbohydrates "1188000"
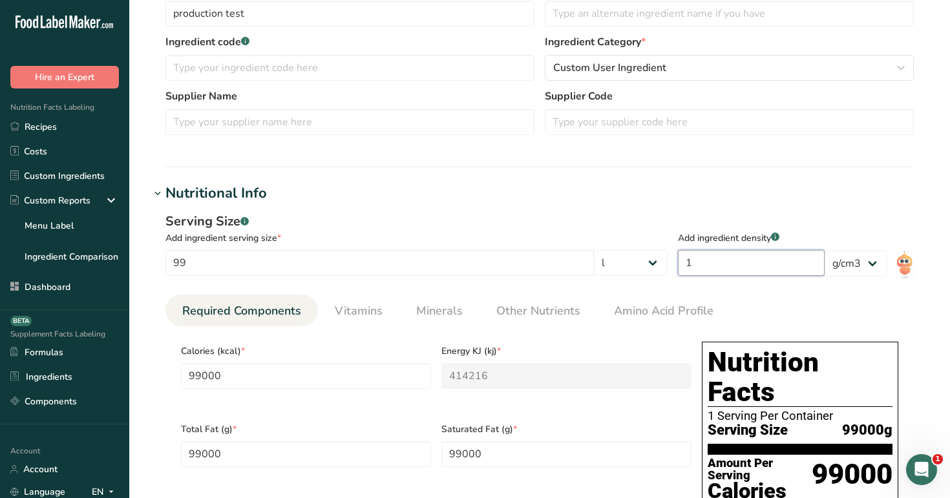
type Fiber "1188000"
type Sugars "1188000"
type input "1188000"
type input "12"
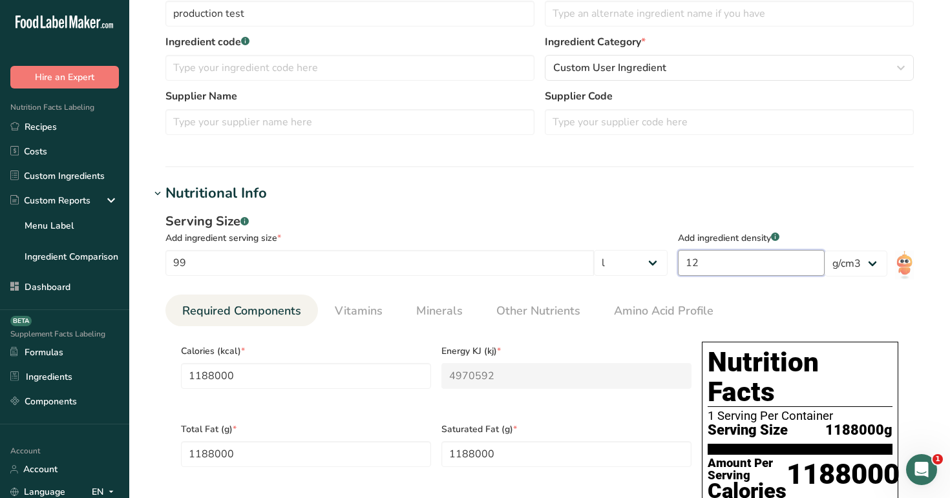
type input "99000"
type KJ "414216"
type Fat "99000"
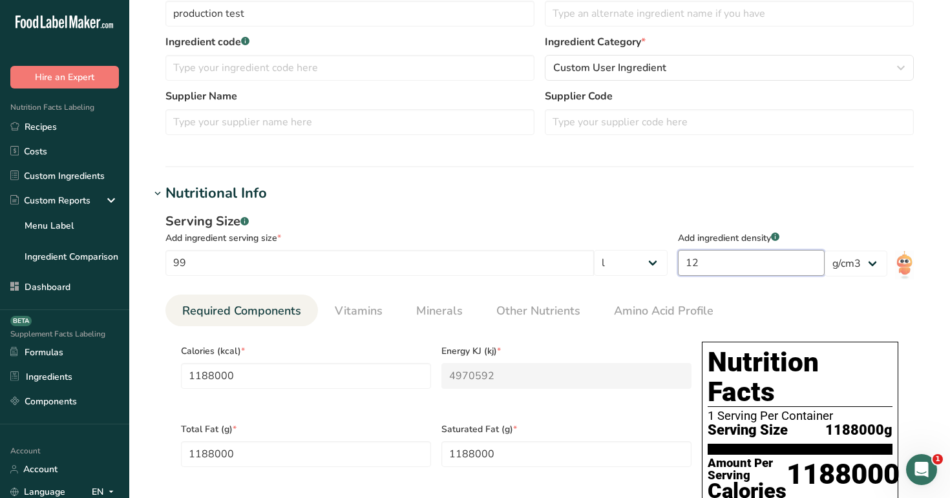
type input "99000"
type Carbohydrates "99000"
type Fiber "99000"
type Sugars "99000"
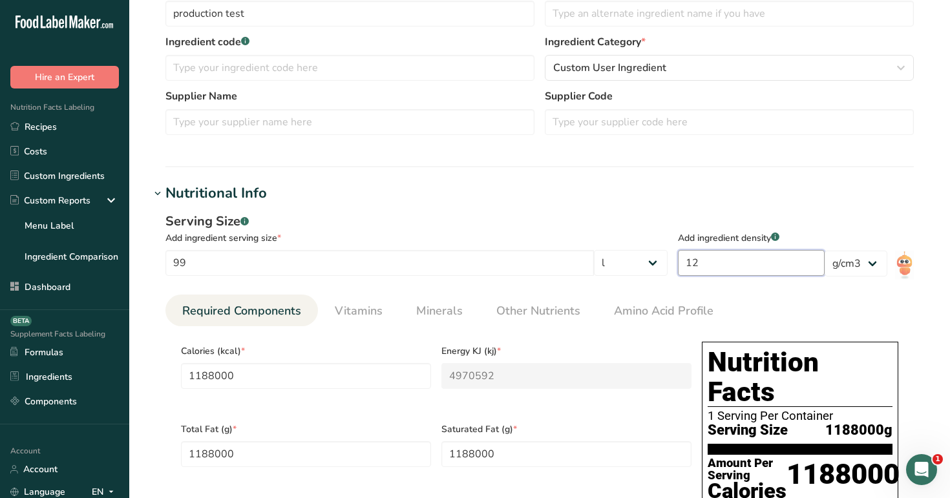
type Sugars "99000"
type input "99000"
type input "1"
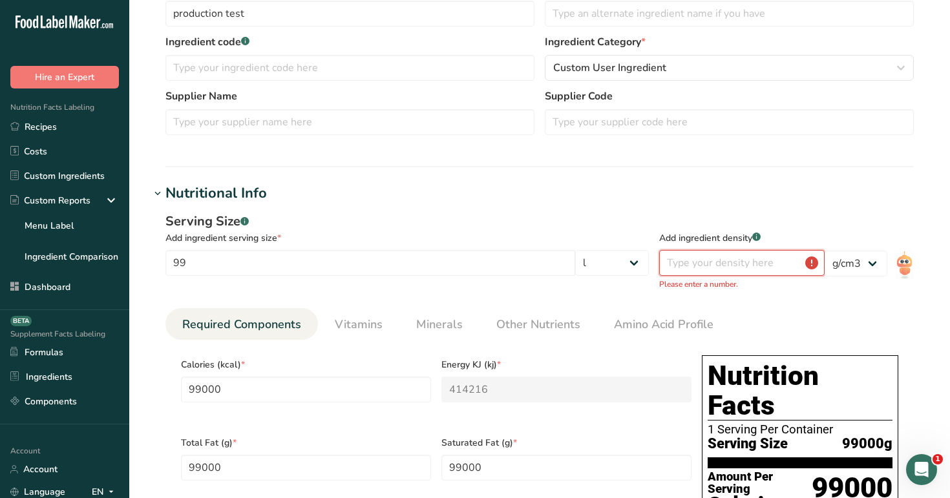
type input "9900"
type KJ "41421.6"
type Fat "9900"
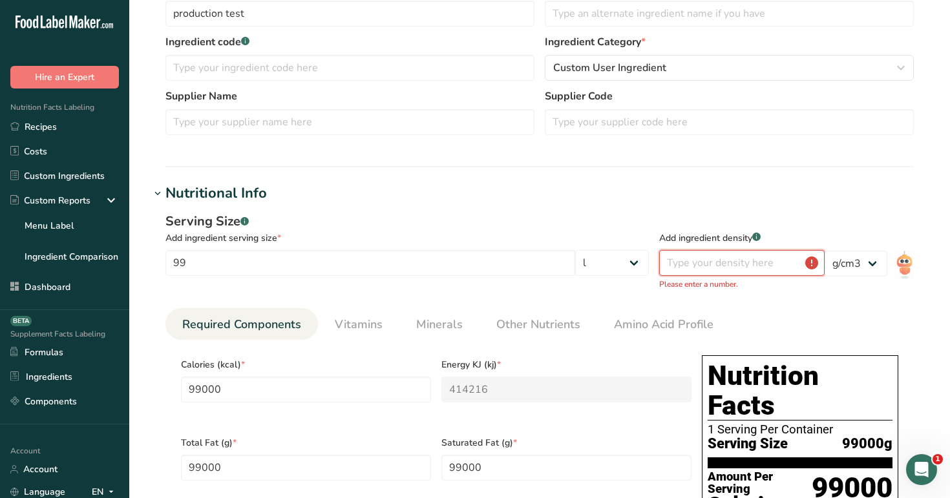
type input "9900"
type Carbohydrates "9900"
type Fiber "9900"
type Sugars "9900"
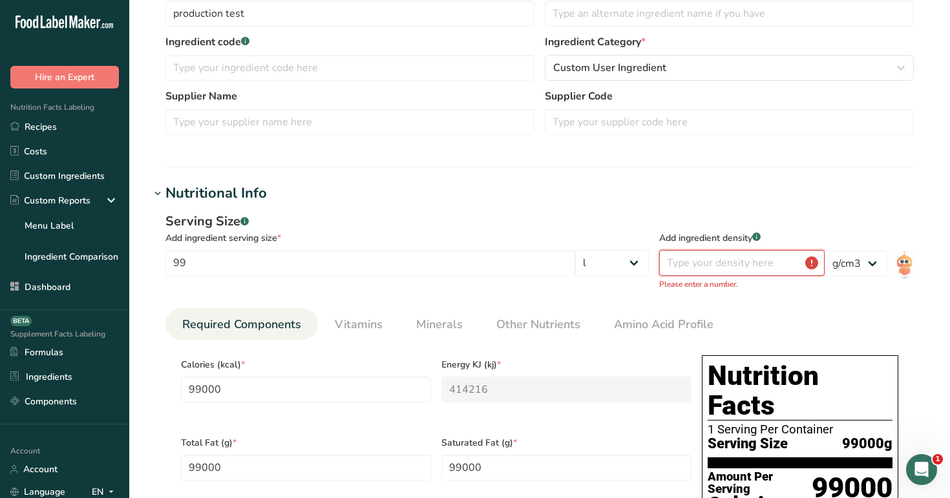
type Sugars "9900"
type input "9900"
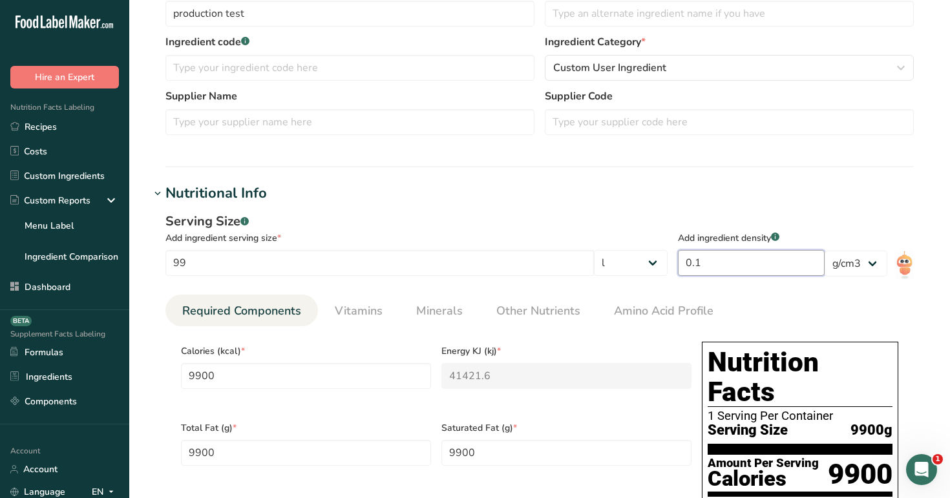
type input "0.1"
click at [694, 219] on div "Add ingredient density .a-a{fill:#347362;}.b-a{fill:#fff;} 0.1" at bounding box center [751, 244] width 147 height 65
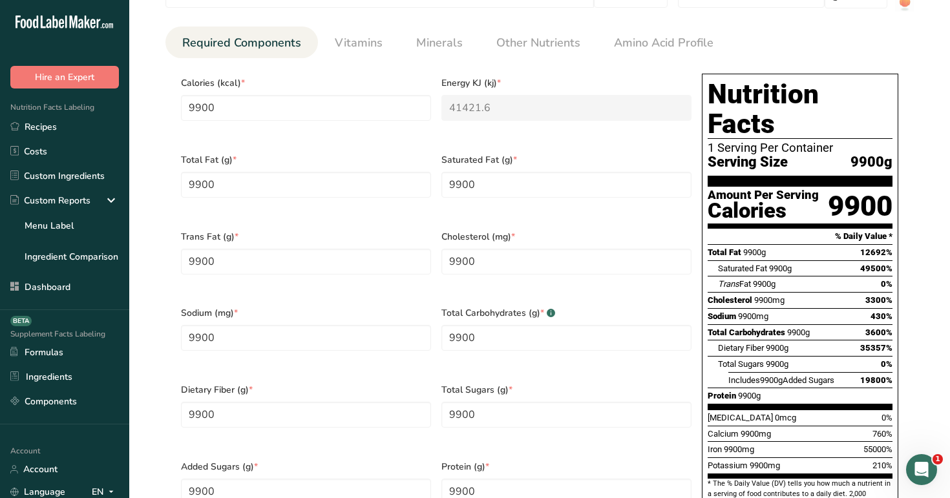
scroll to position [1075, 0]
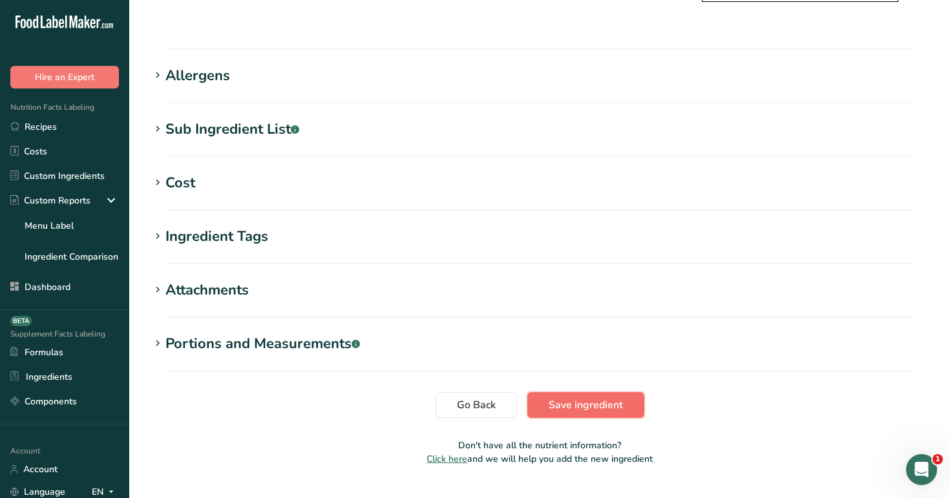
click at [577, 398] on span "Save ingredient" at bounding box center [586, 406] width 74 height 16
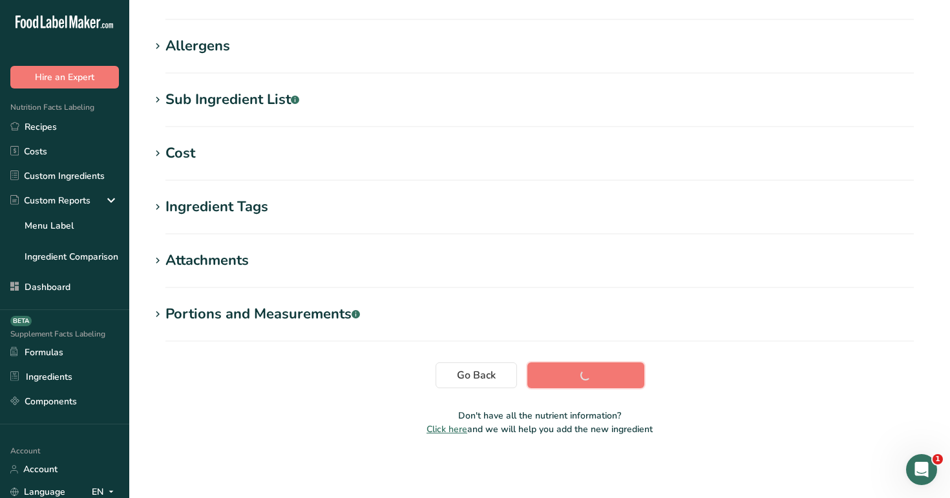
scroll to position [186, 0]
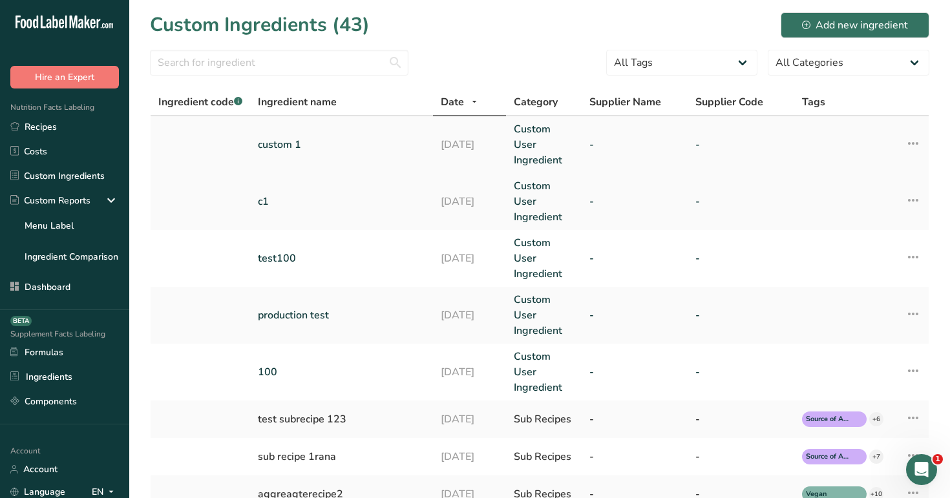
click at [487, 146] on link "18-08-2025" at bounding box center [470, 145] width 58 height 16
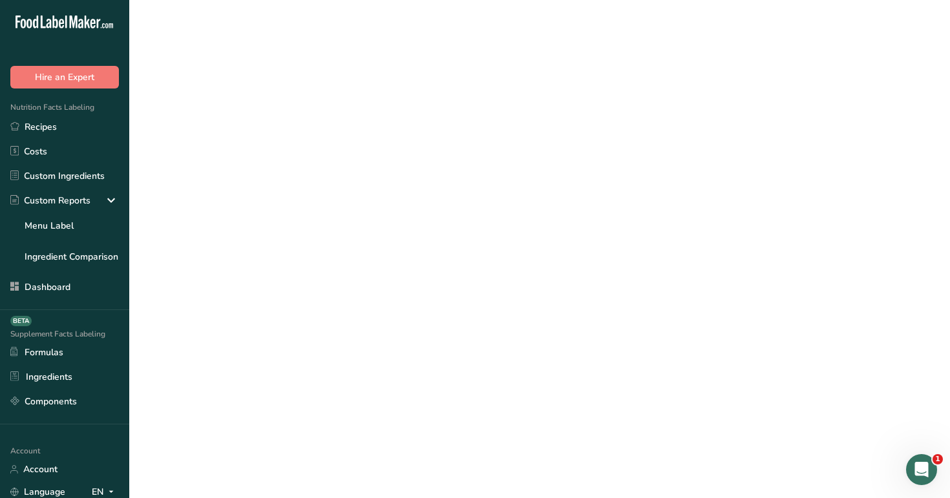
select select "16"
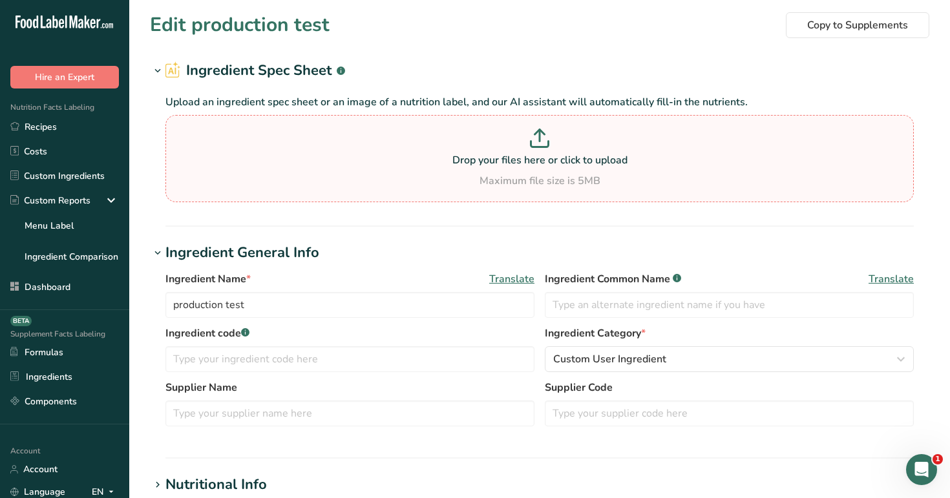
type input "custom 1"
type input "100"
select select "0"
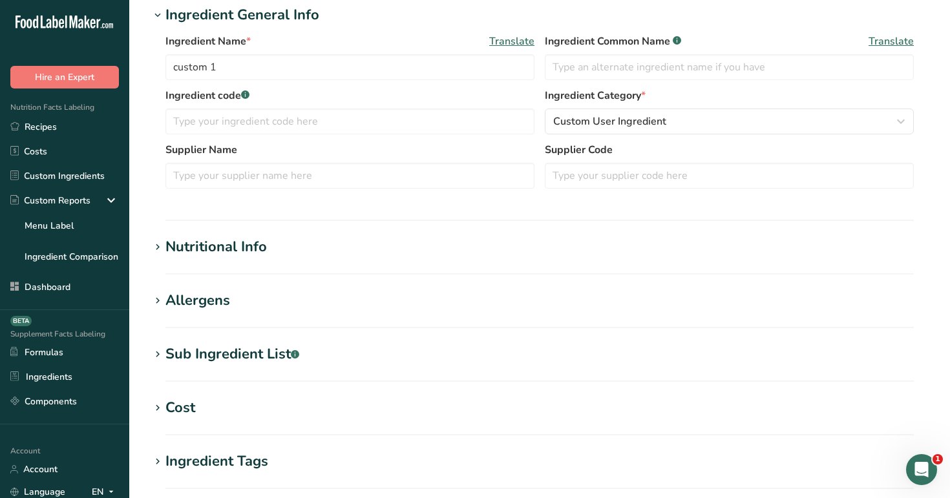
type input "100"
type KJ "418.4"
type Fat "100"
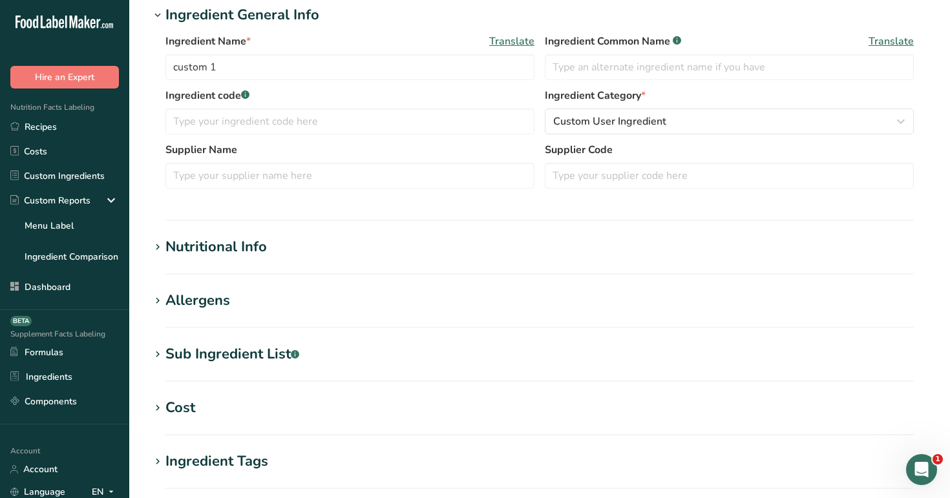
type input "100"
type Carbohydrates "100"
type Fiber "100"
type Sugars "100"
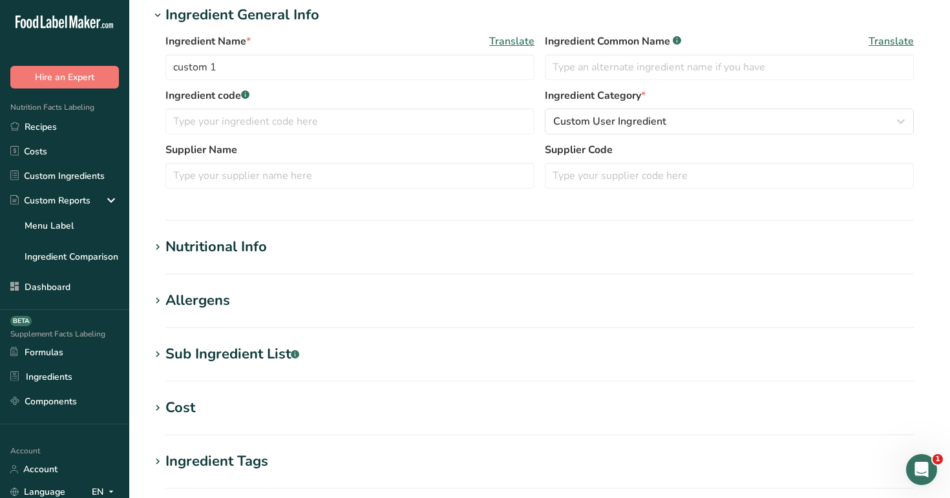
type Sugars "100"
type input "100"
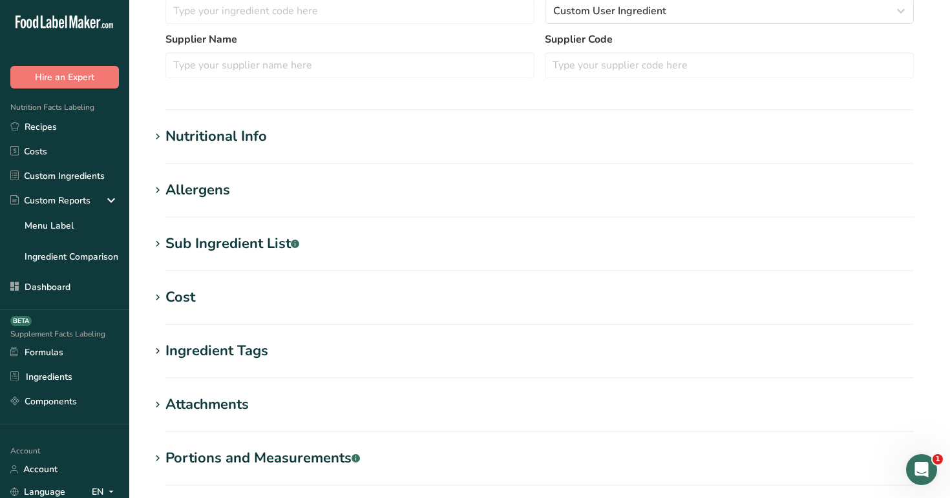
scroll to position [342, 0]
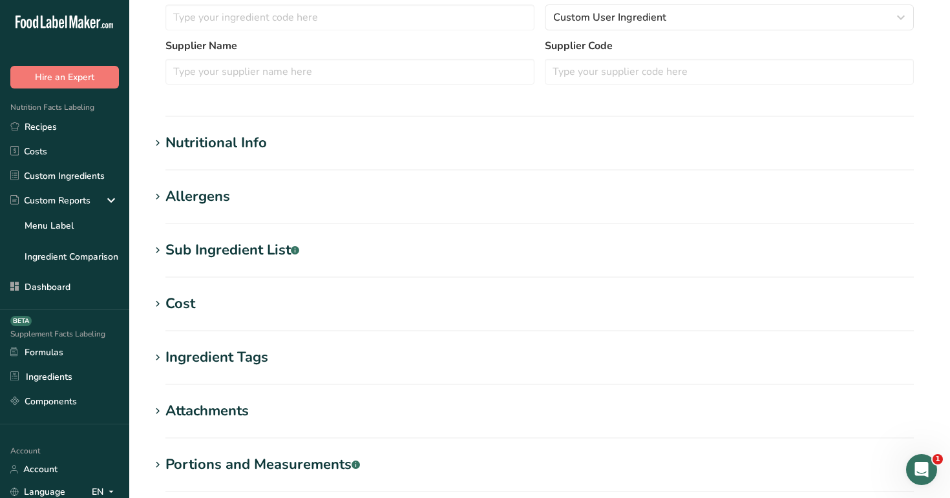
click at [376, 144] on h1 "Nutritional Info" at bounding box center [540, 143] width 780 height 21
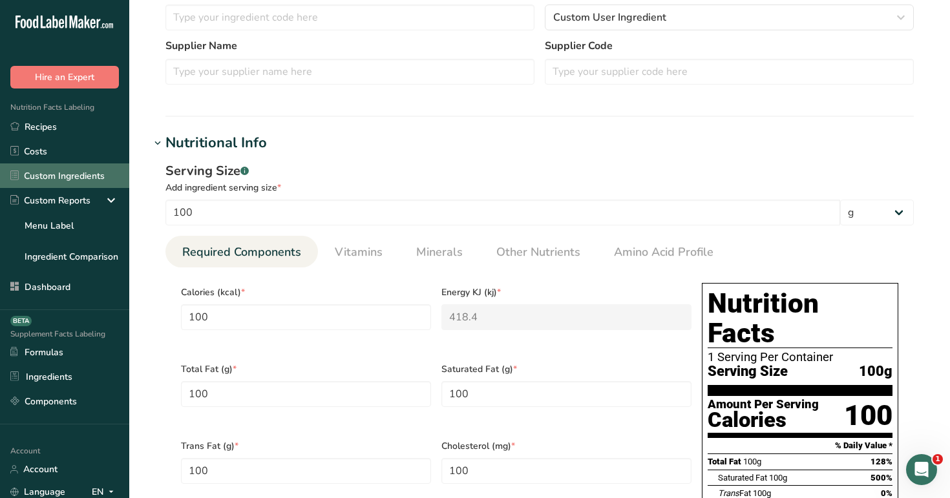
click at [79, 173] on link "Custom Ingredients" at bounding box center [64, 176] width 129 height 25
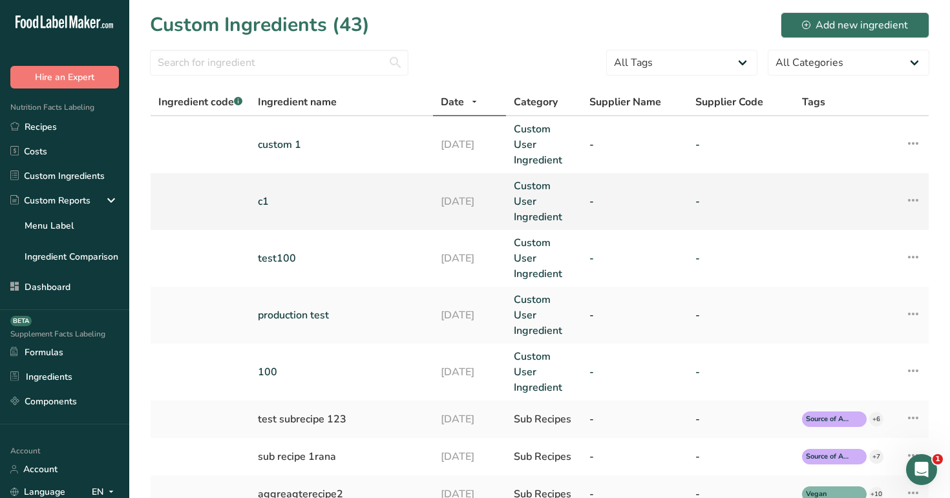
click at [363, 186] on td "c1" at bounding box center [341, 201] width 183 height 57
click at [372, 214] on td "c1" at bounding box center [341, 201] width 183 height 57
click at [410, 195] on link "c1" at bounding box center [341, 202] width 167 height 16
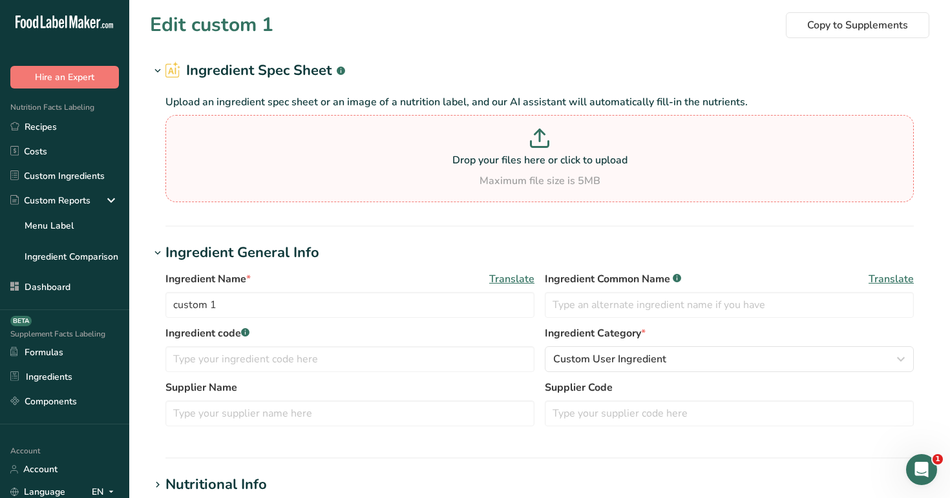
type input "c1"
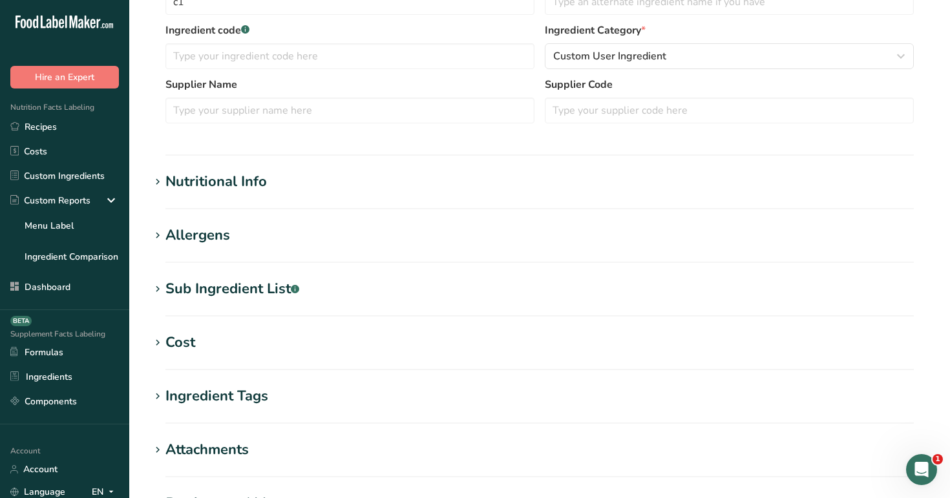
type input "100"
type KJ "418.4"
type Fat "100"
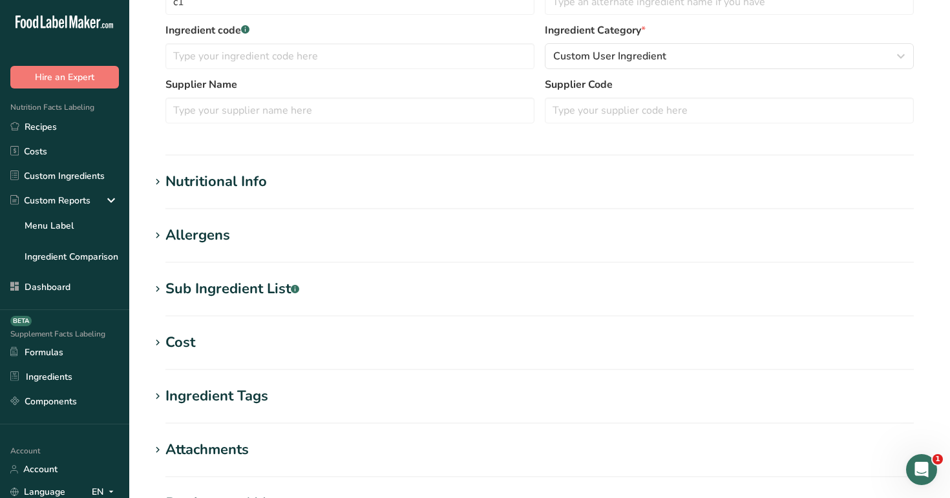
type input "100"
type Carbohydrates "100"
type Fiber "100"
type Sugars "100"
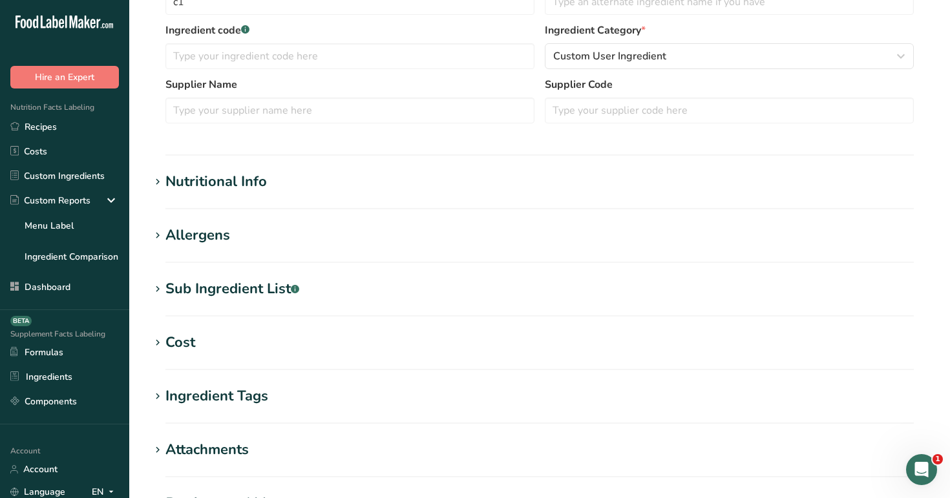
type Sugars "100"
type input "100"
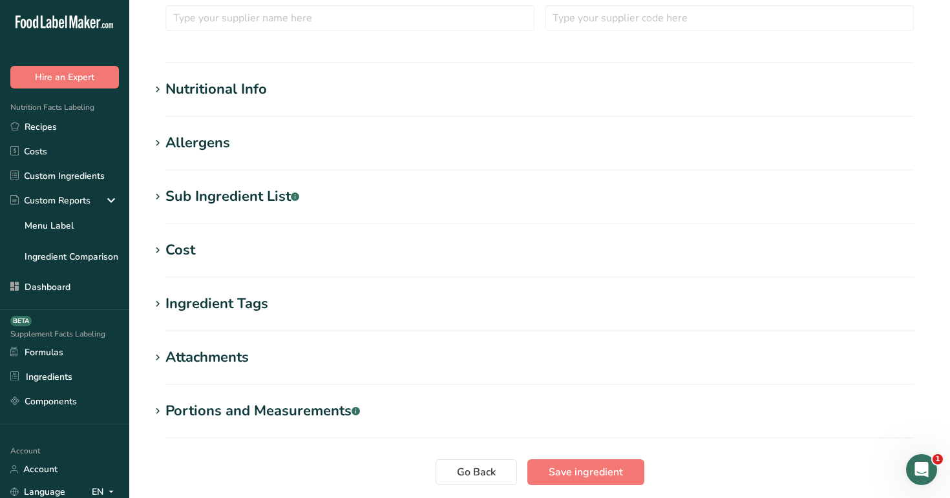
click at [367, 85] on h1 "Nutritional Info" at bounding box center [540, 89] width 780 height 21
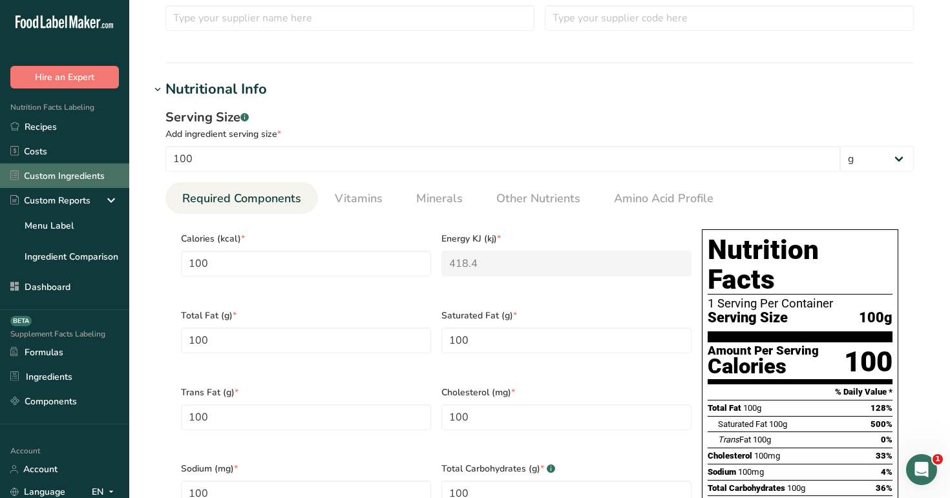
click at [79, 173] on link "Custom Ingredients" at bounding box center [64, 176] width 129 height 25
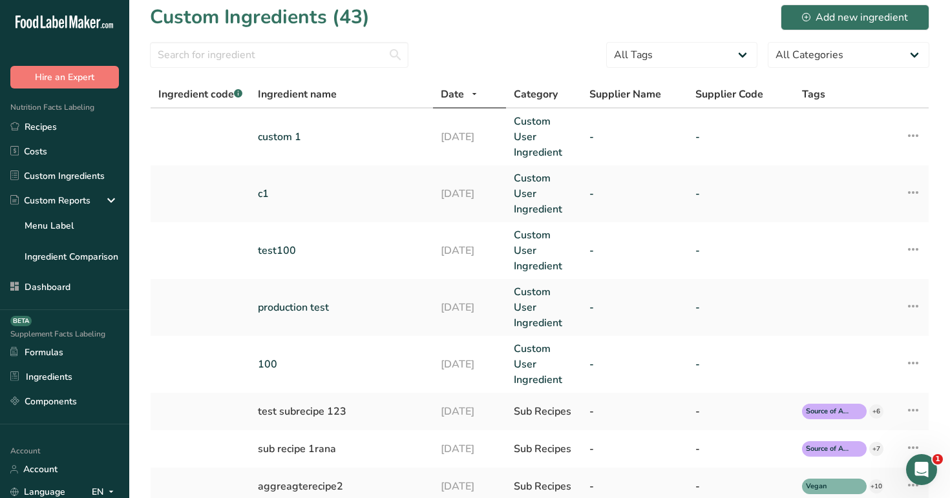
scroll to position [10, 0]
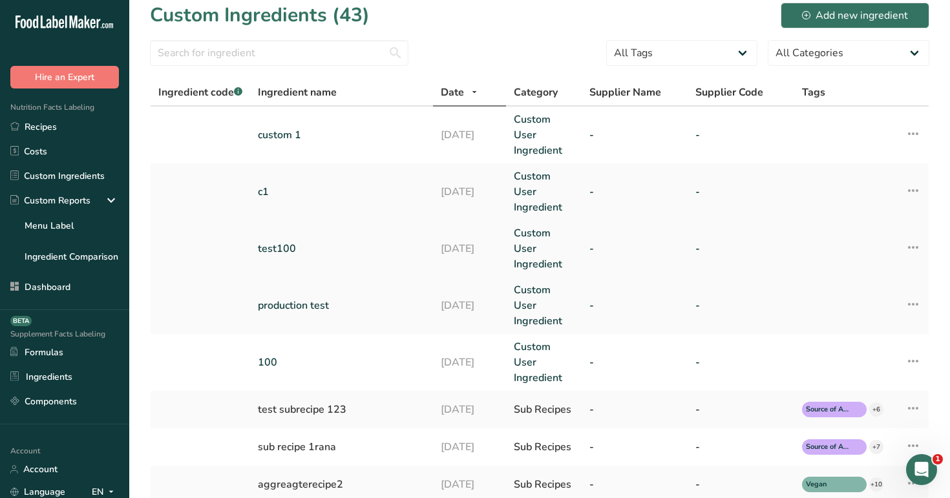
click at [312, 247] on link "test100" at bounding box center [341, 249] width 167 height 16
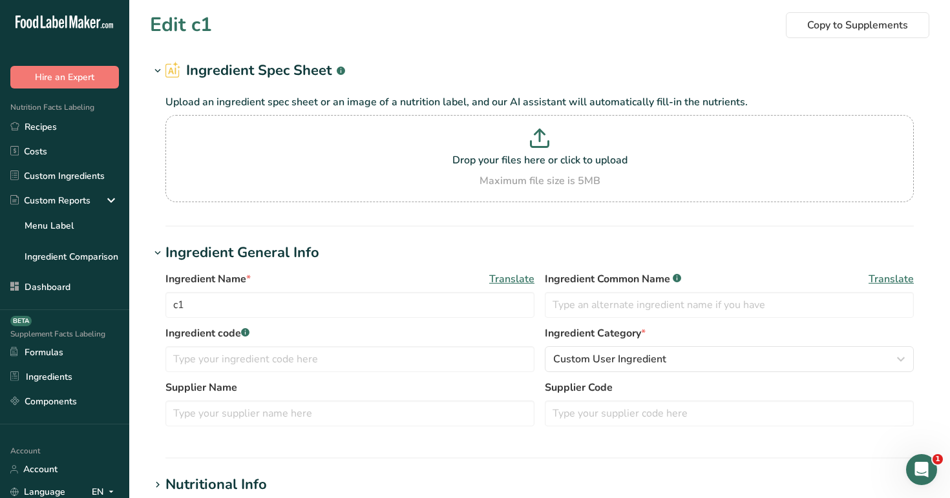
type input "test100"
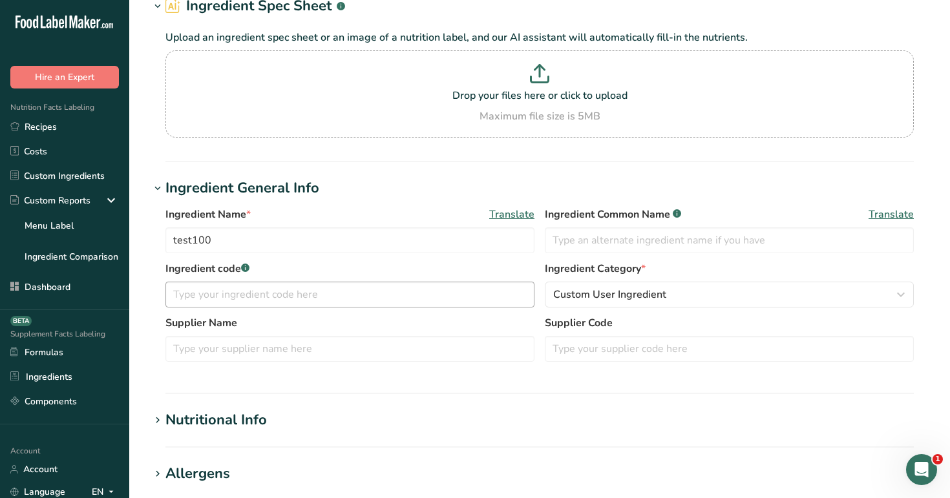
scroll to position [103, 0]
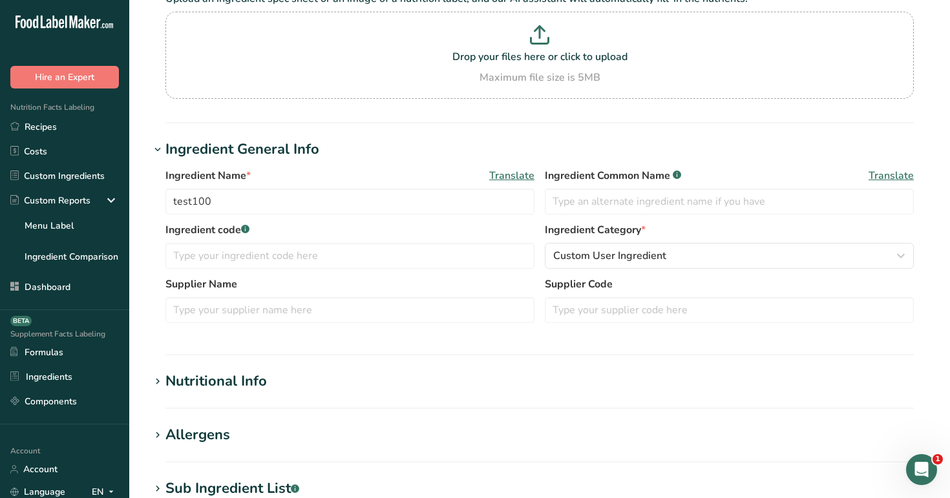
click at [281, 389] on h1 "Nutritional Info" at bounding box center [540, 381] width 780 height 21
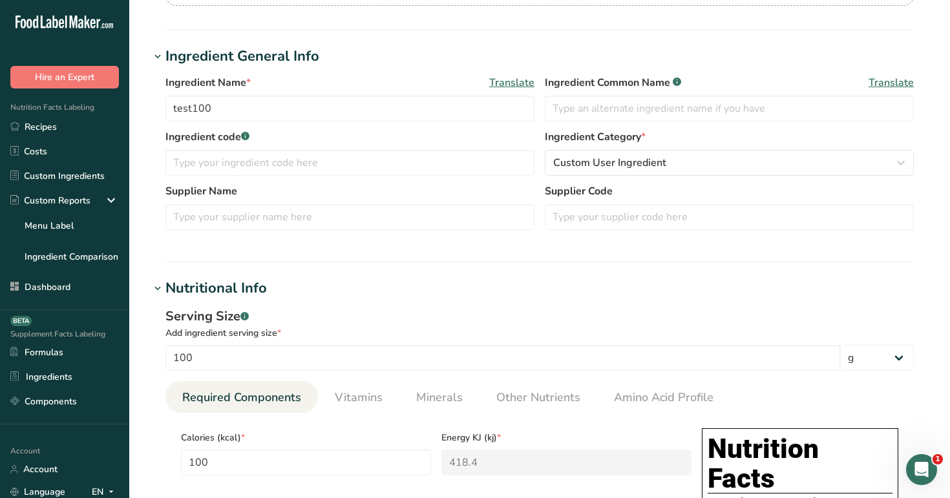
scroll to position [239, 0]
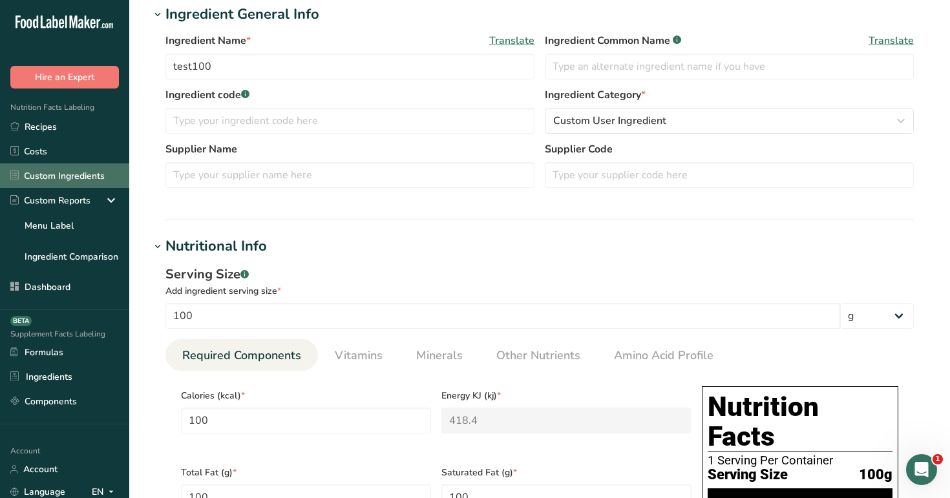
click at [80, 175] on link "Custom Ingredients" at bounding box center [64, 176] width 129 height 25
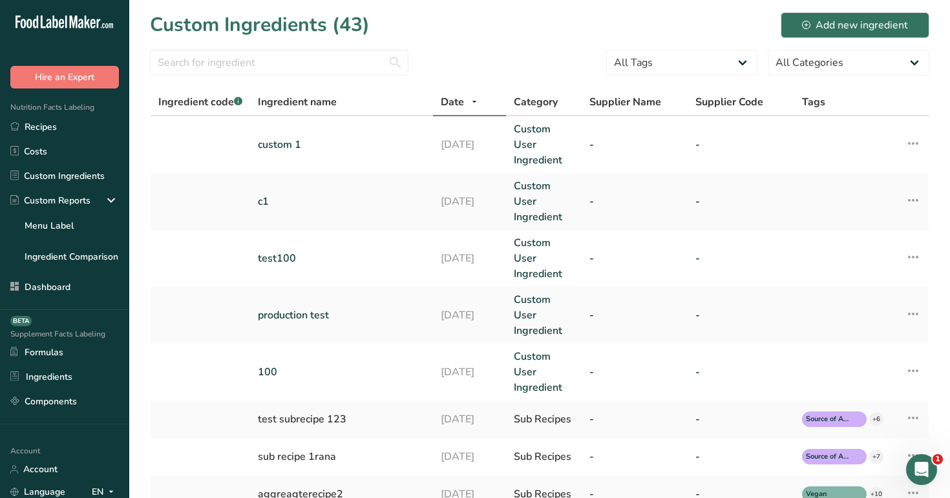
scroll to position [21, 0]
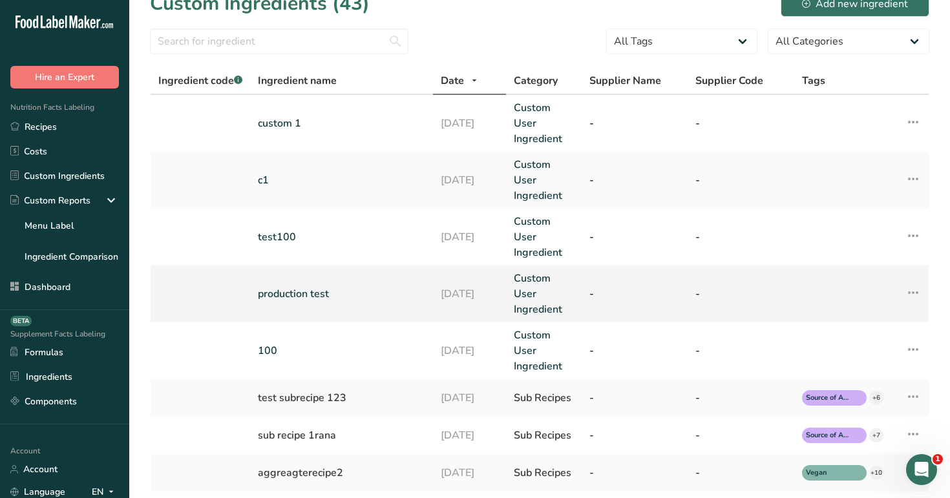
click at [310, 292] on link "production test" at bounding box center [341, 294] width 167 height 16
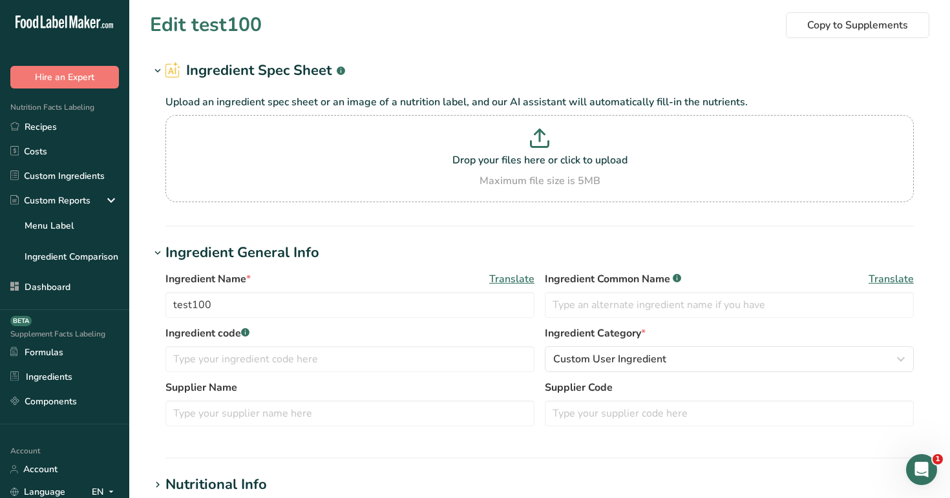
type input "production test"
type input "99"
select select "16"
select select "22"
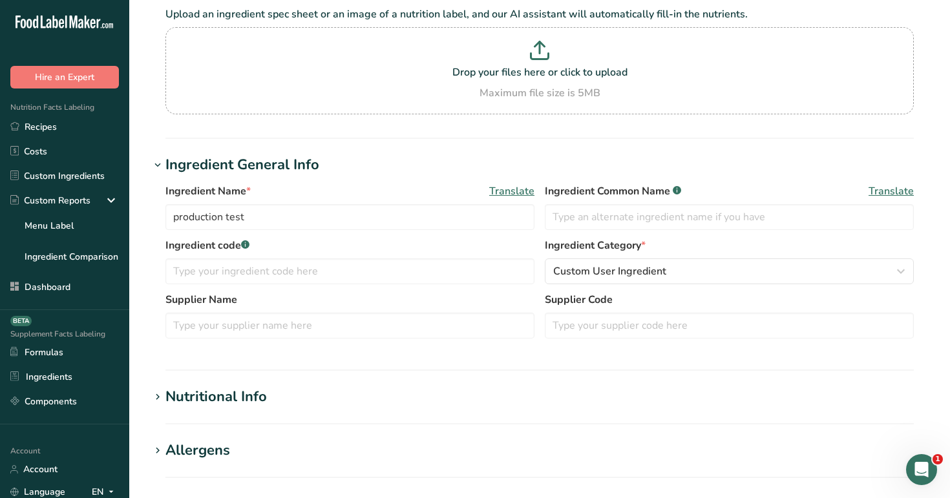
type input "9900"
type KJ "41421.6"
type Fat "9900"
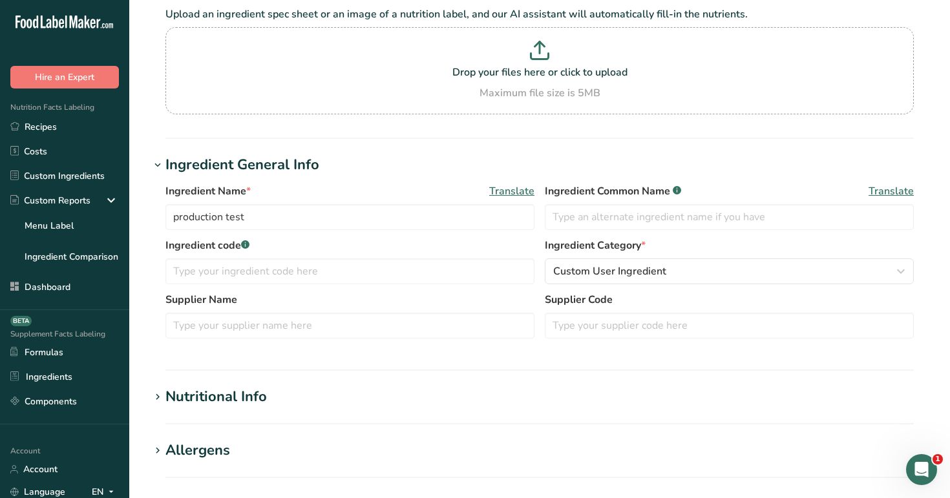
type input "9900"
type Carbohydrates "9900"
type Fiber "9900"
type Sugars "9900"
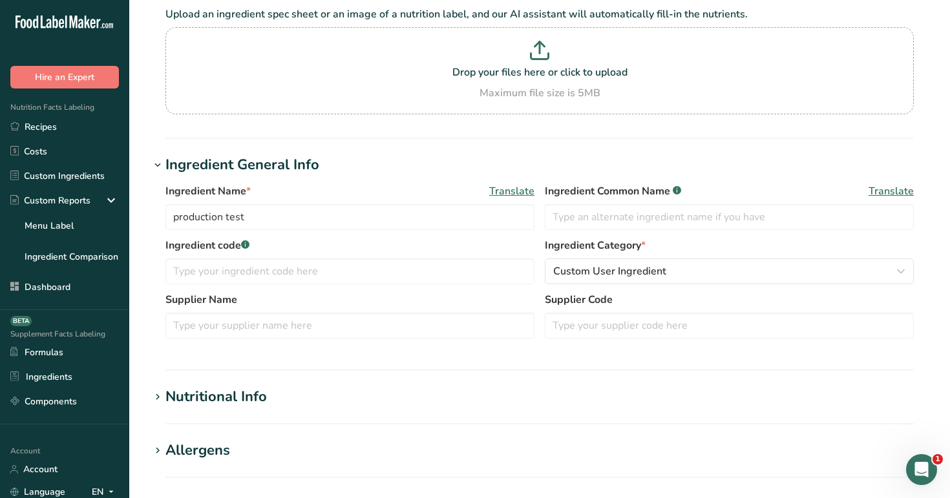
type Sugars "9900"
type input "9900"
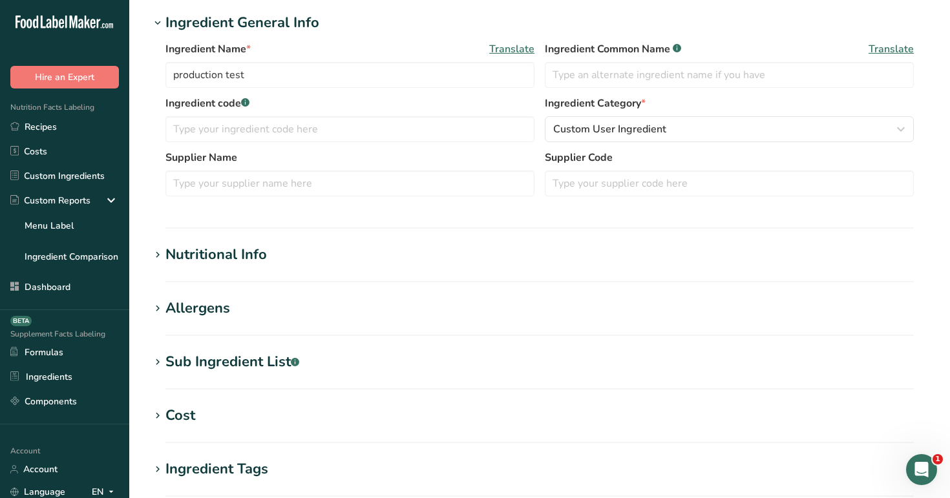
scroll to position [236, 0]
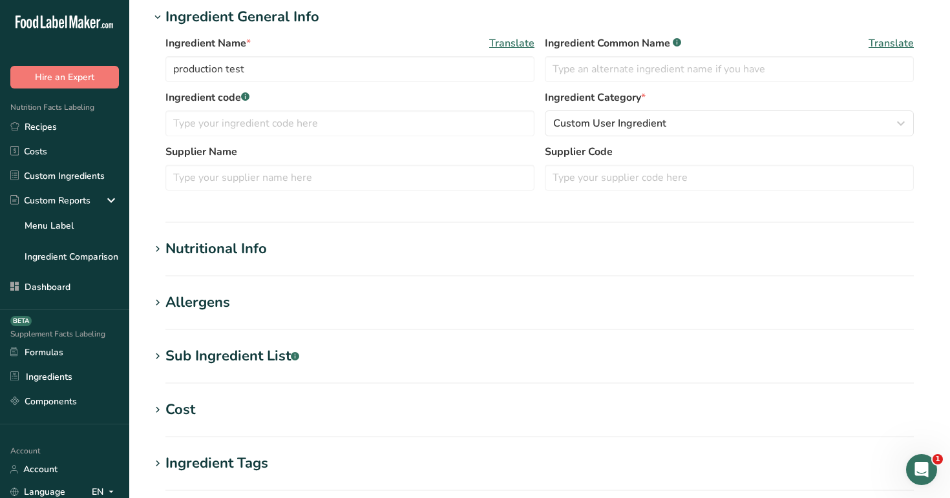
click at [405, 242] on h1 "Nutritional Info" at bounding box center [540, 249] width 780 height 21
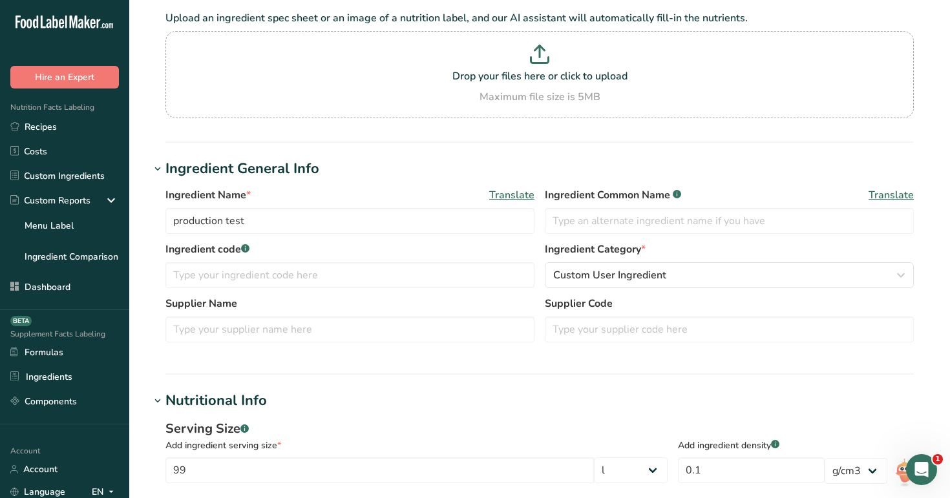
scroll to position [0, 0]
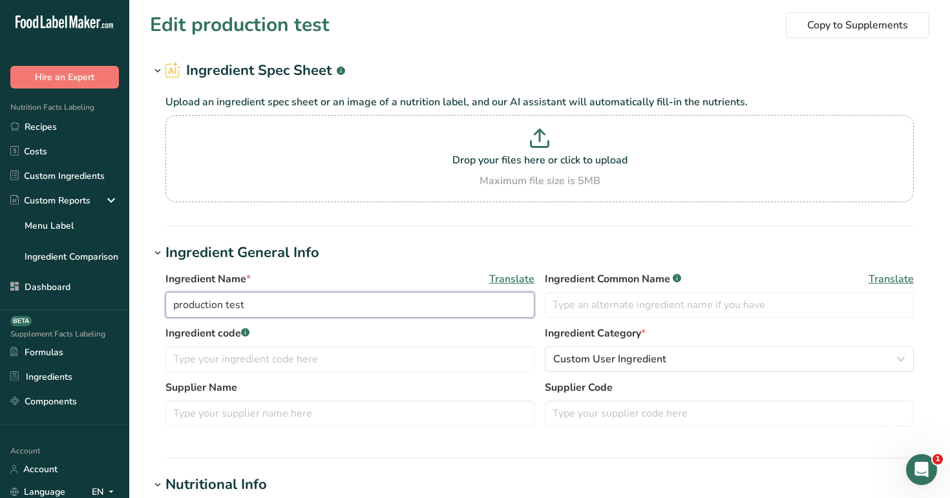
click at [359, 308] on input "production test" at bounding box center [350, 305] width 369 height 26
click at [551, 226] on hr at bounding box center [540, 226] width 749 height 1
click at [91, 177] on link "Custom Ingredients" at bounding box center [64, 176] width 129 height 25
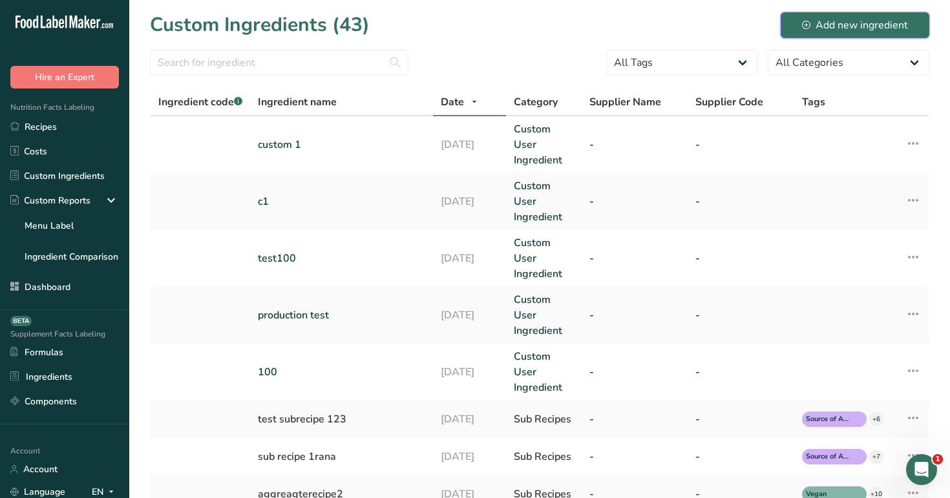
click at [873, 28] on div "Add new ingredient" at bounding box center [855, 25] width 106 height 16
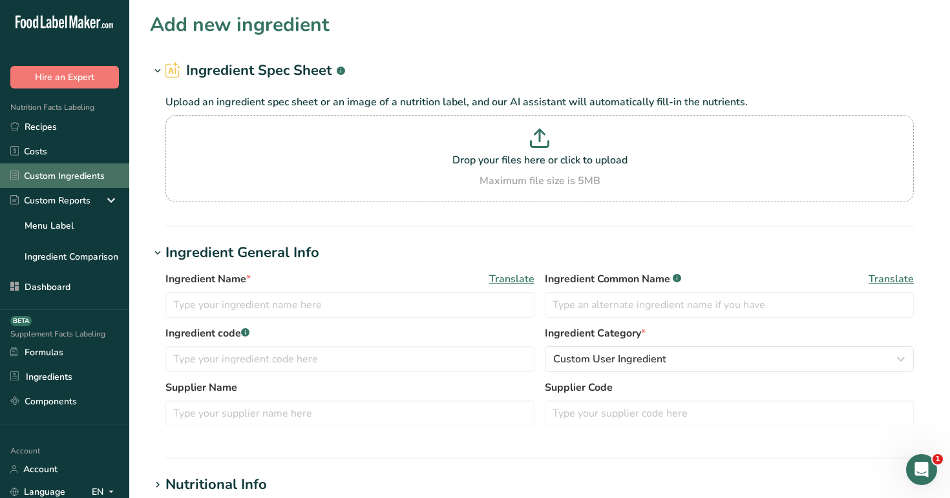
click at [87, 167] on link "Custom Ingredients" at bounding box center [64, 176] width 129 height 25
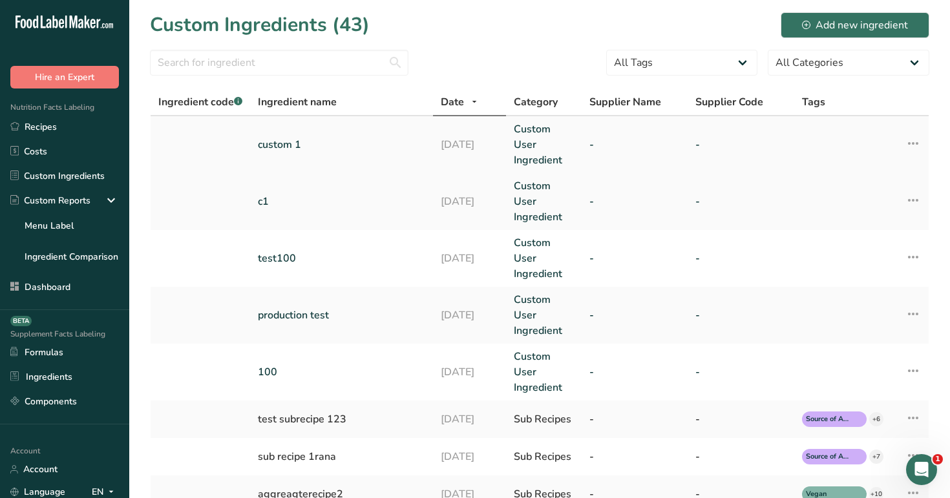
click at [303, 140] on link "custom 1" at bounding box center [341, 145] width 167 height 16
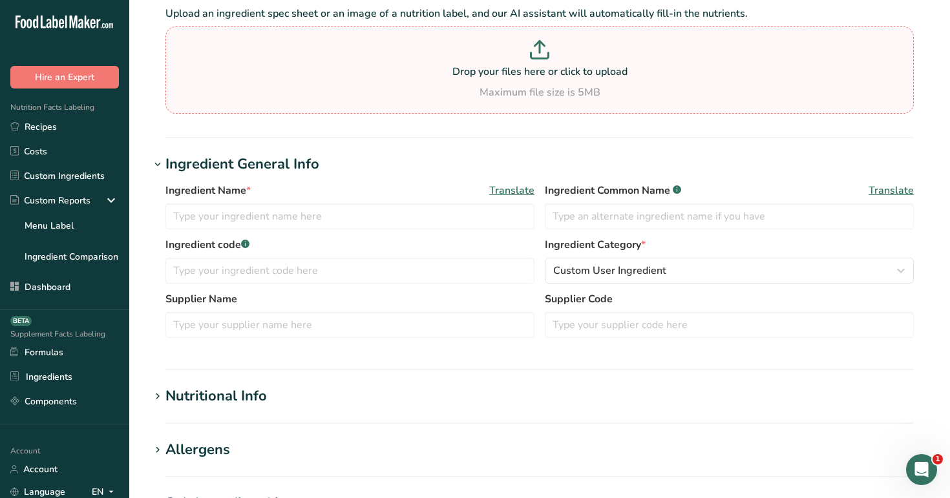
type input "custom 1"
type input "100"
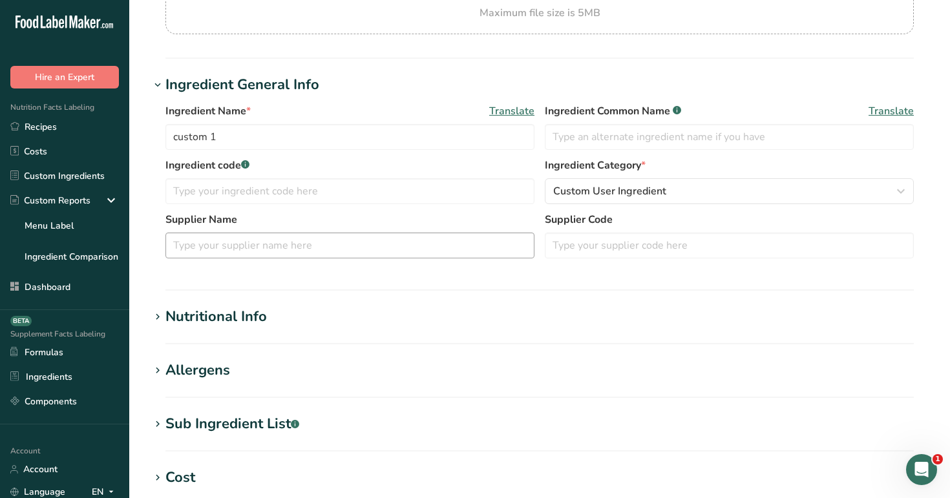
scroll to position [210, 0]
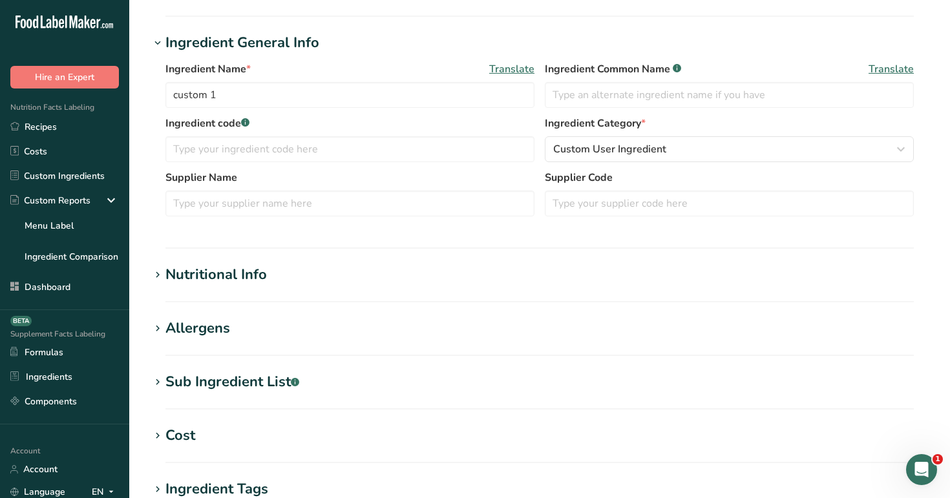
type input "100"
type KJ "418.4"
type Fat "100"
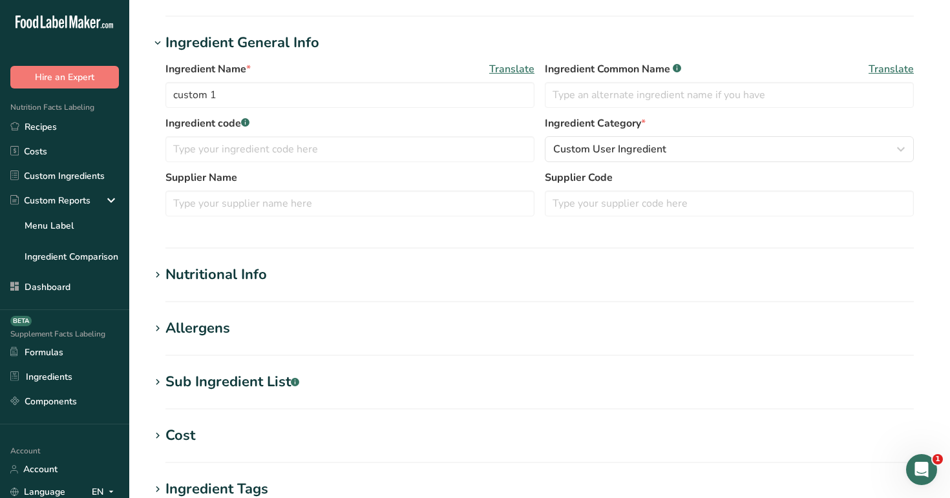
type input "100"
type Carbohydrates "100"
type Fiber "100"
type Sugars "100"
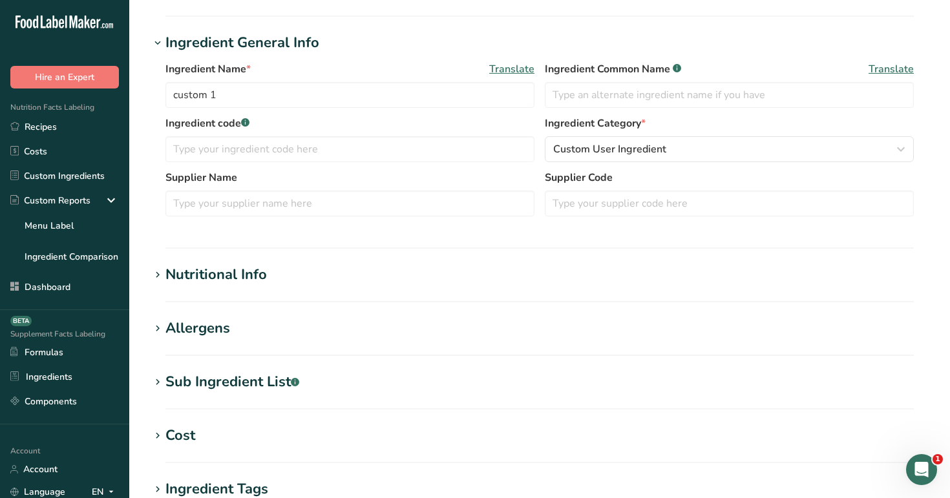
type Sugars "100"
type input "100"
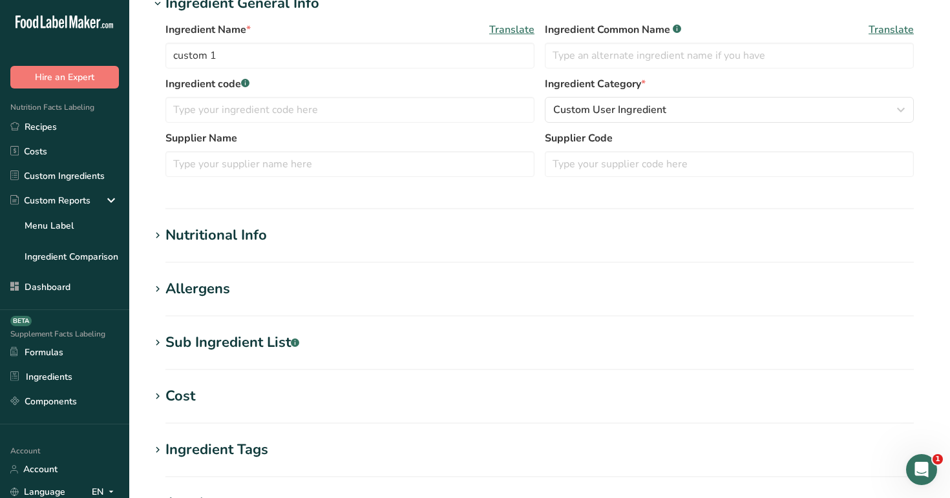
scroll to position [257, 0]
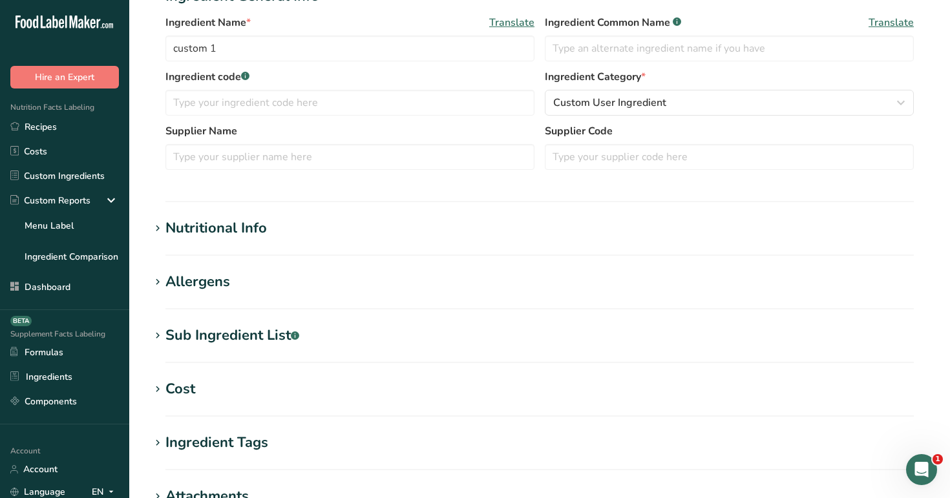
click at [384, 231] on h1 "Nutritional Info" at bounding box center [540, 228] width 780 height 21
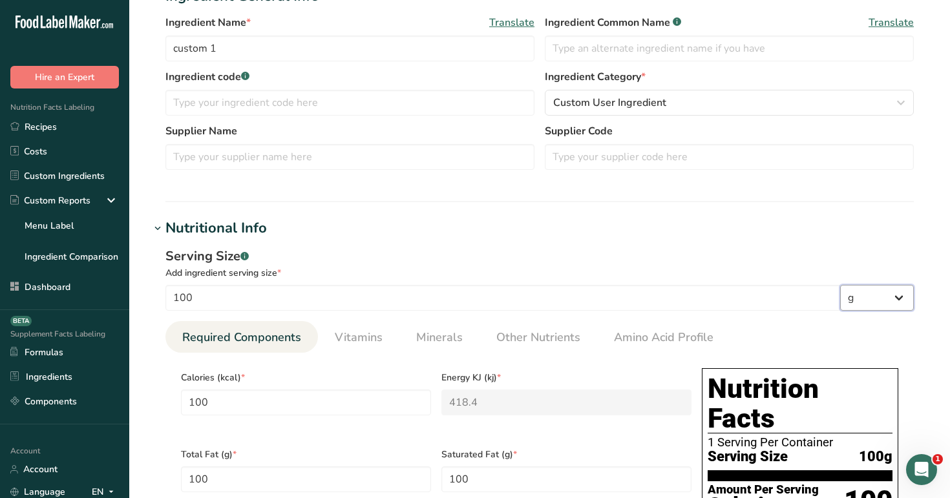
click at [886, 304] on select "g kg mg mcg lb oz l mL fl oz tbsp tsp cup qt gallon" at bounding box center [877, 298] width 74 height 26
select select "20"
click at [840, 285] on select "g kg mg mcg lb oz l mL fl oz tbsp tsp cup qt gallon" at bounding box center [877, 298] width 74 height 26
type input "492.9"
type KJ "2062.2936"
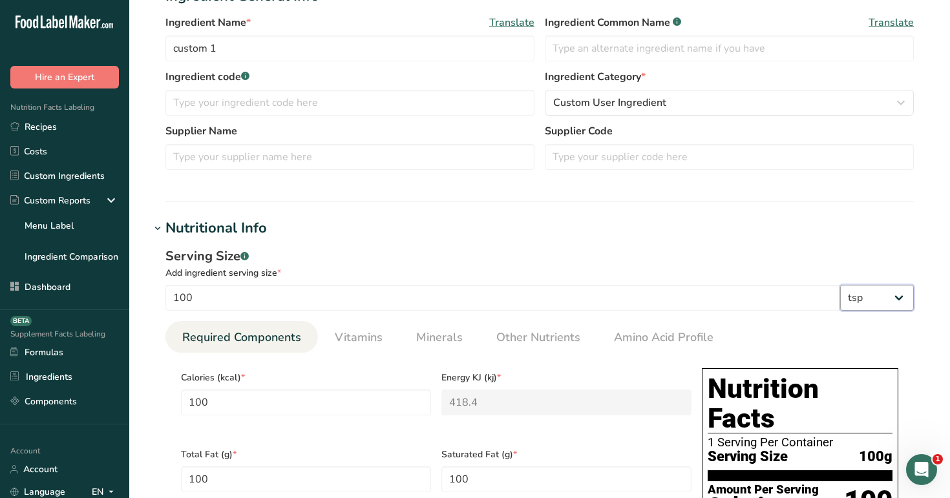
type Fat "492.9"
type input "492.9"
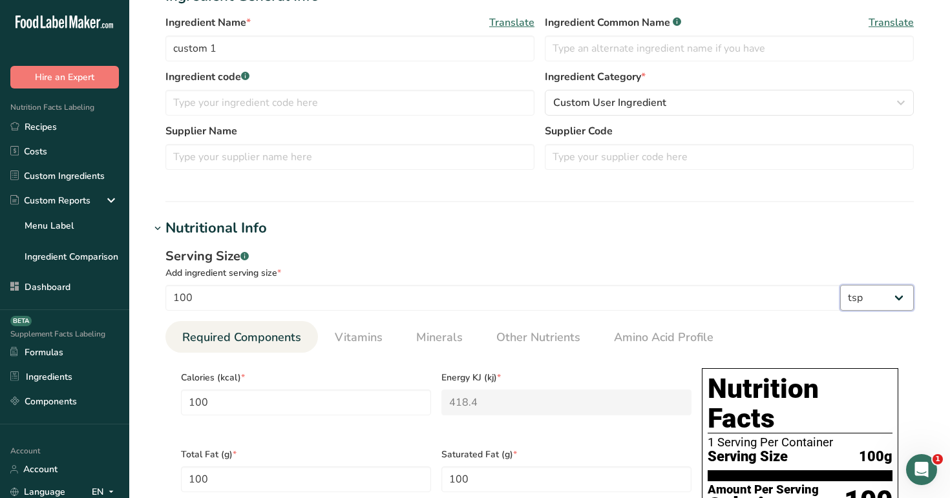
type Carbohydrates "492.9"
type Fiber "492.9"
type Sugars "492.9"
type input "492.9"
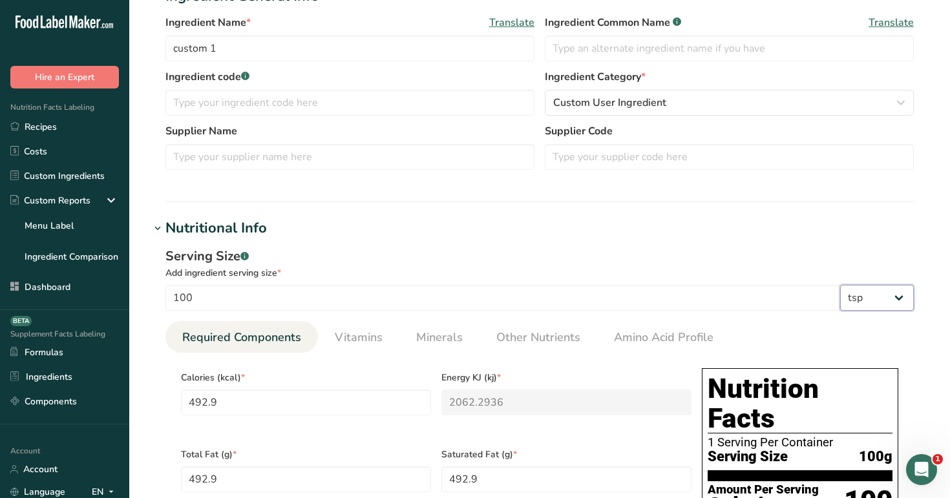
select select "22"
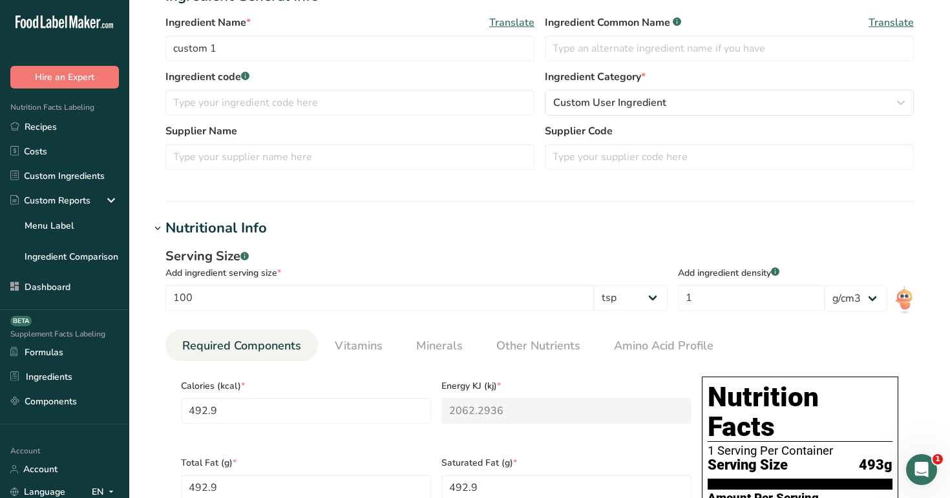
click at [668, 271] on div "Add ingredient serving size *" at bounding box center [417, 273] width 502 height 14
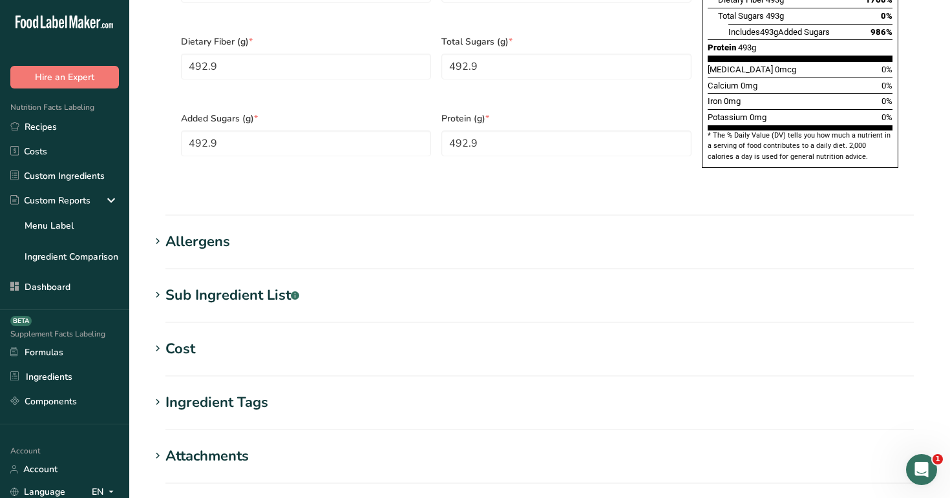
scroll to position [1075, 0]
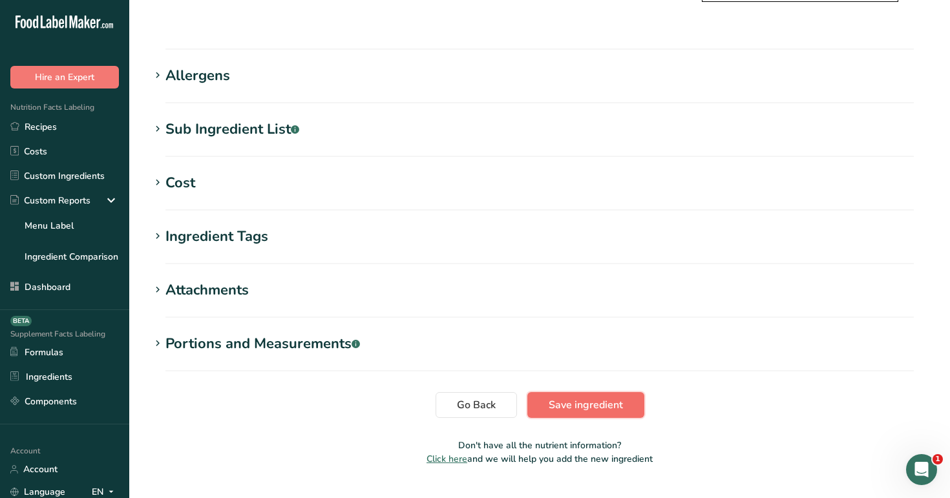
click at [583, 398] on span "Save ingredient" at bounding box center [586, 406] width 74 height 16
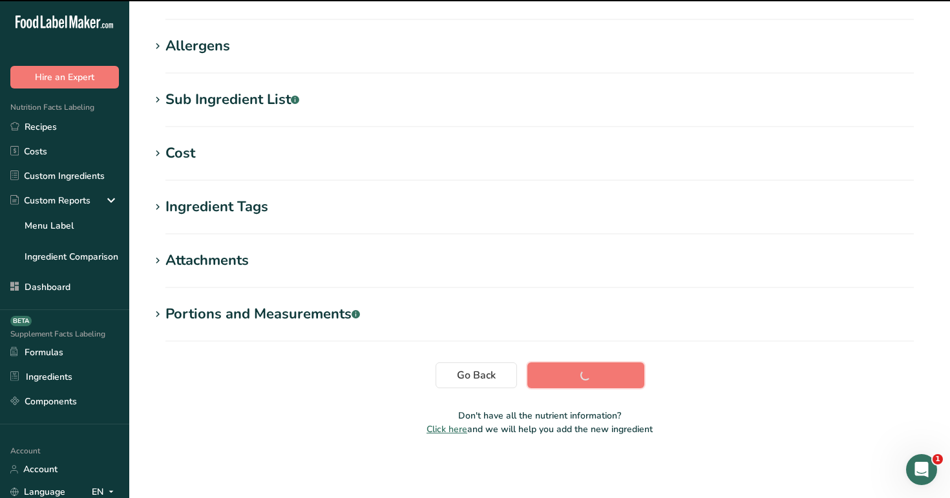
scroll to position [86, 0]
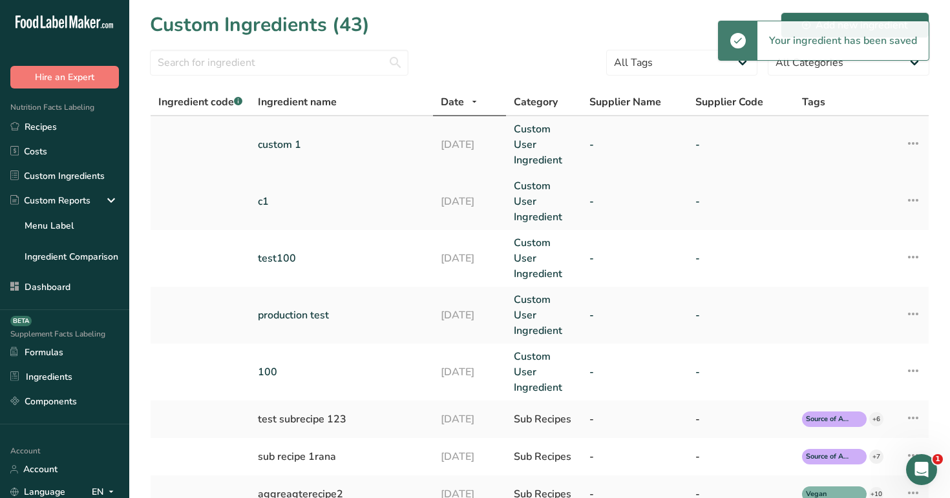
click at [345, 143] on link "custom 1" at bounding box center [341, 145] width 167 height 16
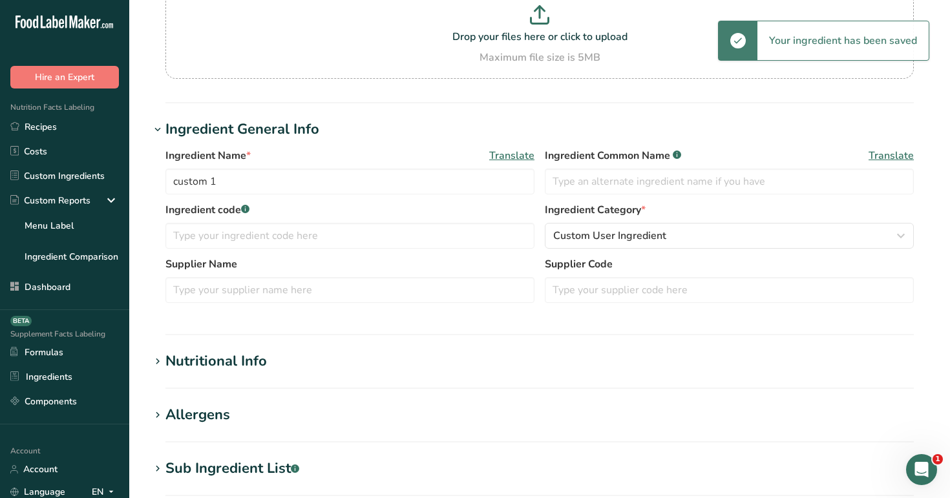
scroll to position [173, 0]
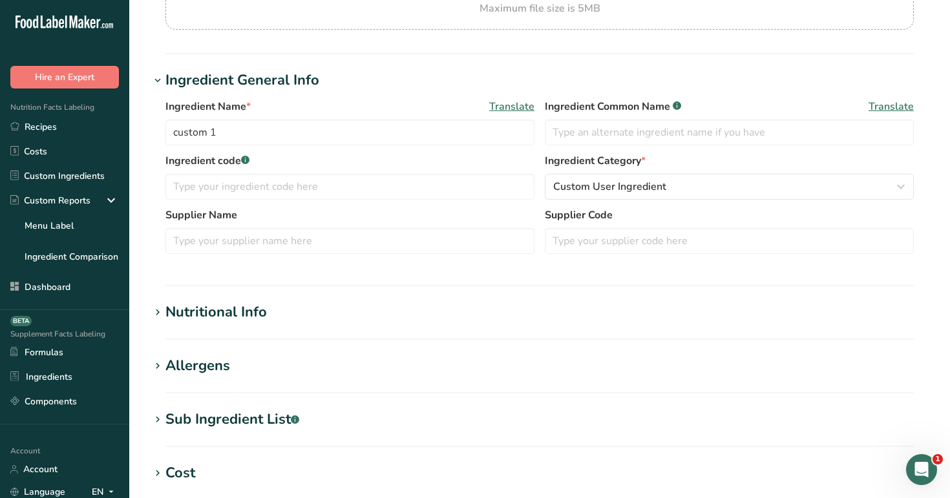
type input "492.9"
type KJ "2062.294"
type Fat "492.9"
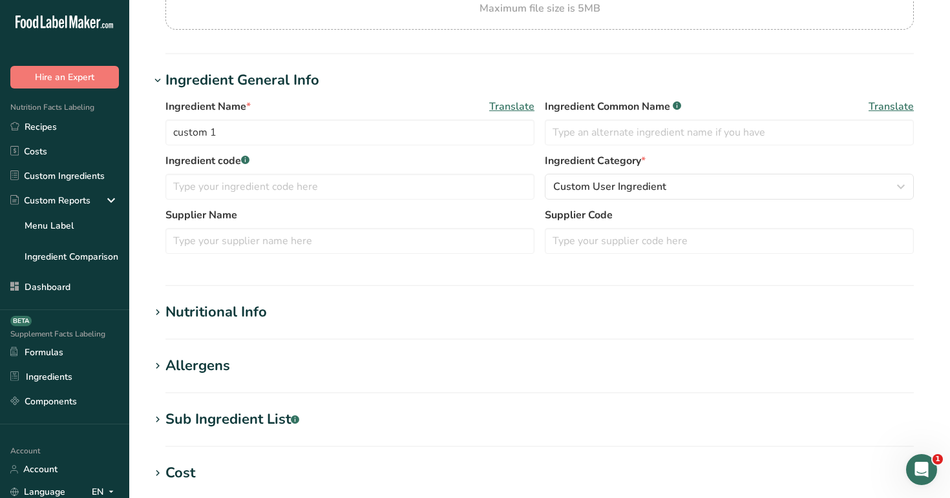
type input "492.9"
type Carbohydrates "492.9"
type Fiber "492.9"
type Sugars "492.9"
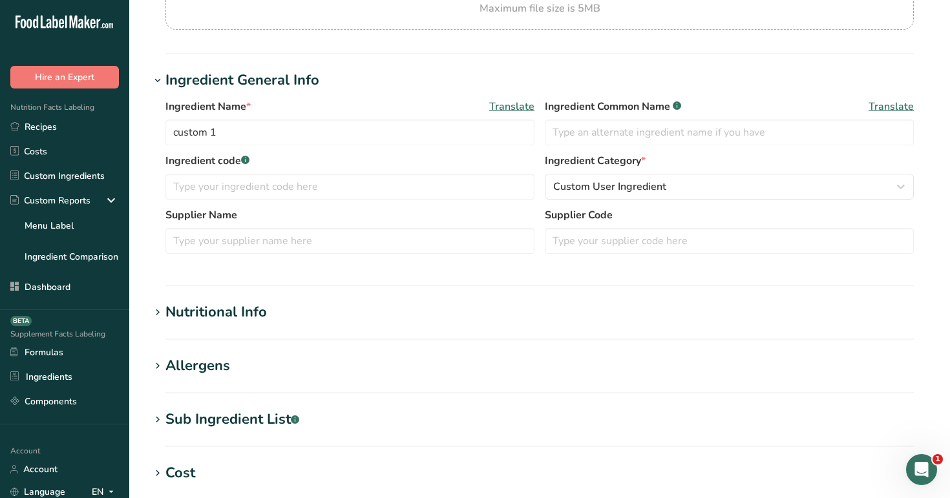
type Sugars "492.9"
type input "492.9"
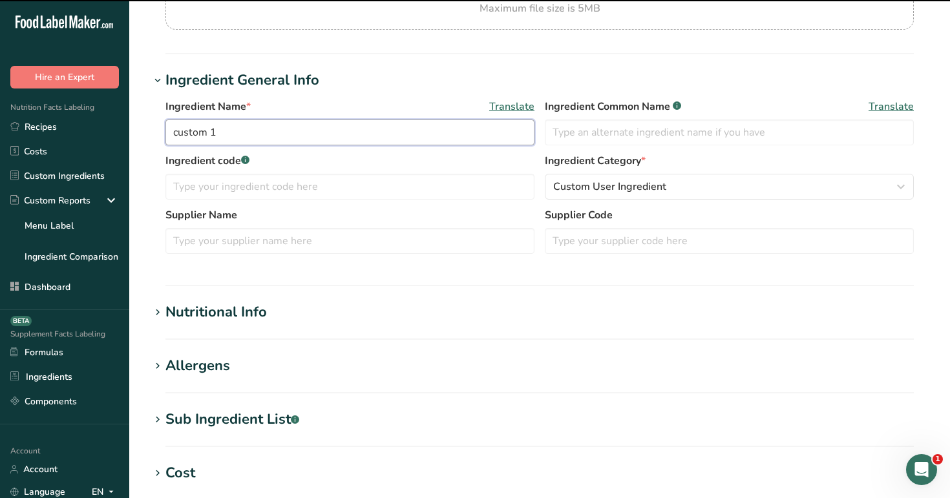
click at [339, 135] on input "custom 1" at bounding box center [350, 133] width 369 height 26
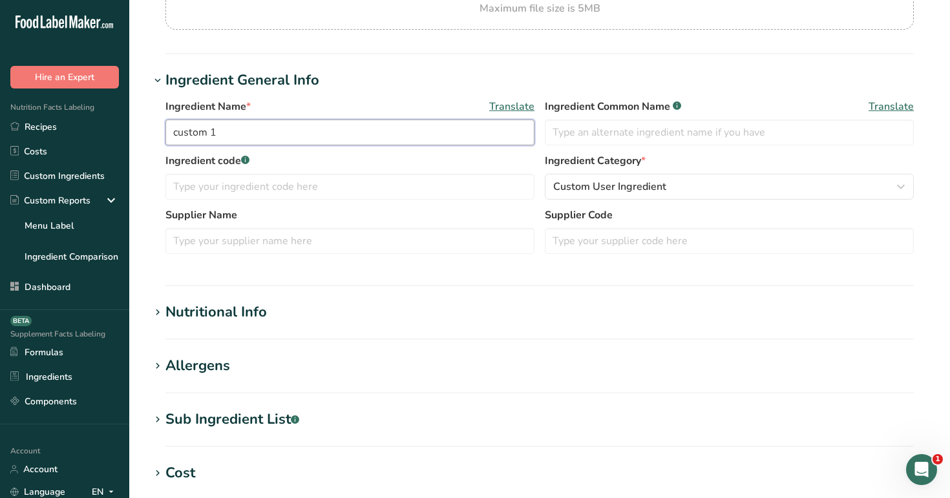
scroll to position [188, 0]
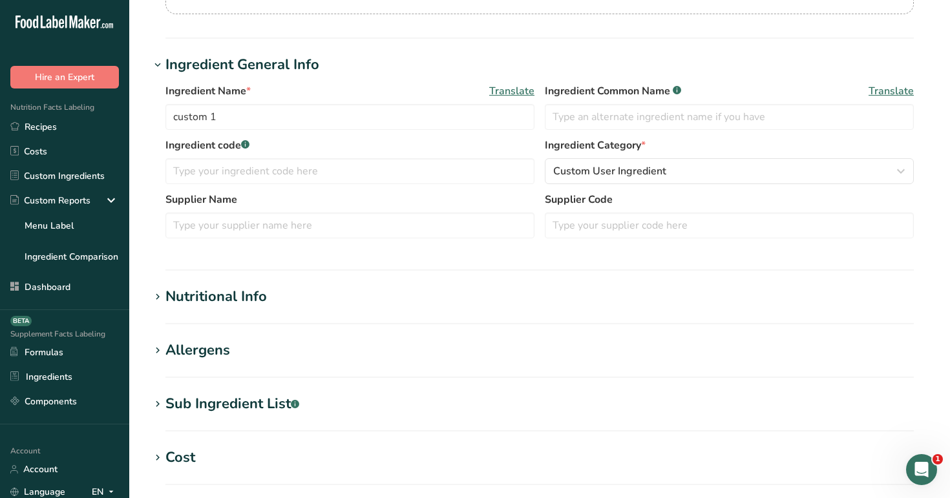
click at [315, 287] on h1 "Nutritional Info" at bounding box center [540, 296] width 780 height 21
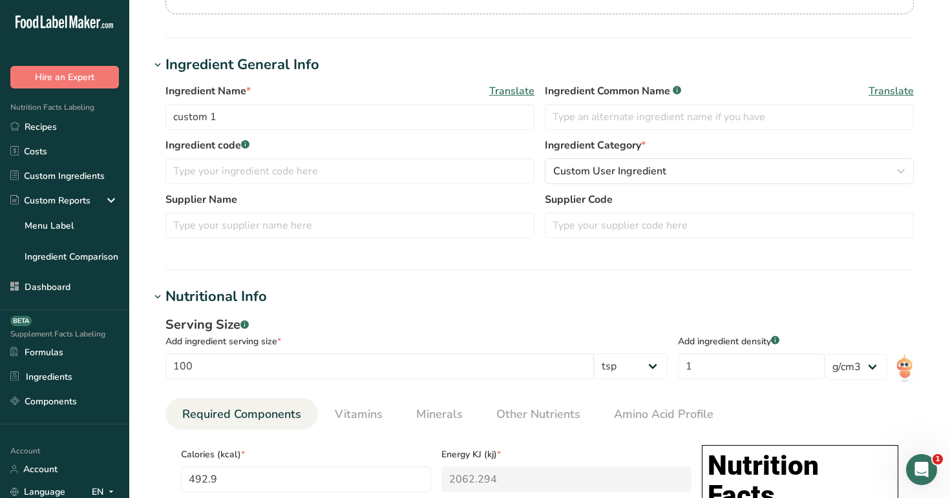
scroll to position [226, 0]
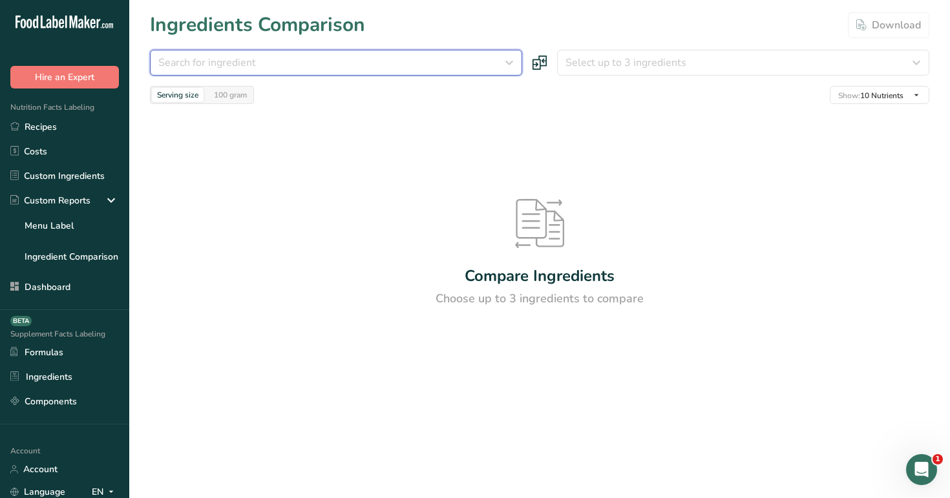
click at [366, 67] on div "Search for ingredient" at bounding box center [332, 63] width 348 height 16
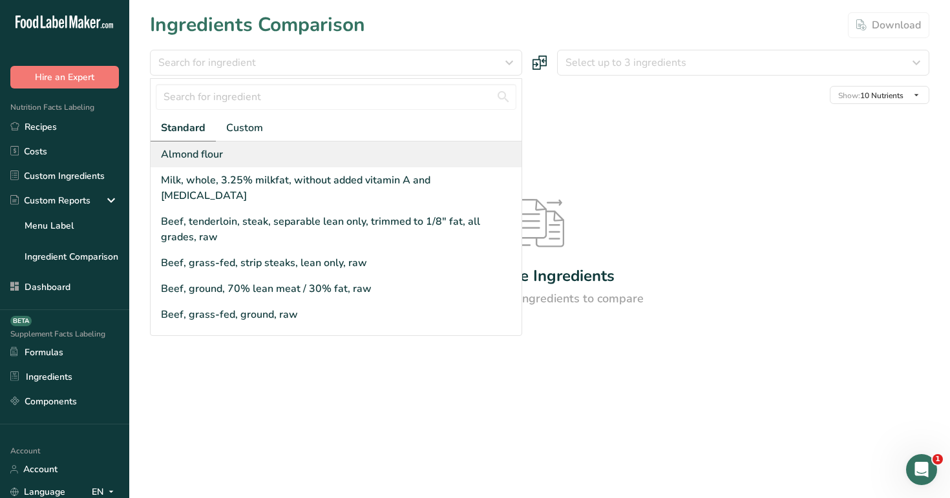
click at [374, 151] on div "Almond flour" at bounding box center [336, 155] width 371 height 26
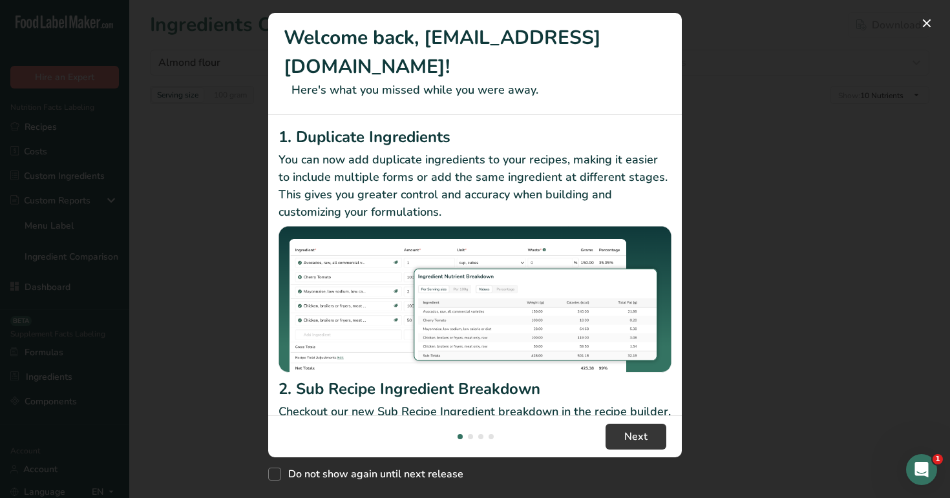
click at [209, 73] on div "New Features" at bounding box center [475, 249] width 950 height 498
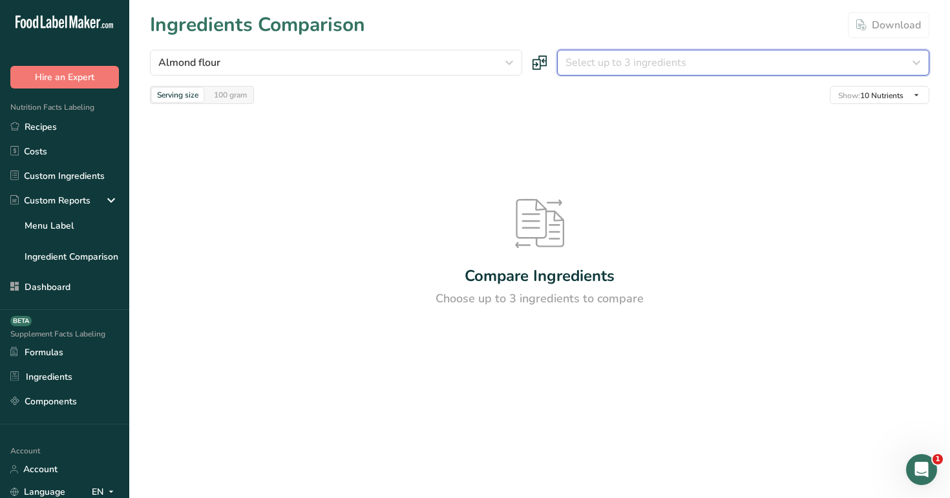
click at [584, 55] on span "Select up to 3 ingredients" at bounding box center [626, 63] width 121 height 16
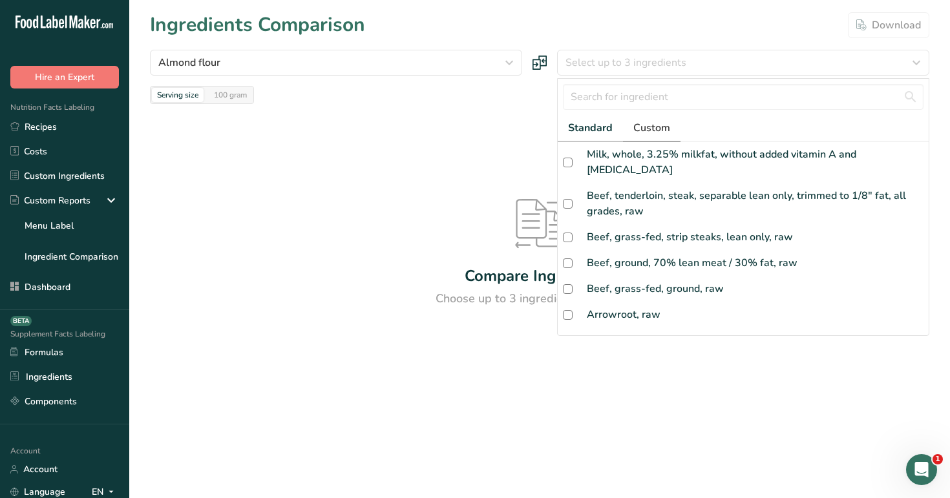
click at [645, 123] on span "Custom" at bounding box center [652, 128] width 37 height 16
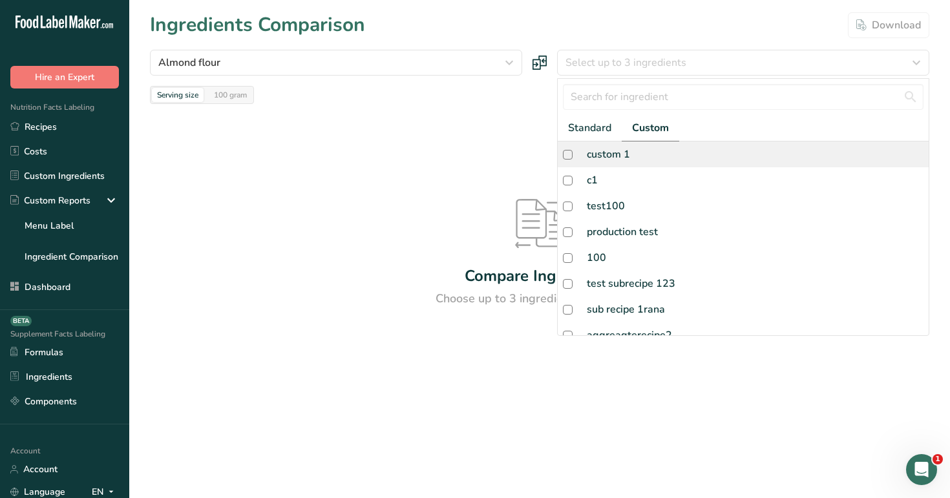
click at [644, 163] on div "custom 1" at bounding box center [743, 155] width 371 height 26
checkbox input "true"
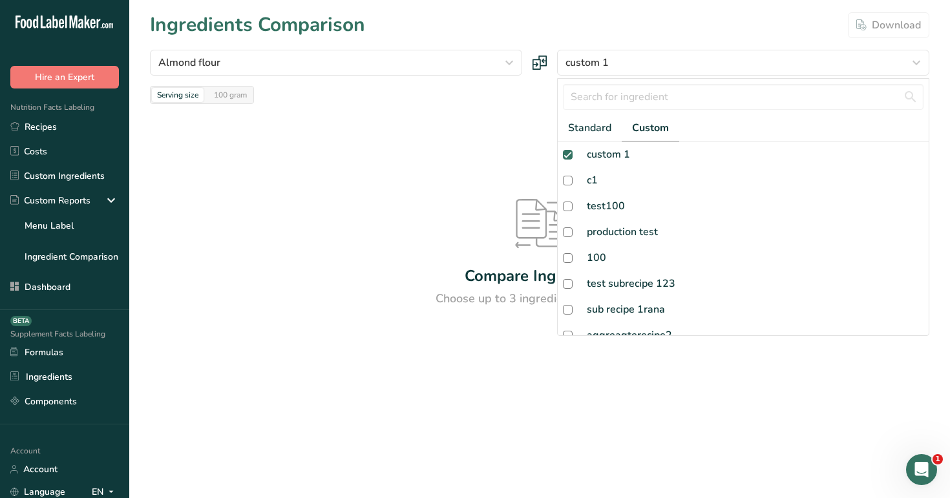
click at [499, 132] on div "Compare Ingredients Choose up to 3 ingredients to compare" at bounding box center [540, 253] width 780 height 299
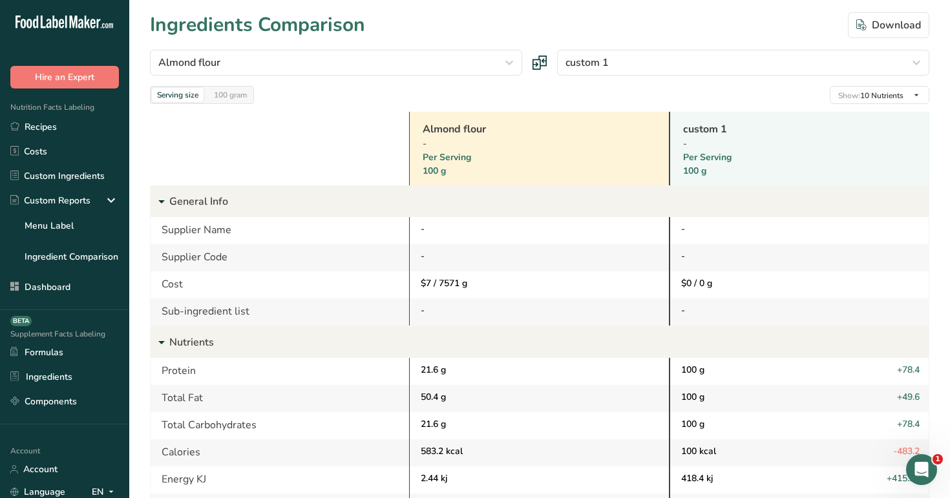
scroll to position [4, 0]
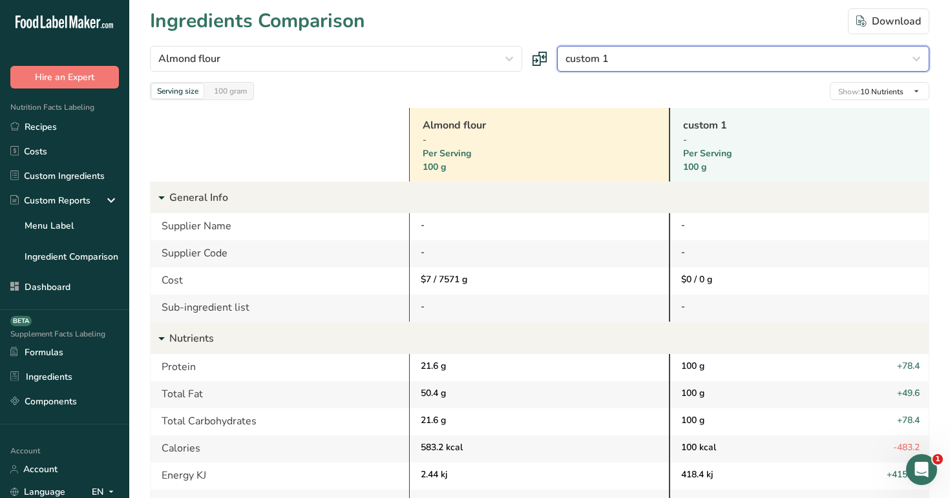
click at [658, 52] on div "custom 1" at bounding box center [740, 59] width 348 height 16
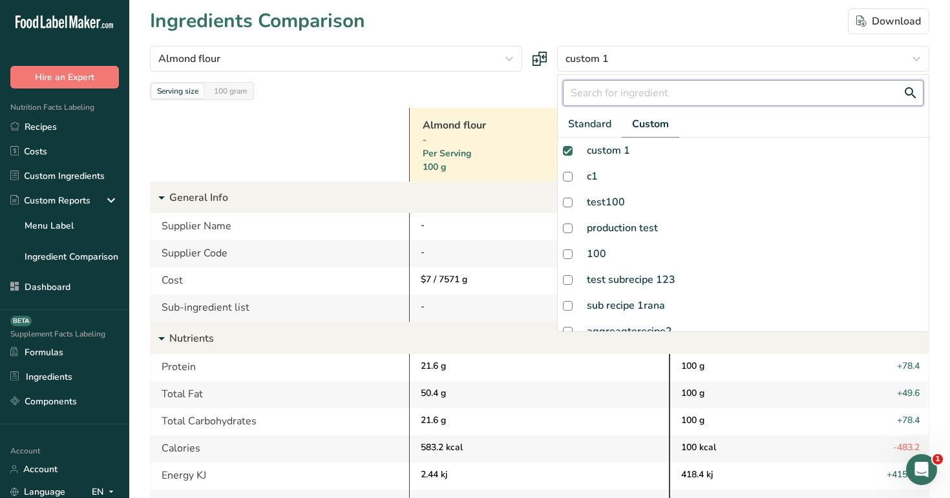
click at [657, 91] on input "text" at bounding box center [743, 93] width 361 height 26
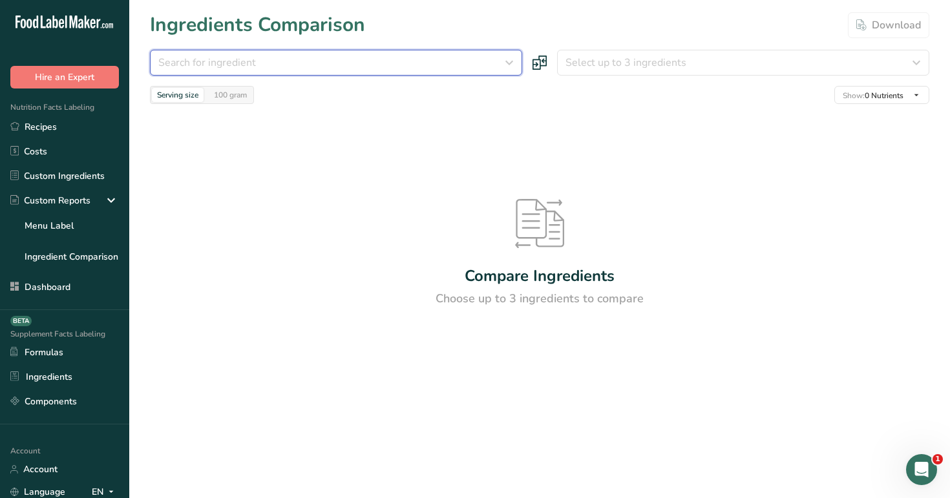
click at [440, 66] on div "Search for ingredient" at bounding box center [332, 63] width 348 height 16
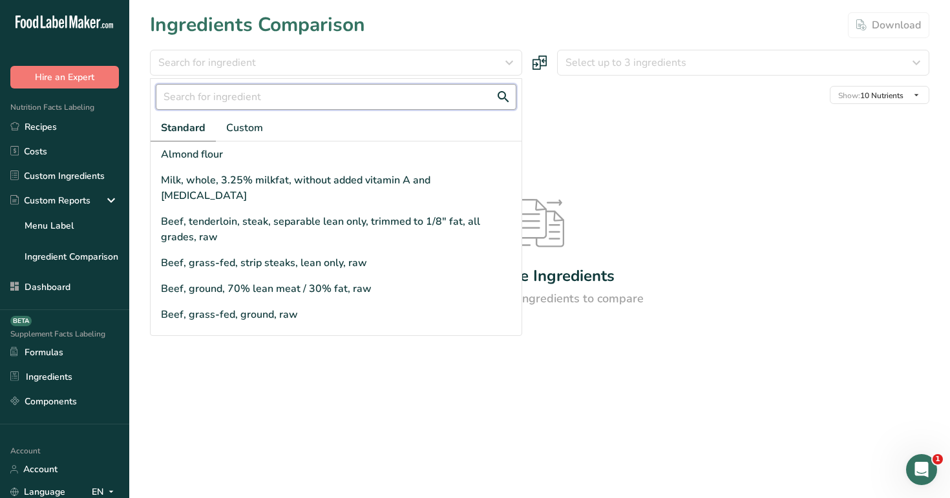
click at [349, 93] on input "text" at bounding box center [336, 97] width 361 height 26
paste input "production test"
type input "production test"
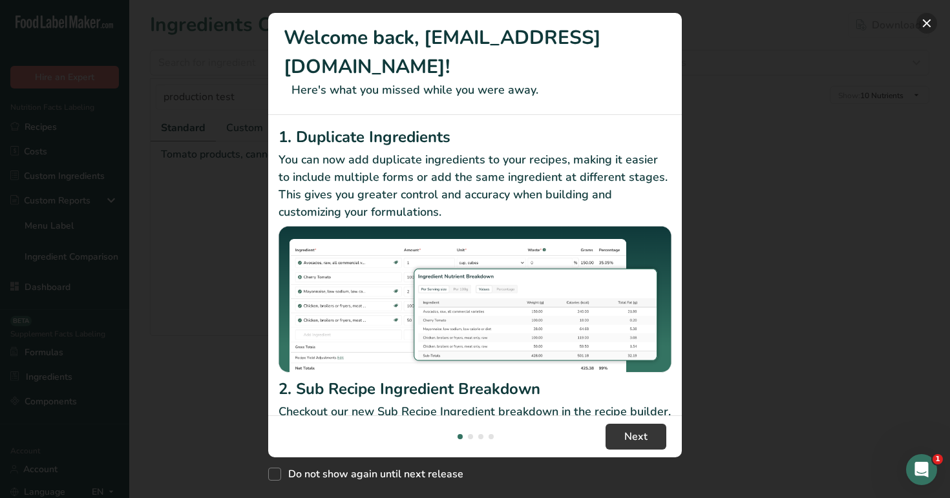
click at [926, 23] on button "New Features" at bounding box center [927, 23] width 21 height 21
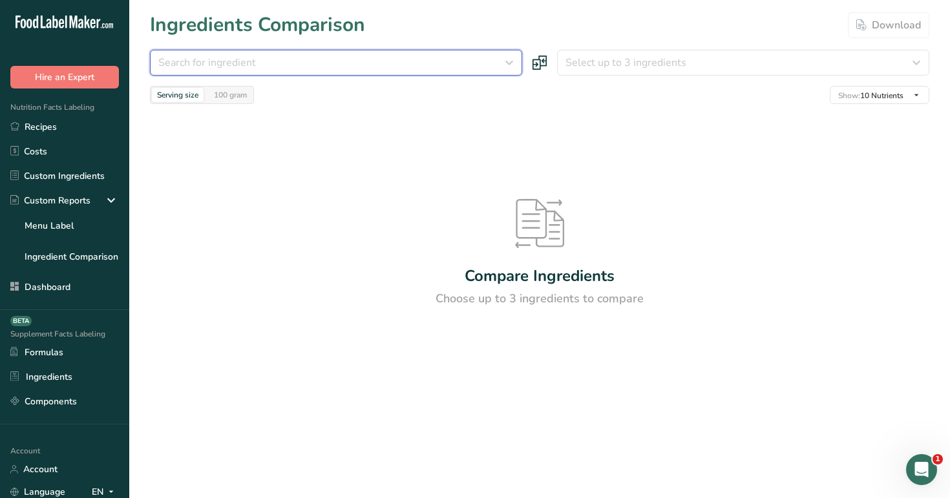
click at [312, 65] on div "Search for ingredient" at bounding box center [332, 63] width 348 height 16
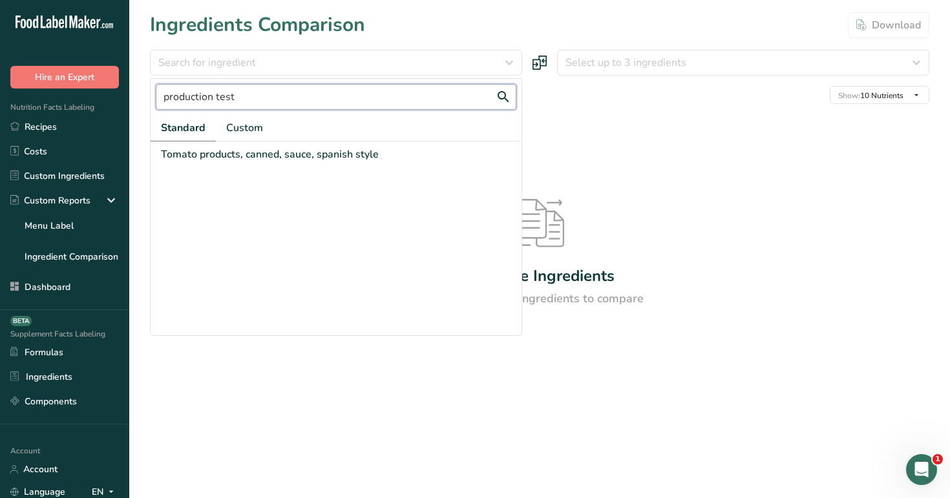
click at [303, 96] on input "production test" at bounding box center [336, 97] width 361 height 26
click at [242, 123] on span "Custom" at bounding box center [244, 128] width 37 height 16
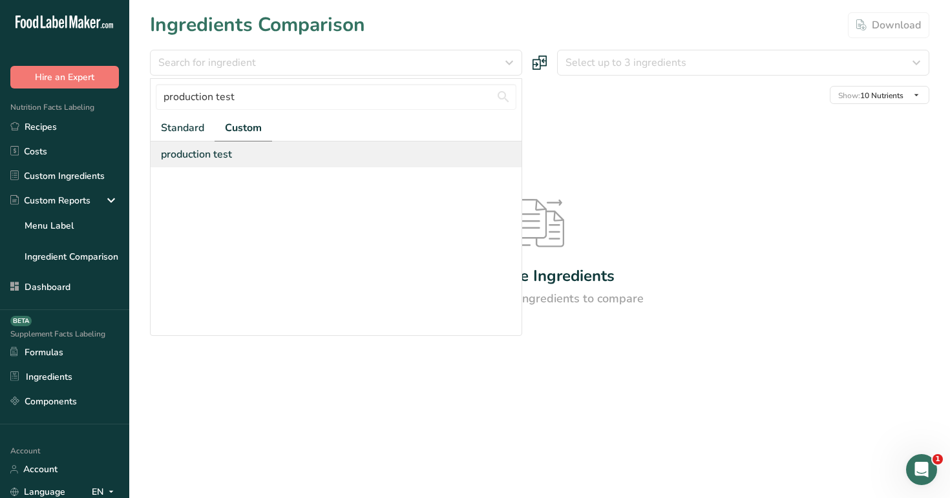
click at [267, 155] on div "production test" at bounding box center [336, 155] width 371 height 26
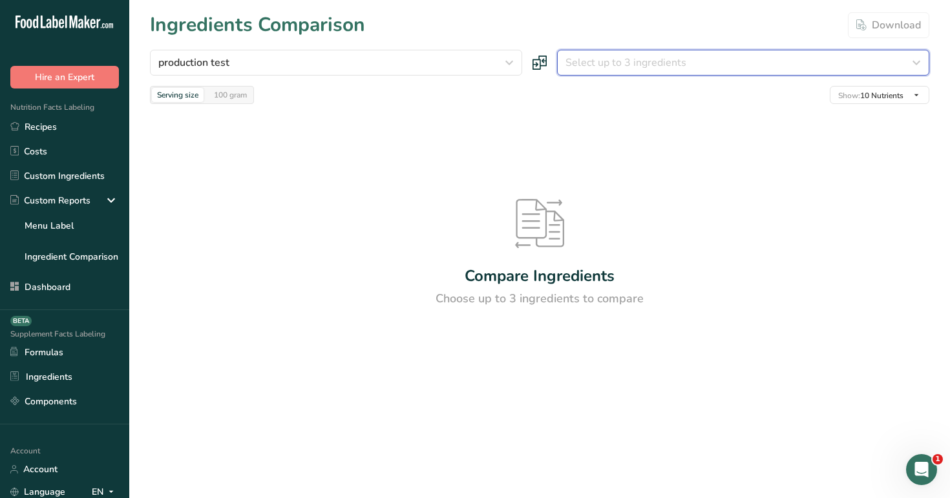
click at [610, 59] on span "Select up to 3 ingredients" at bounding box center [626, 63] width 121 height 16
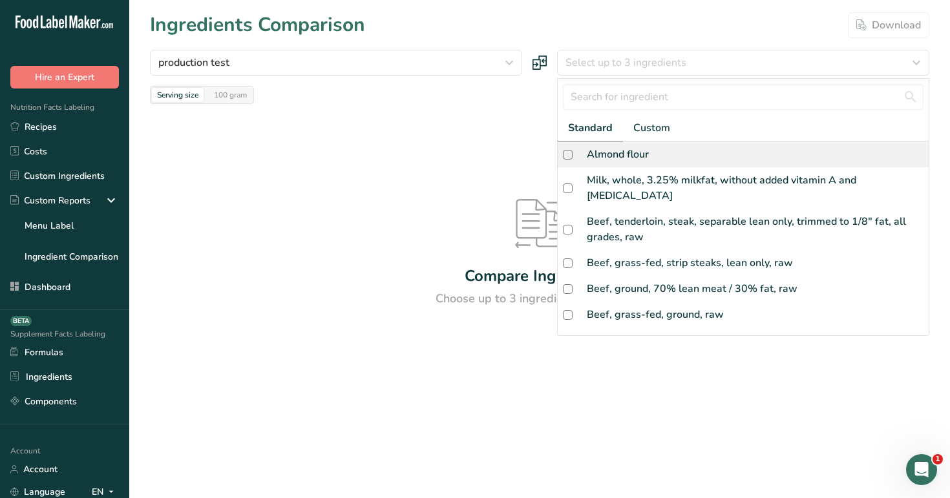
click at [632, 151] on div "Almond flour" at bounding box center [618, 155] width 62 height 16
checkbox input "true"
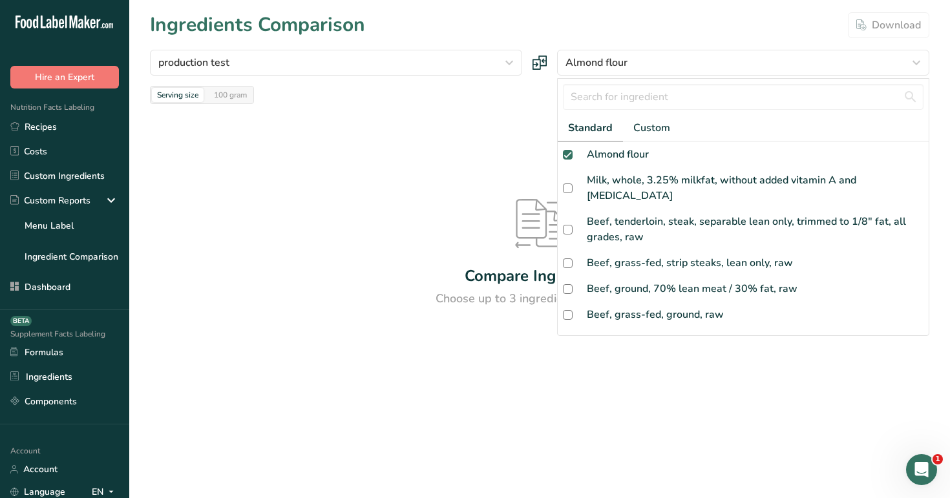
click at [500, 17] on div "Ingredients Comparison Download" at bounding box center [540, 24] width 780 height 29
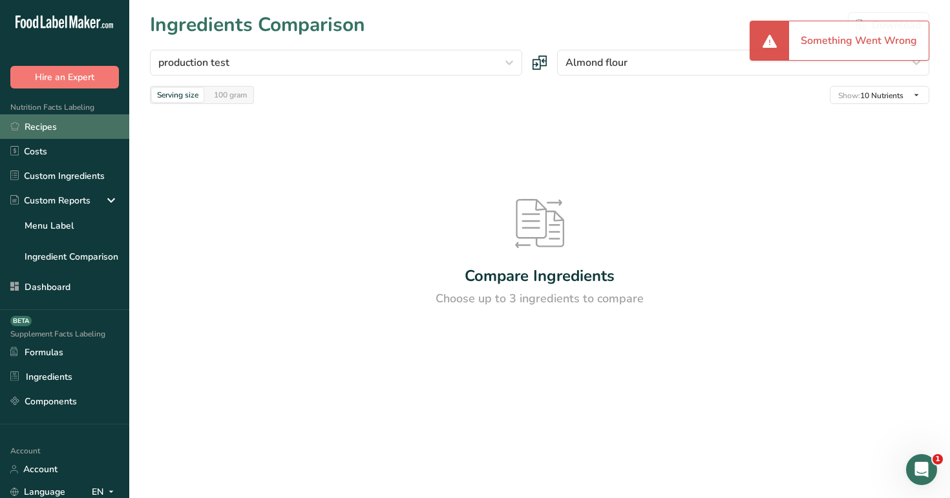
click at [90, 123] on link "Recipes" at bounding box center [64, 126] width 129 height 25
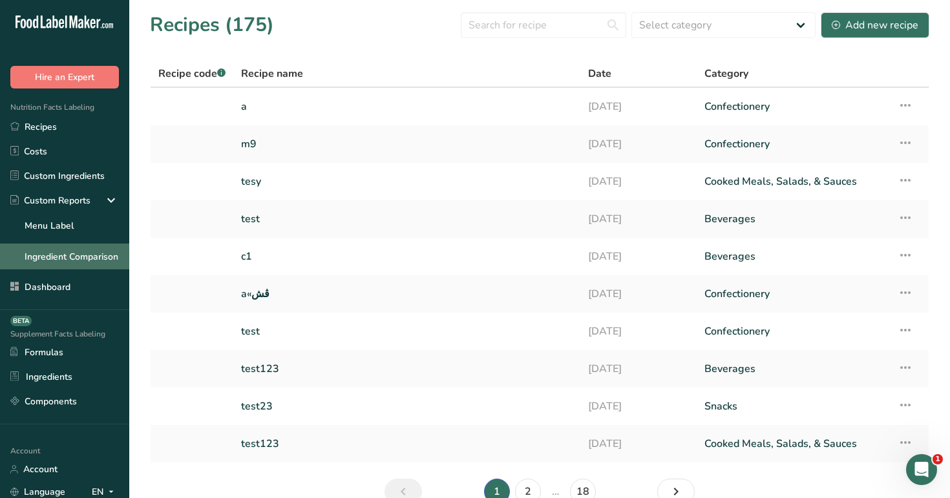
click at [74, 251] on link "Ingredient Comparison" at bounding box center [64, 257] width 129 height 26
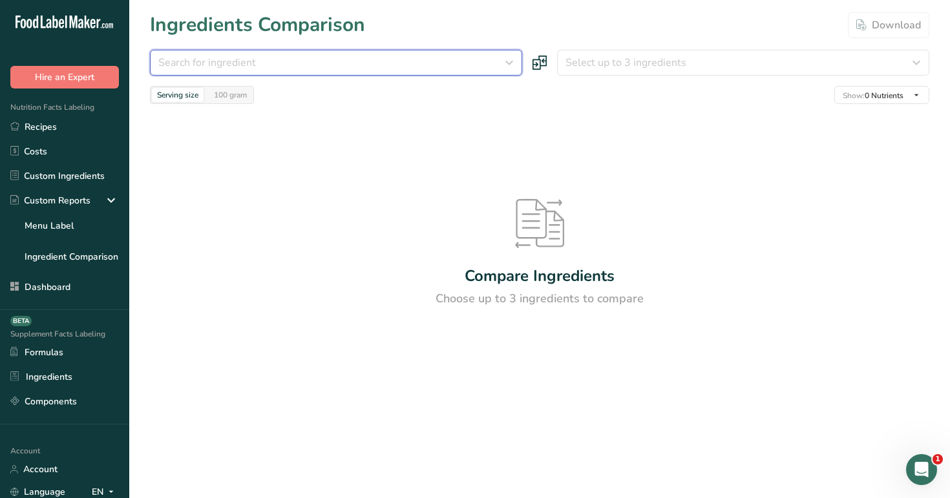
click at [388, 67] on div "Search for ingredient" at bounding box center [332, 63] width 348 height 16
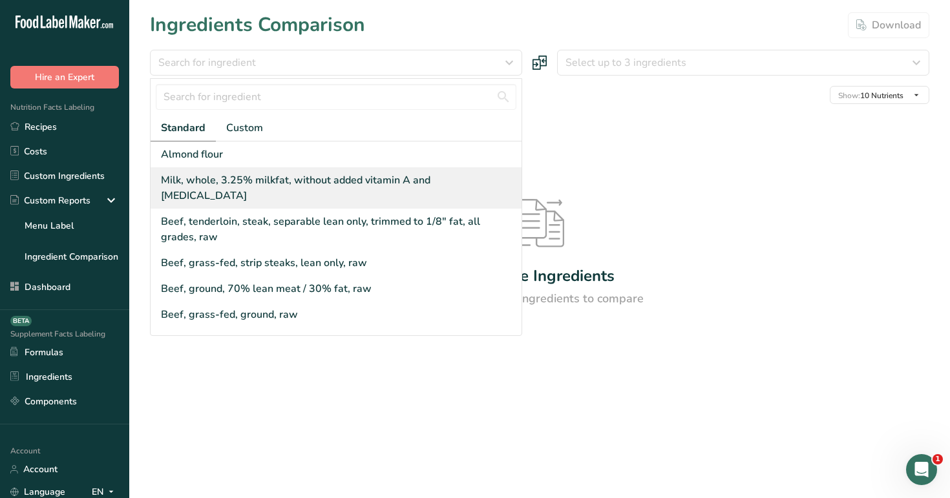
click at [393, 182] on div "Milk, whole, 3.25% milkfat, without added vitamin A and [MEDICAL_DATA]" at bounding box center [339, 188] width 356 height 31
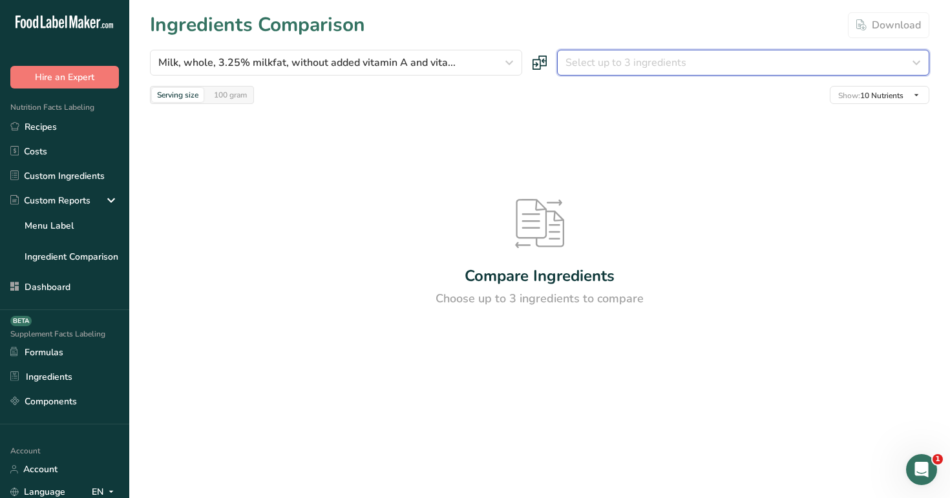
click at [690, 61] on div "Select up to 3 ingredients" at bounding box center [740, 63] width 348 height 16
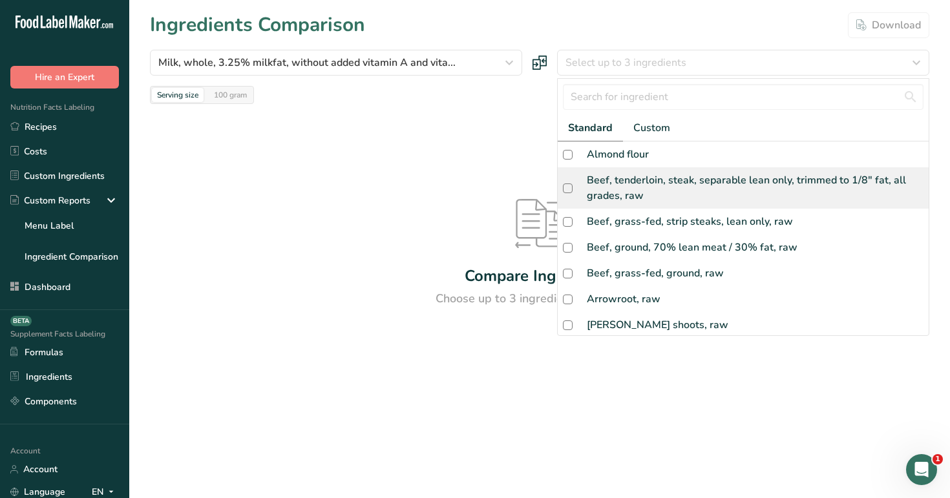
click at [652, 195] on div "Beef, tenderloin, steak, separable lean only, trimmed to 1/8" fat, all grades, …" at bounding box center [755, 188] width 337 height 31
checkbox input "true"
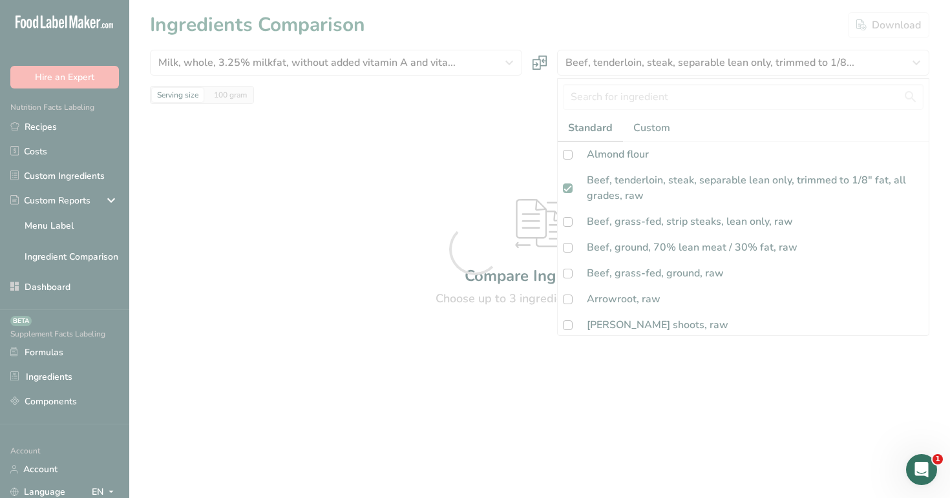
click at [555, 21] on div at bounding box center [475, 249] width 950 height 498
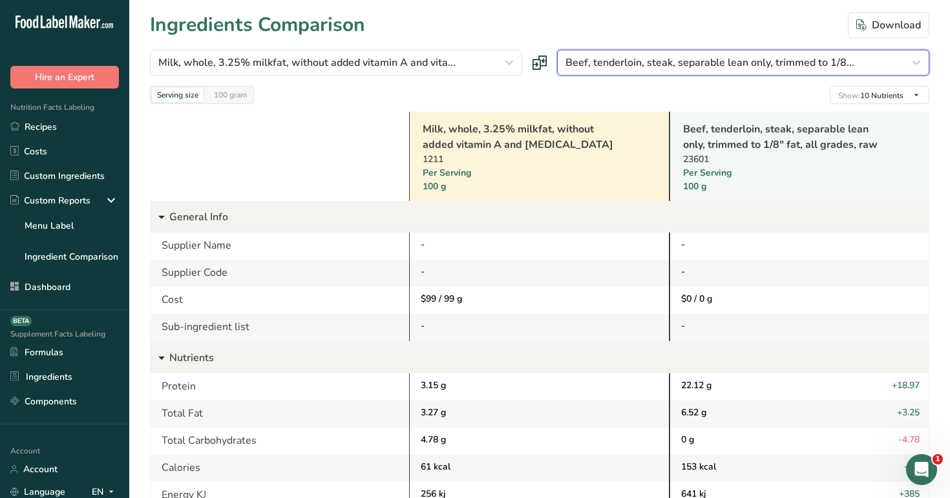
click at [618, 62] on span "Beef, tenderloin, steak, separable lean only, trimmed to 1/8..." at bounding box center [710, 63] width 289 height 16
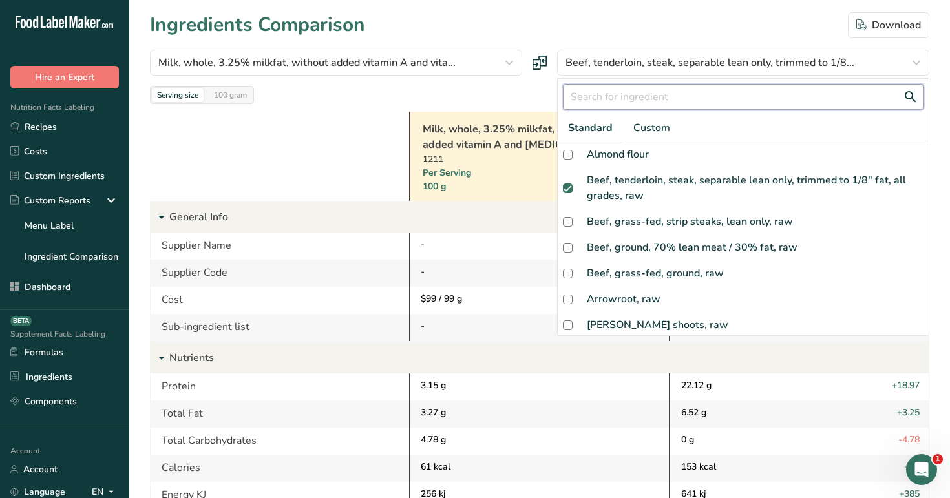
click at [652, 96] on input "text" at bounding box center [743, 97] width 361 height 26
paste input "production test"
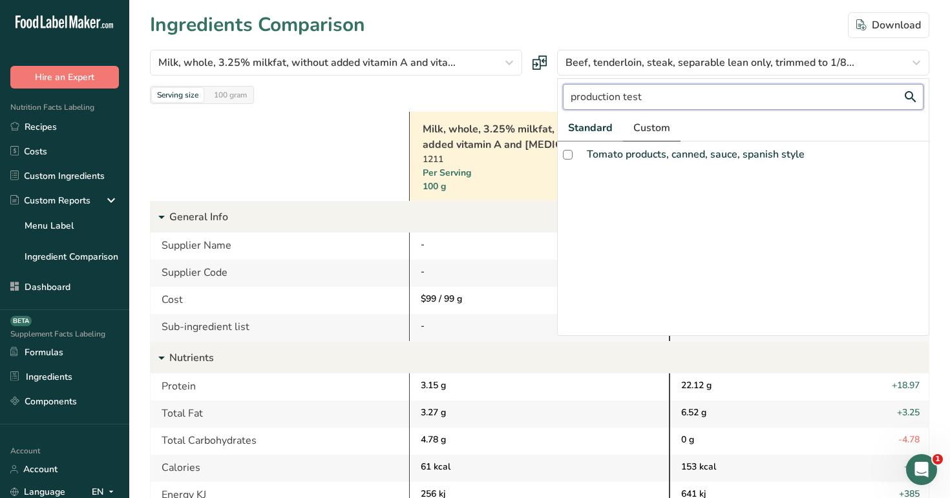
type input "production test"
click at [654, 131] on span "Custom" at bounding box center [652, 128] width 37 height 16
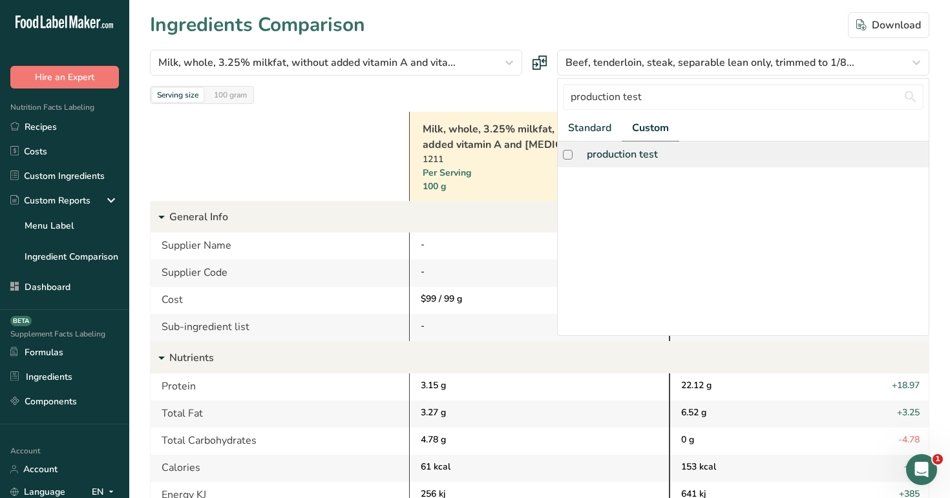
click at [658, 156] on div "production test" at bounding box center [622, 155] width 71 height 16
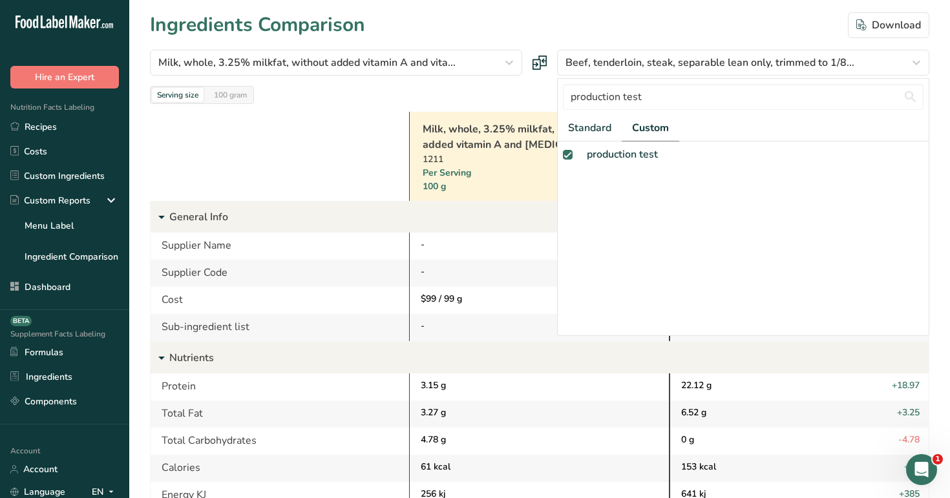
click at [0, 0] on div at bounding box center [0, 0] width 0 height 0
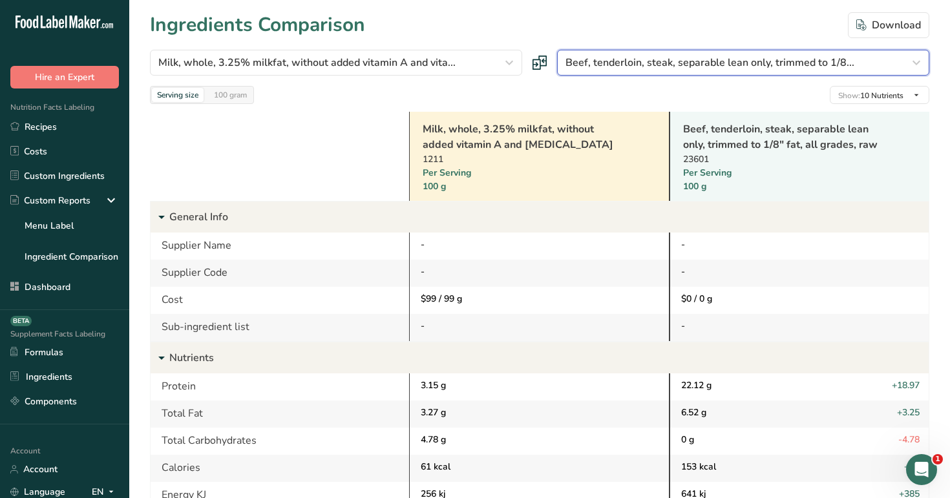
click at [823, 66] on span "Beef, tenderloin, steak, separable lean only, trimmed to 1/8..." at bounding box center [710, 63] width 289 height 16
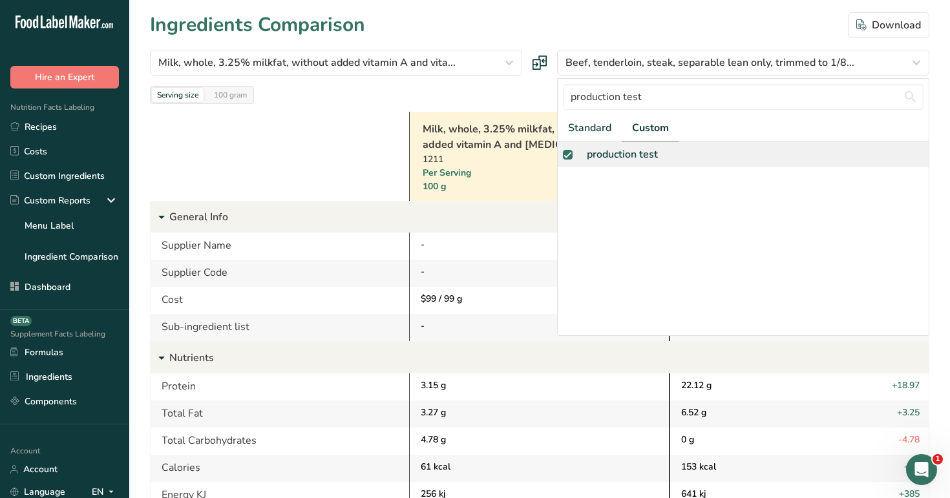
click at [670, 164] on div "production test" at bounding box center [743, 155] width 371 height 26
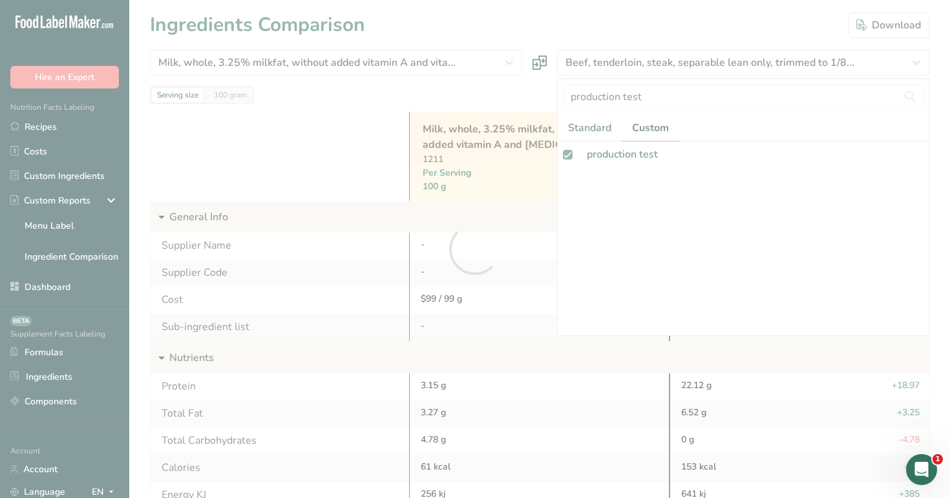
click at [679, 23] on div at bounding box center [475, 249] width 950 height 498
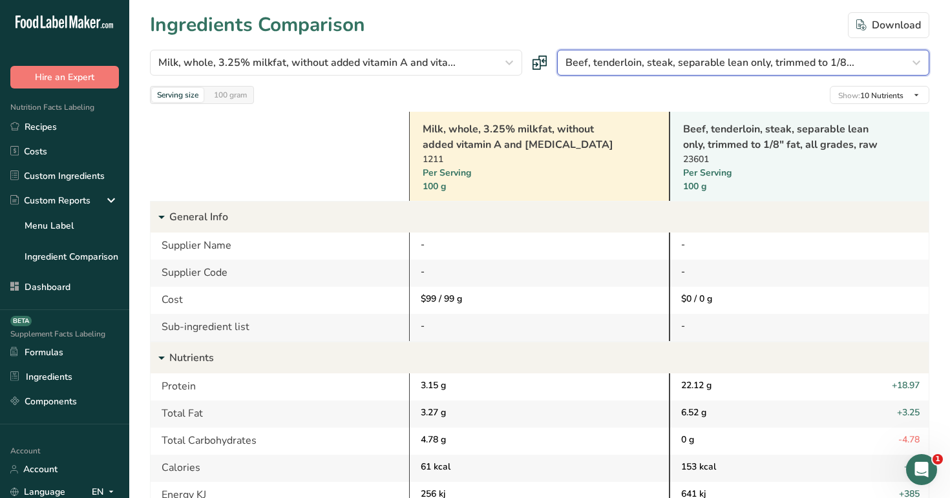
click at [730, 65] on span "Beef, tenderloin, steak, separable lean only, trimmed to 1/8..." at bounding box center [710, 63] width 289 height 16
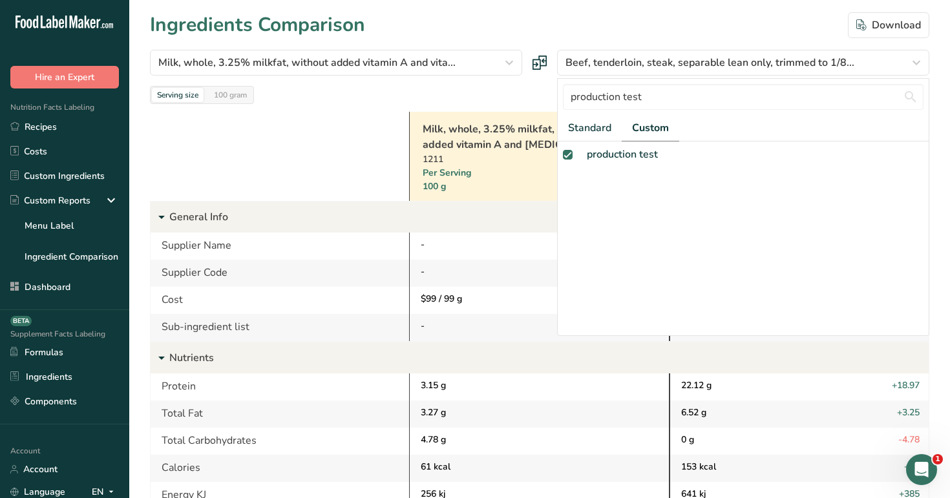
click at [528, 94] on div "Serving size 100 gram Show: 10 Nutrients All Nutrients Standard Components Calo…" at bounding box center [540, 95] width 780 height 18
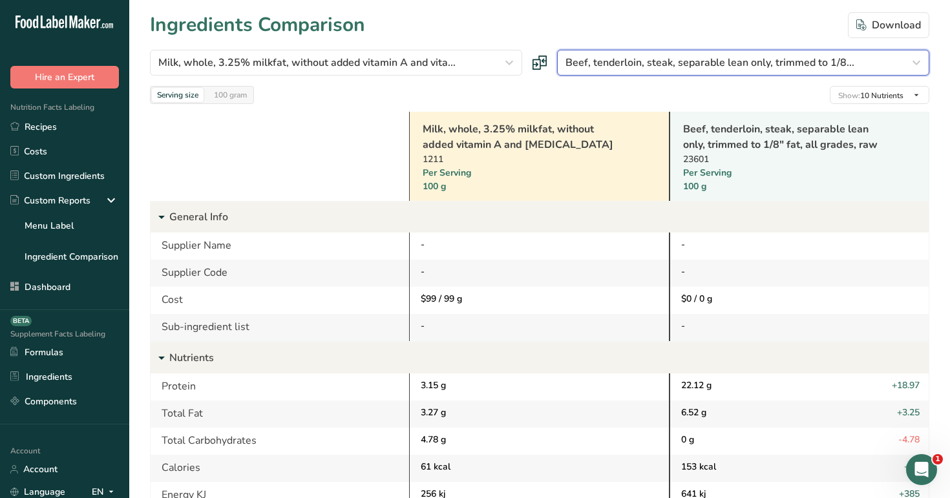
click at [722, 52] on button "Beef, tenderloin, steak, separable lean only, trimmed to 1/8..." at bounding box center [743, 63] width 372 height 26
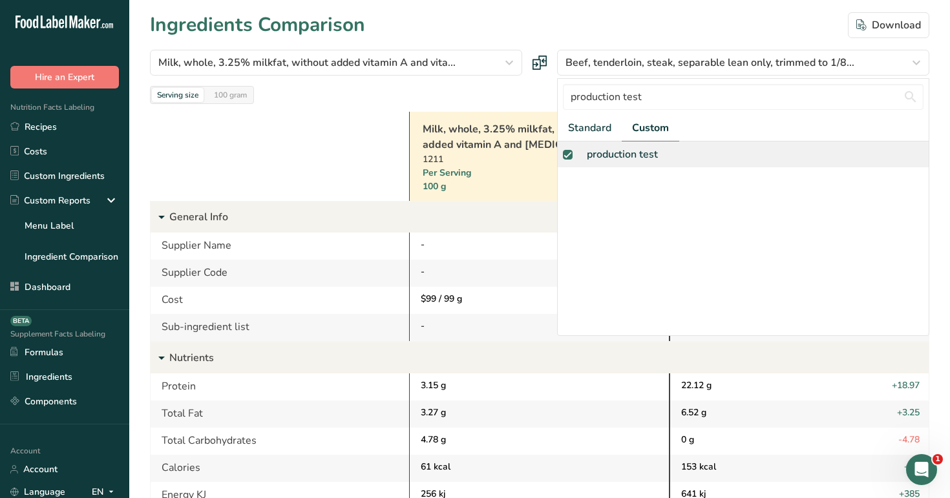
click at [641, 152] on div "production test" at bounding box center [622, 155] width 71 height 16
checkbox input "true"
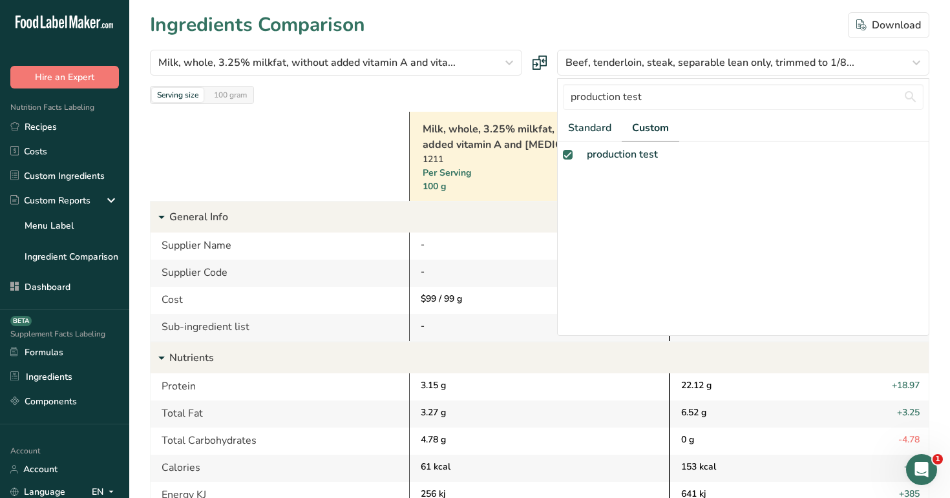
click at [0, 0] on div at bounding box center [0, 0] width 0 height 0
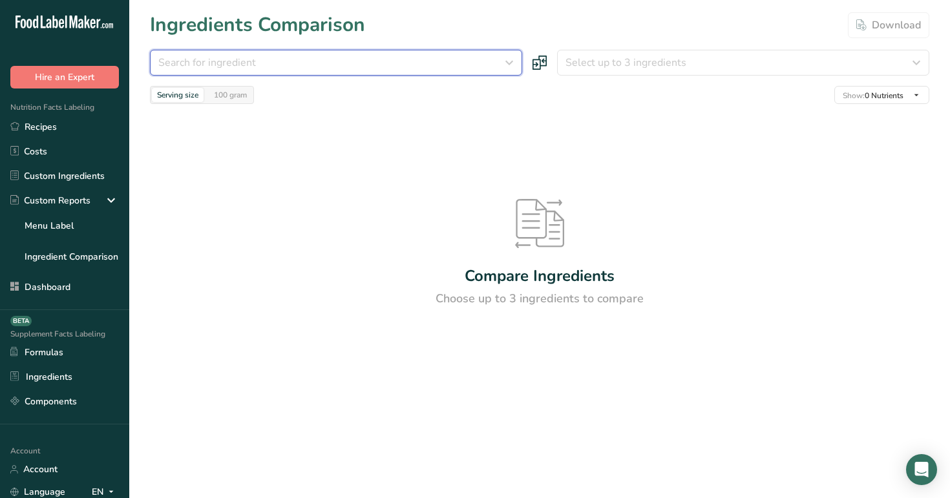
click at [469, 62] on div "Search for ingredient" at bounding box center [332, 63] width 348 height 16
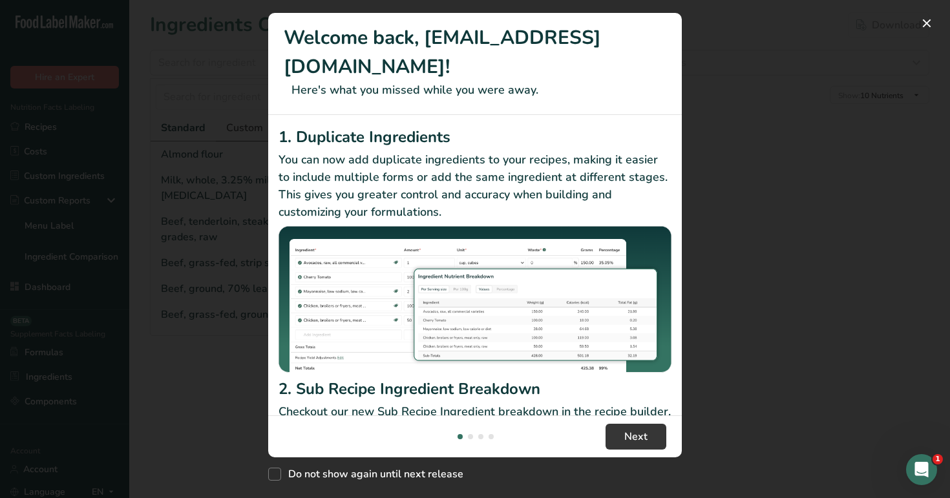
click at [241, 129] on div "New Features" at bounding box center [475, 249] width 950 height 498
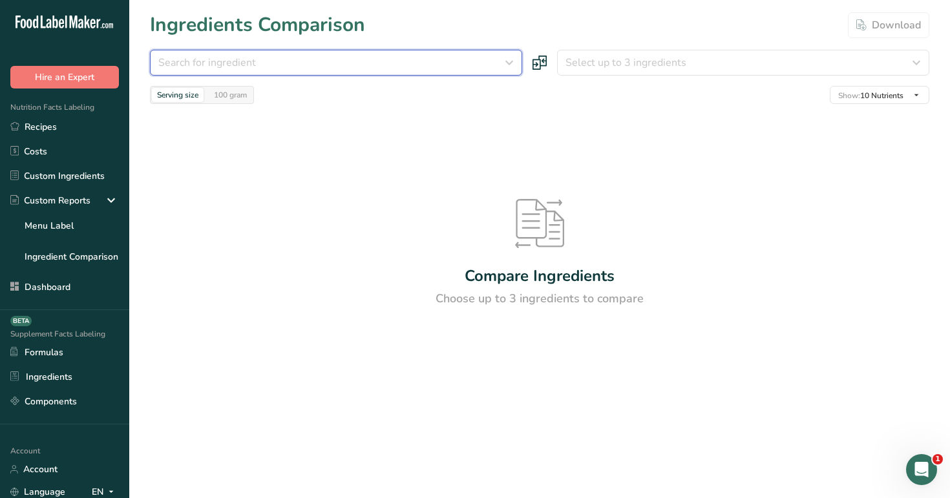
click at [411, 63] on div "Search for ingredient" at bounding box center [332, 63] width 348 height 16
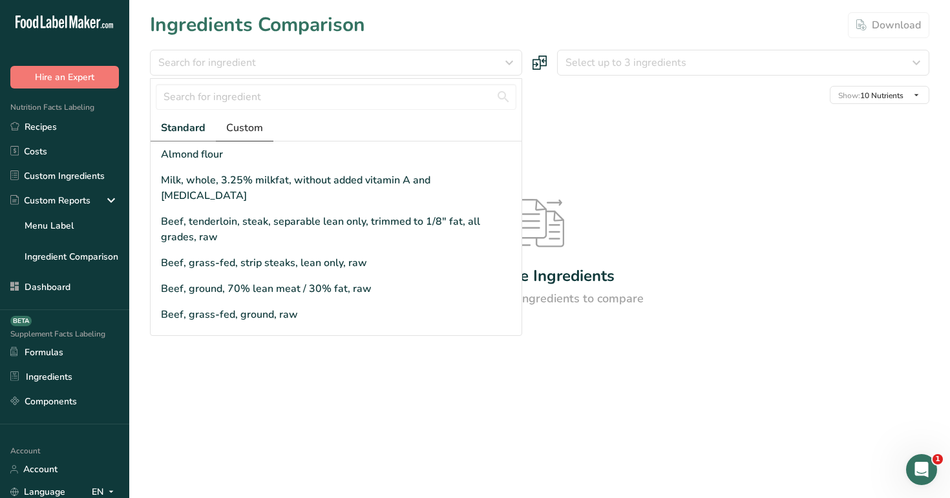
click at [242, 126] on span "Custom" at bounding box center [244, 128] width 37 height 16
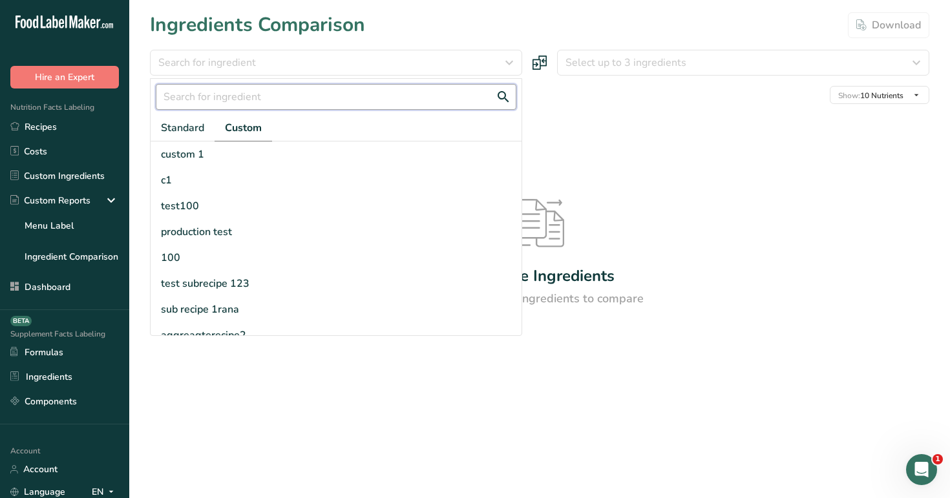
click at [295, 98] on input "text" at bounding box center [336, 97] width 361 height 26
paste input "custom 1"
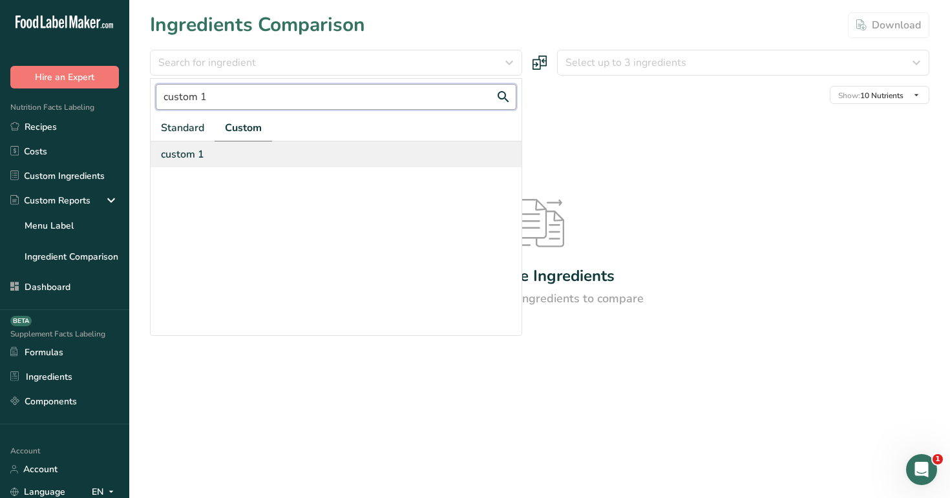
type input "custom 1"
click at [276, 151] on div "custom 1" at bounding box center [336, 155] width 371 height 26
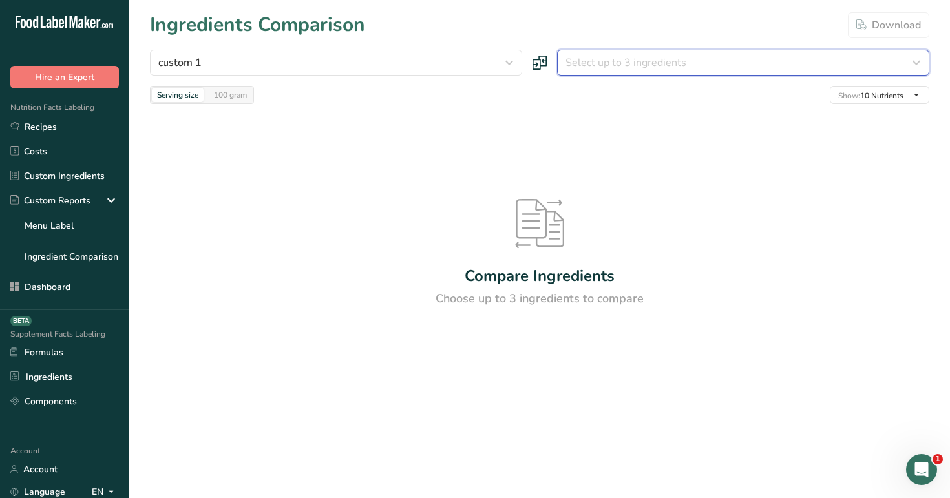
click at [633, 55] on span "Select up to 3 ingredients" at bounding box center [626, 63] width 121 height 16
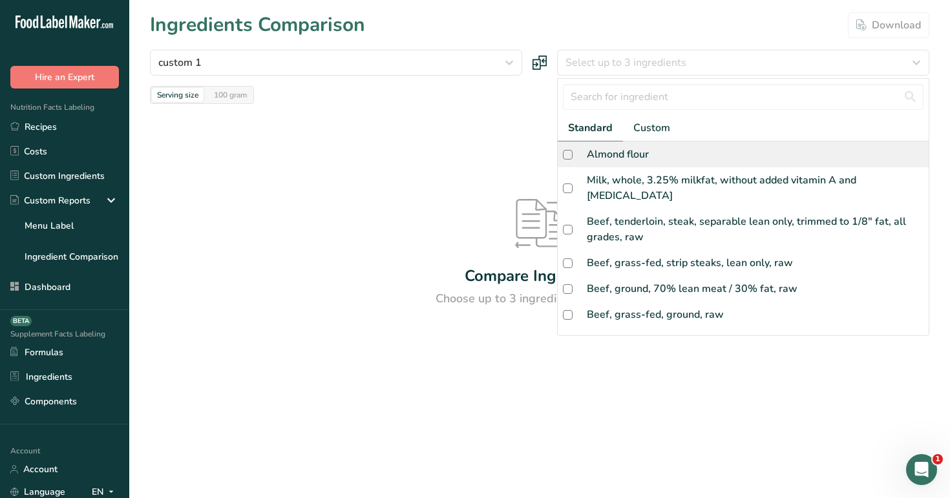
click at [647, 142] on div "Almond flour" at bounding box center [743, 155] width 371 height 26
checkbox input "true"
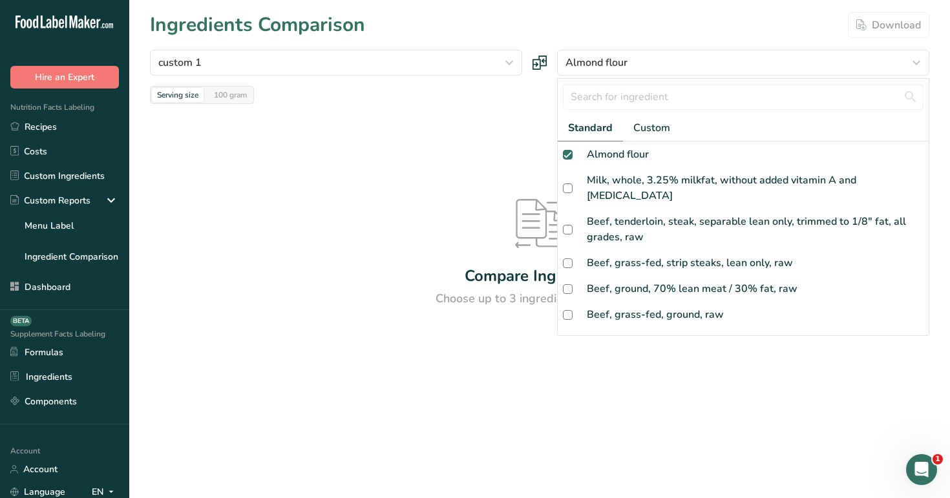
click at [577, 23] on div "Ingredients Comparison Download" at bounding box center [540, 24] width 780 height 29
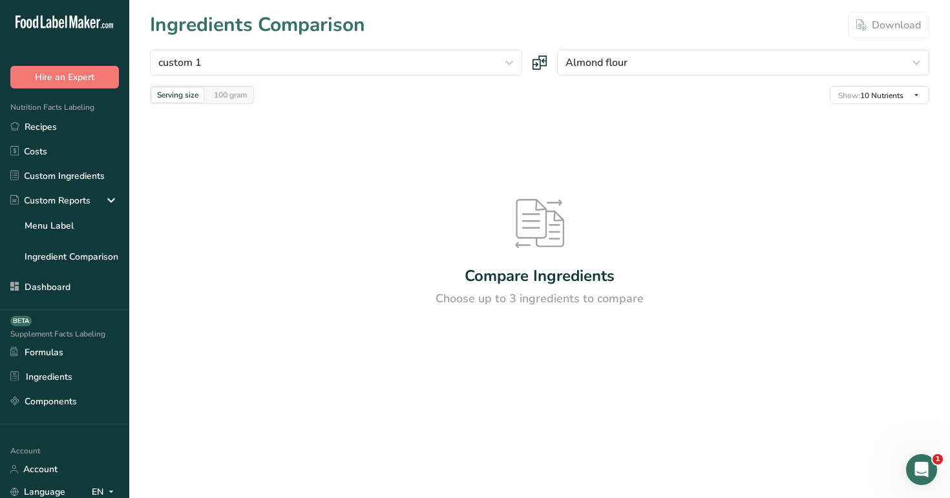
click at [667, 102] on div "Serving size 100 gram Show: 10 Nutrients All Nutrients Standard Components Calo…" at bounding box center [540, 95] width 780 height 18
